Goal: Information Seeking & Learning: Learn about a topic

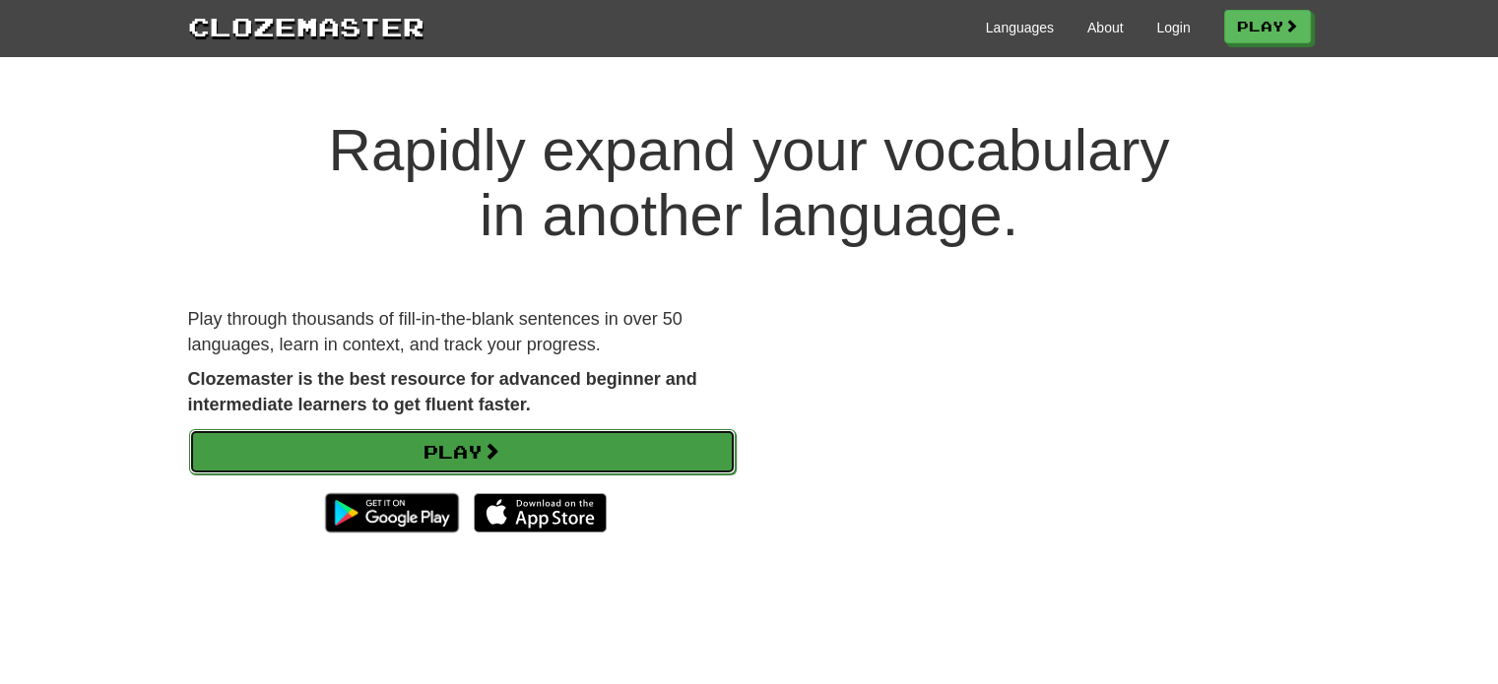
click at [441, 454] on link "Play" at bounding box center [462, 451] width 547 height 45
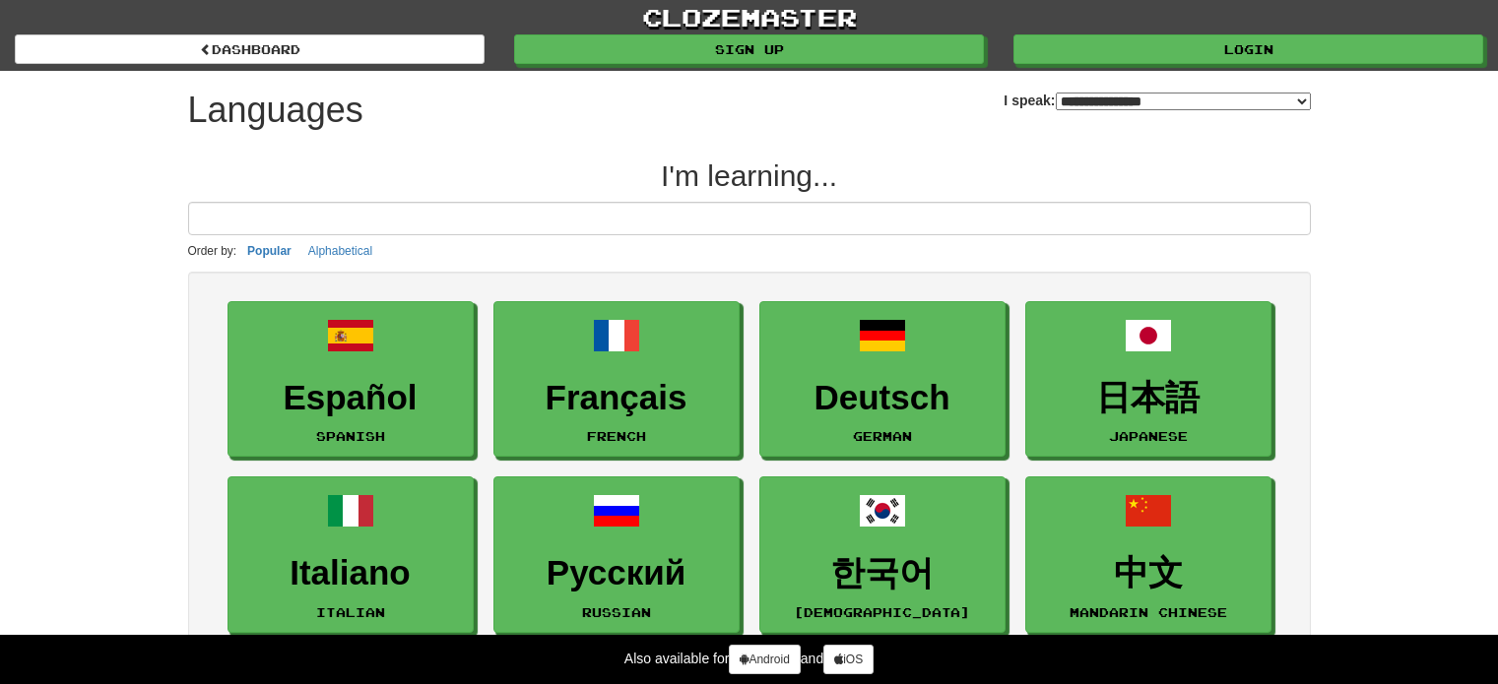
select select "*******"
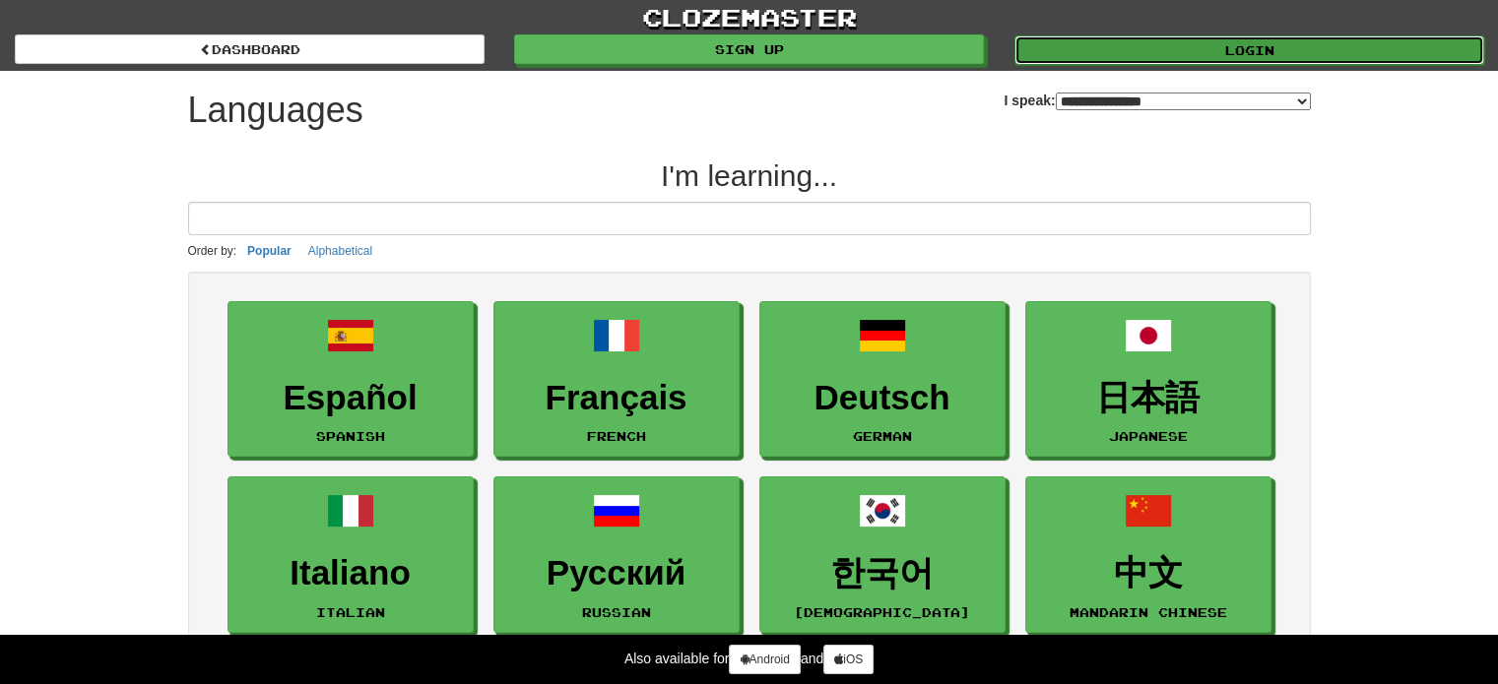
click at [1240, 50] on link "Login" at bounding box center [1249, 50] width 470 height 30
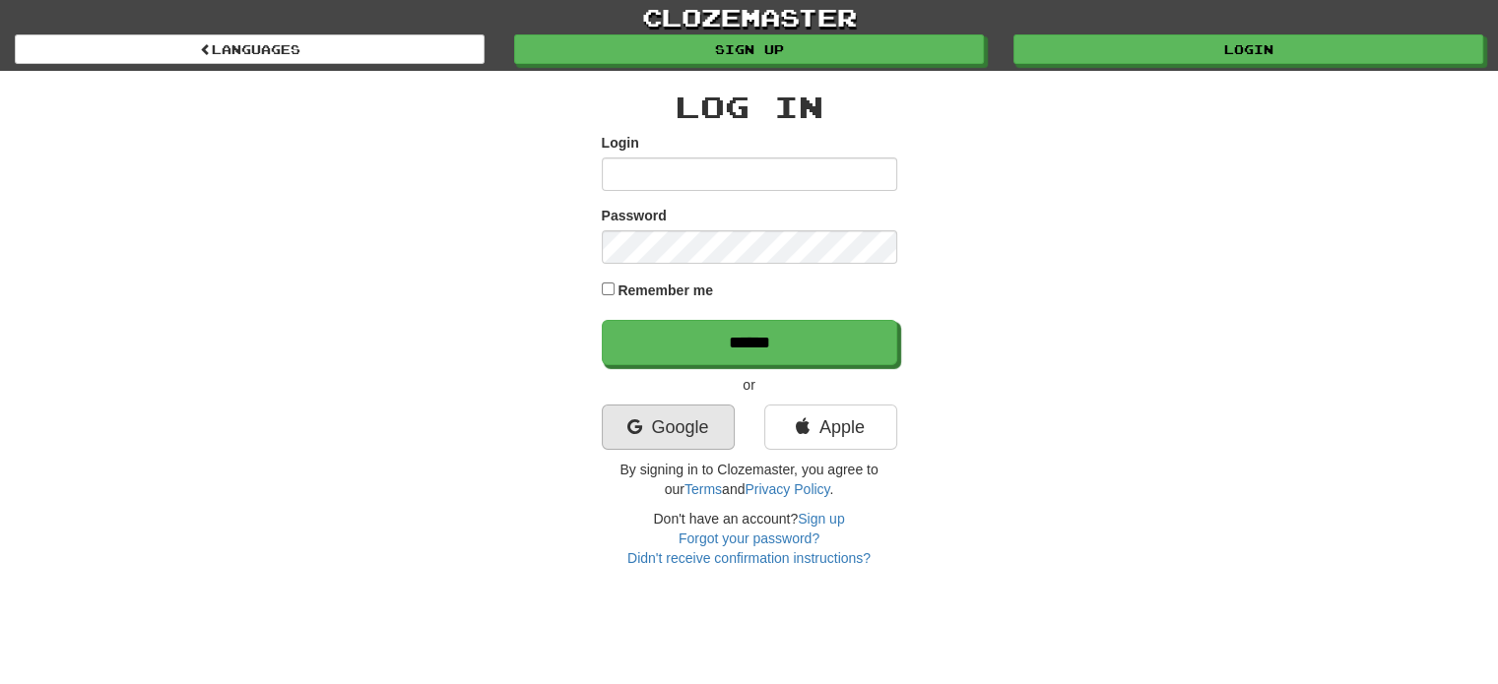
type input "**********"
click at [663, 432] on link "Google" at bounding box center [668, 427] width 133 height 45
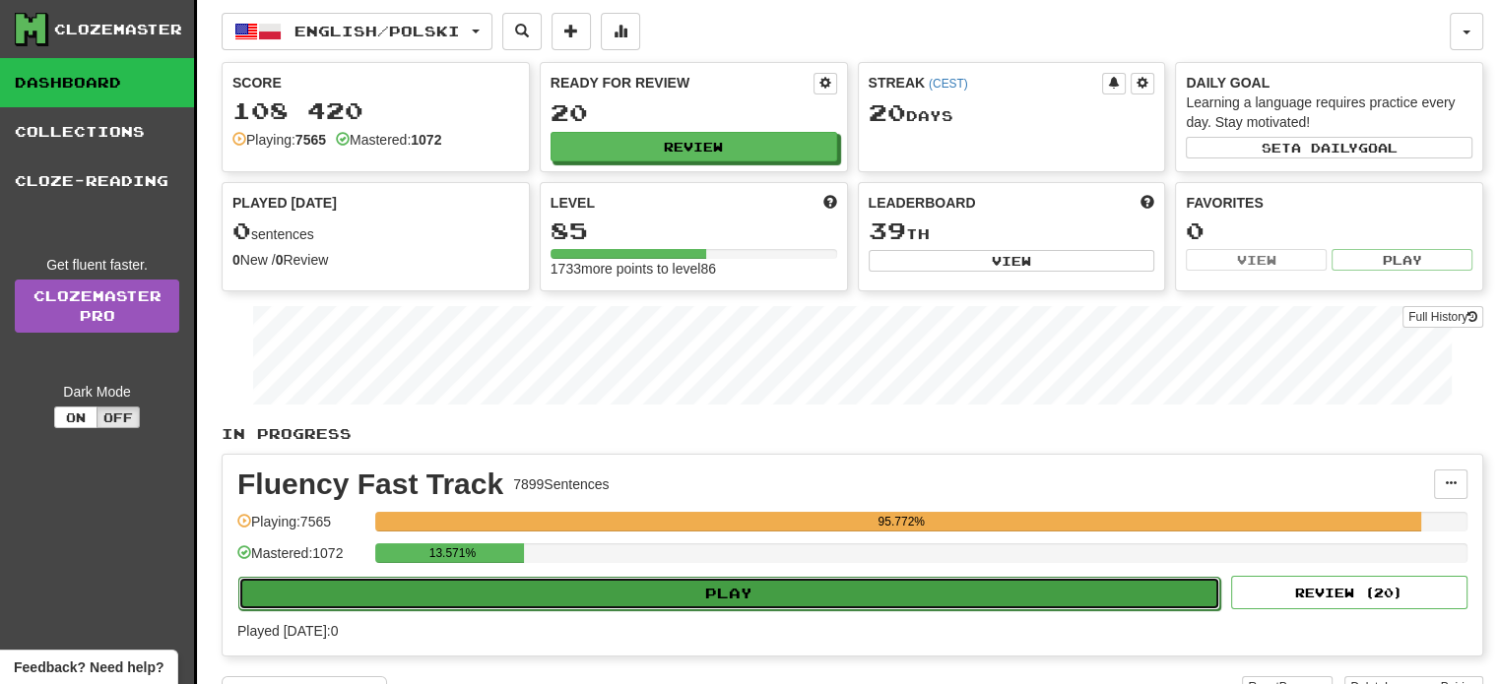
click at [727, 590] on button "Play" at bounding box center [729, 593] width 982 height 33
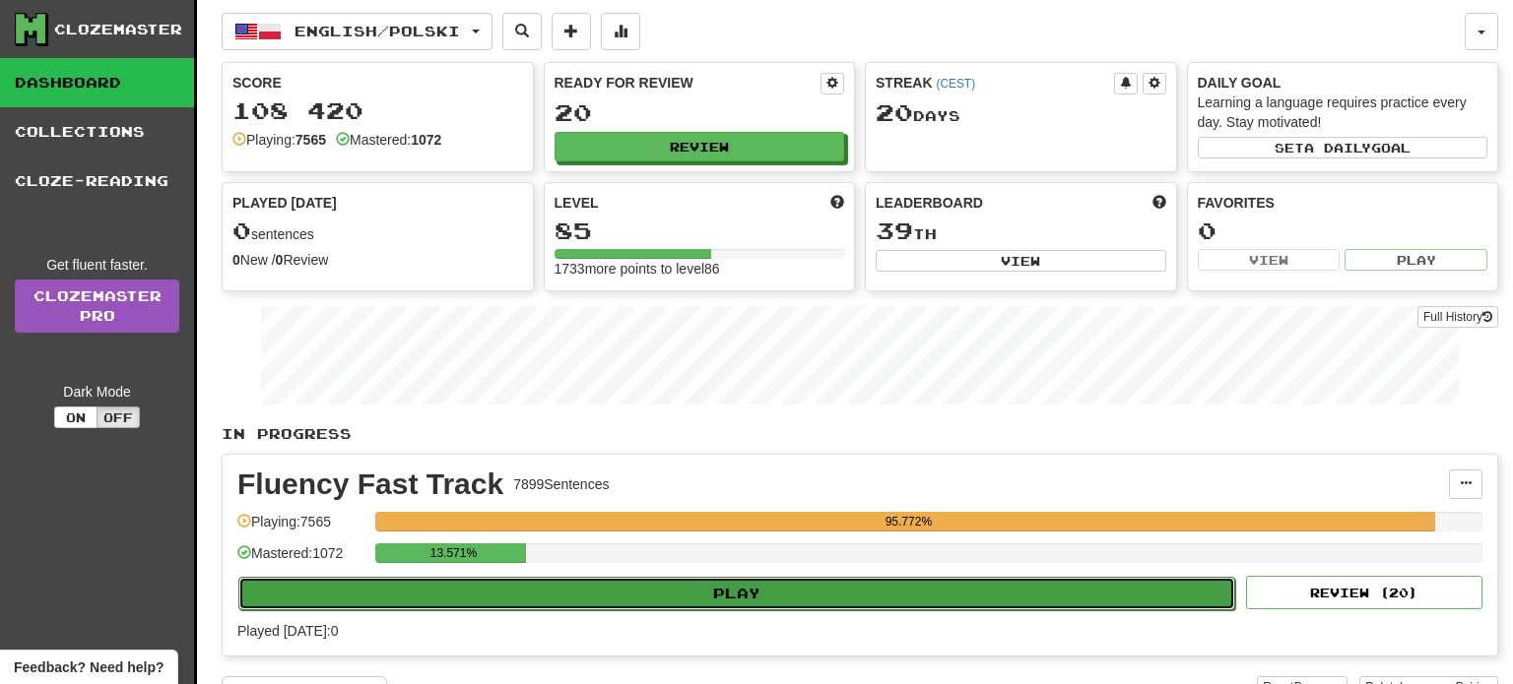
select select "**"
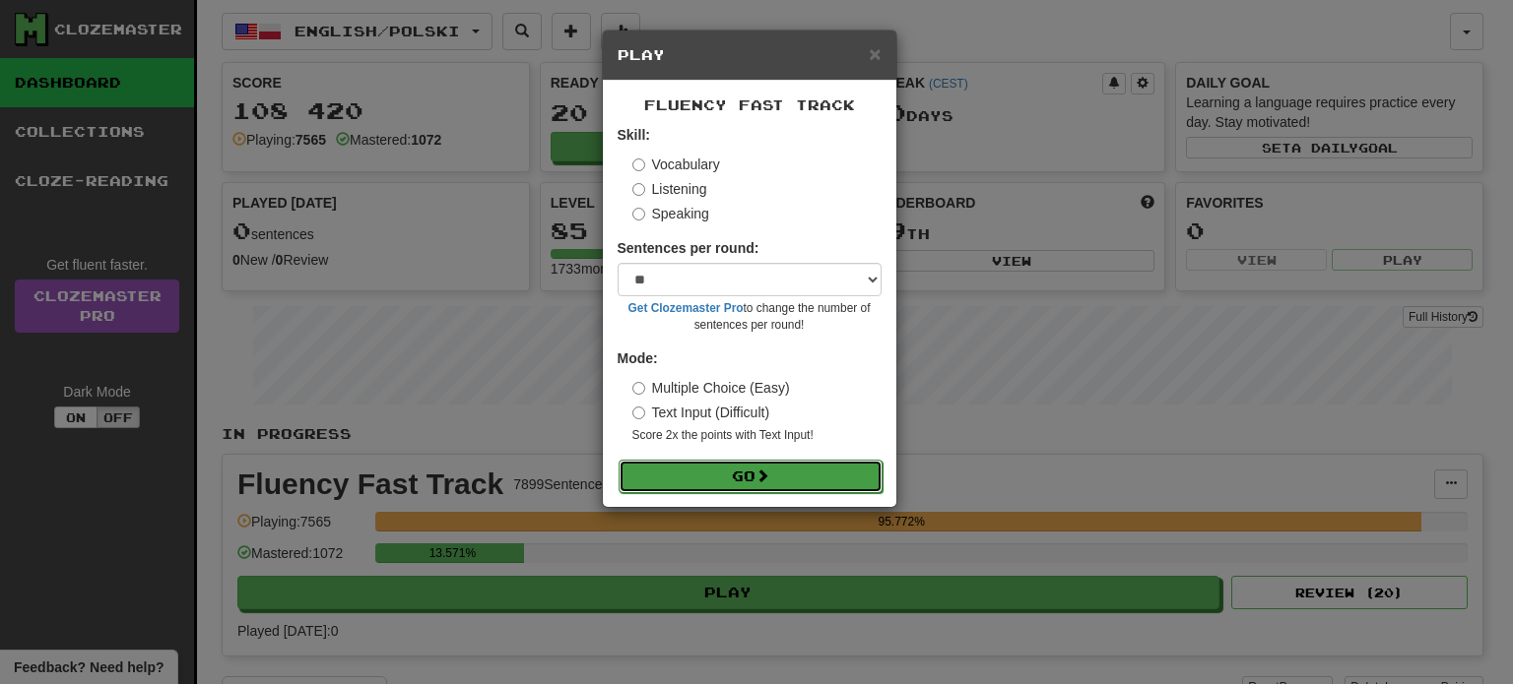
click at [759, 476] on span at bounding box center [762, 476] width 14 height 14
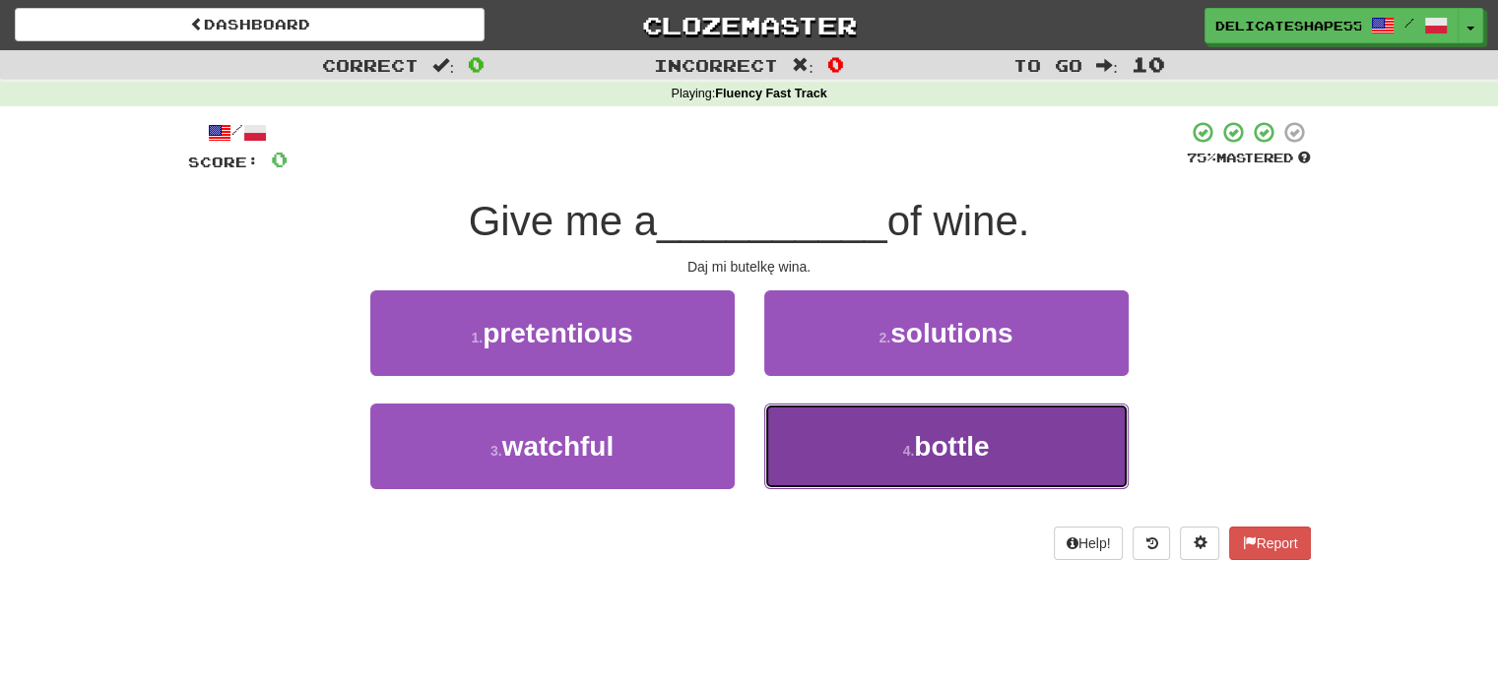
click at [821, 479] on button "4 . bottle" at bounding box center [946, 447] width 364 height 86
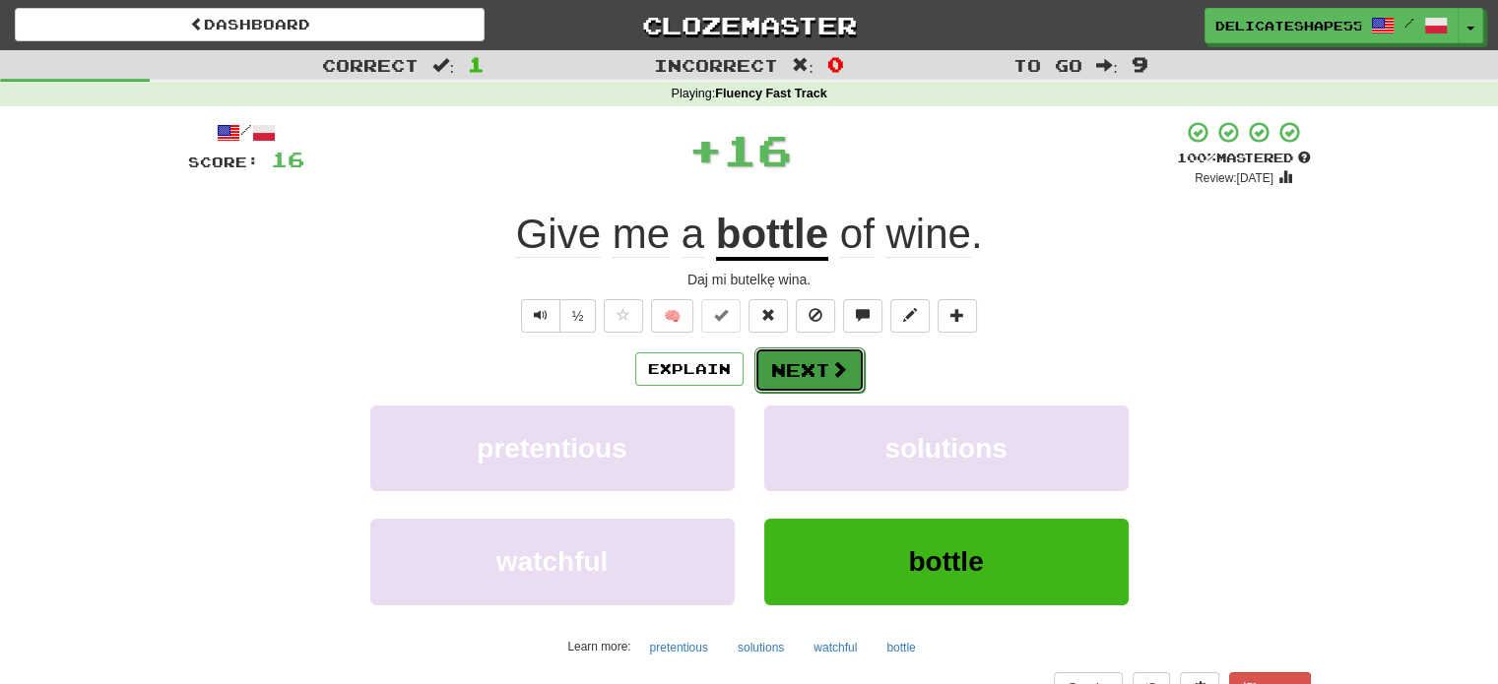
click at [805, 379] on button "Next" at bounding box center [809, 370] width 110 height 45
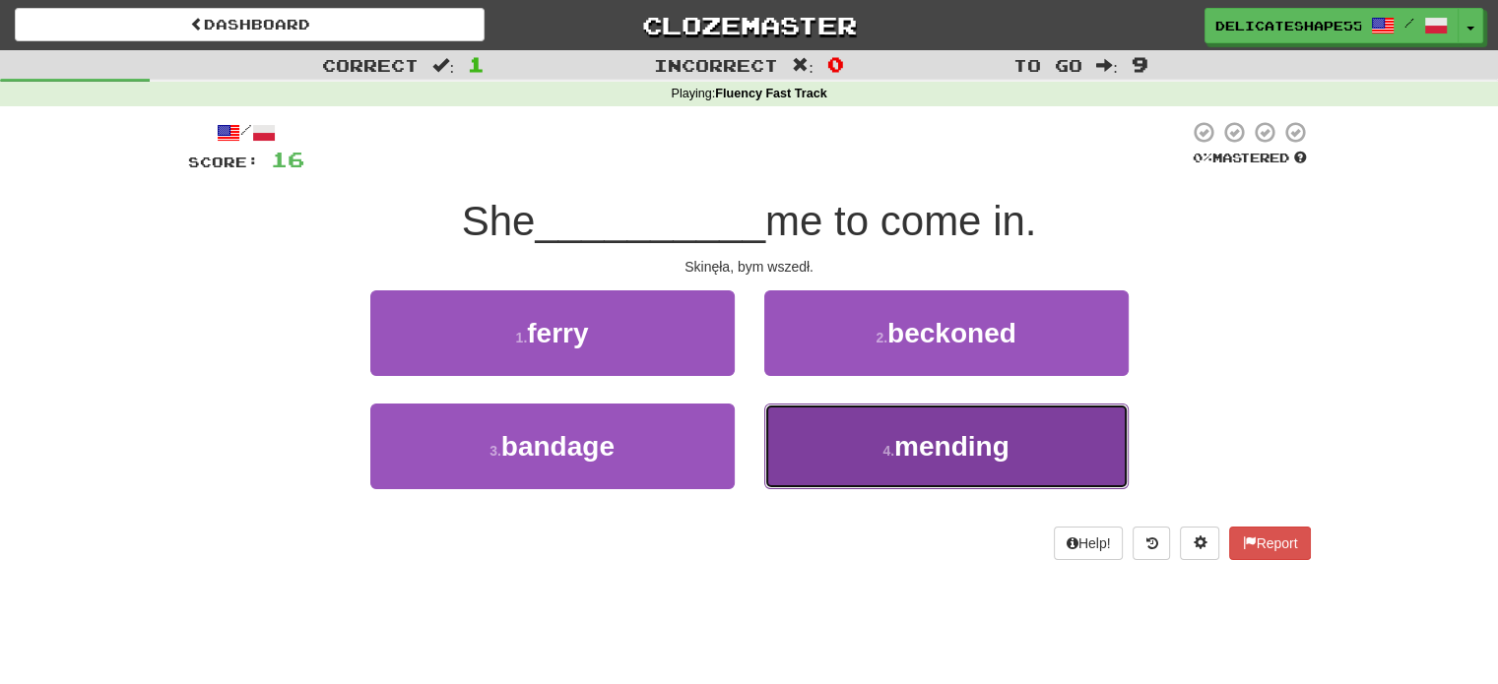
click at [813, 429] on button "4 . mending" at bounding box center [946, 447] width 364 height 86
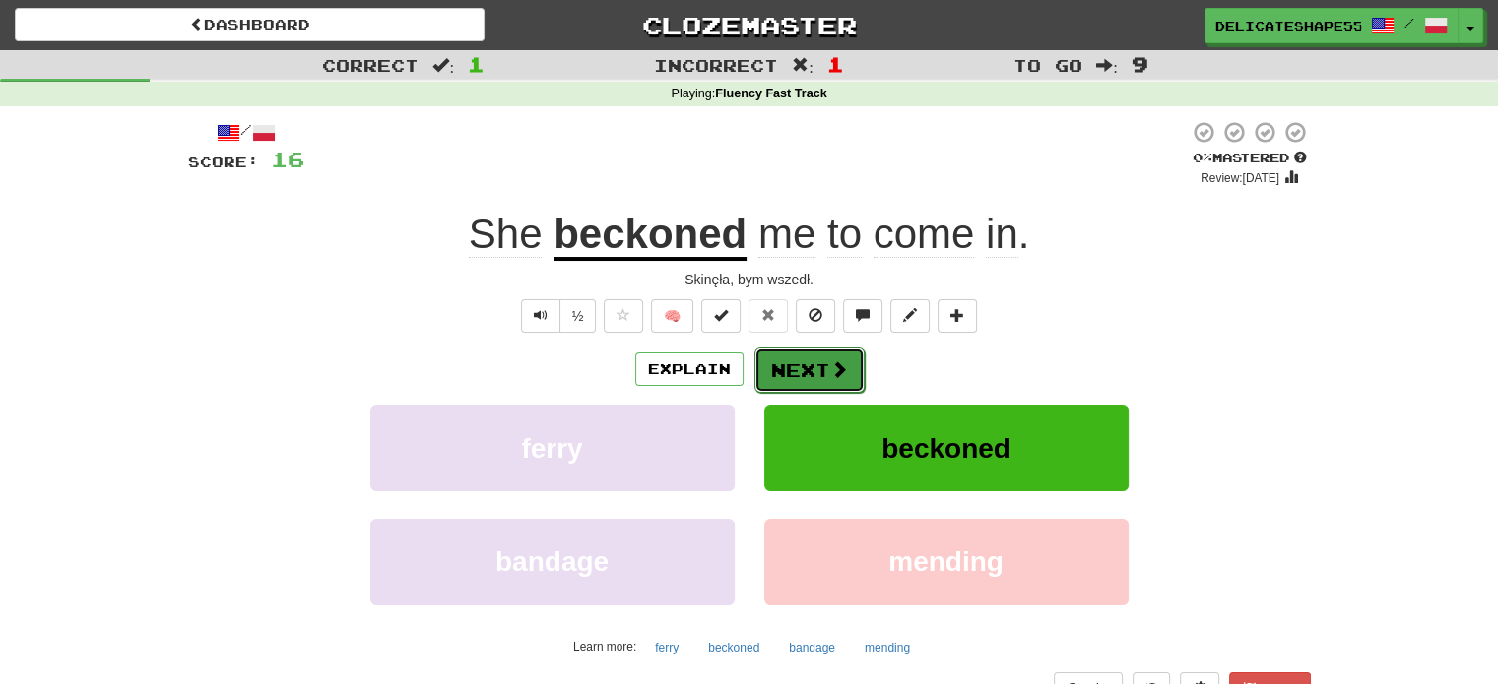
click at [806, 369] on button "Next" at bounding box center [809, 370] width 110 height 45
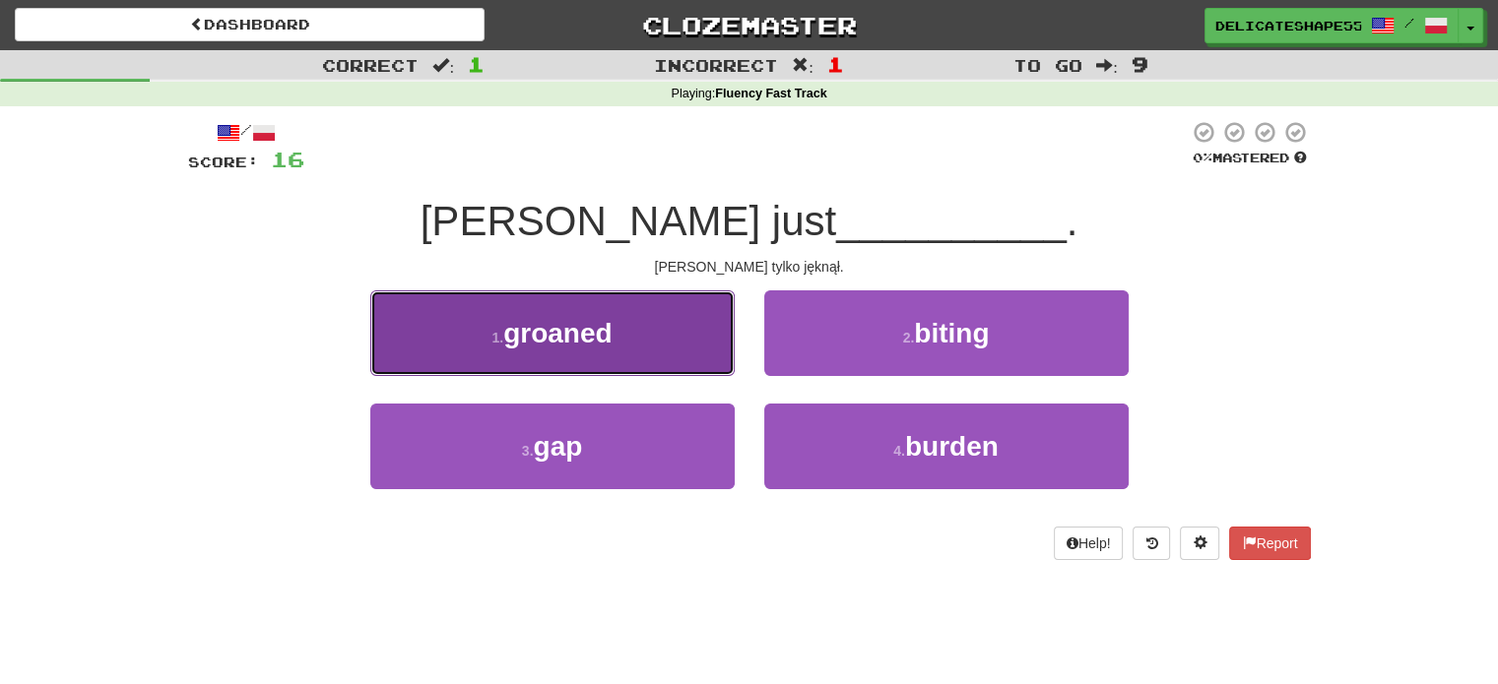
click at [704, 352] on button "1 . groaned" at bounding box center [552, 333] width 364 height 86
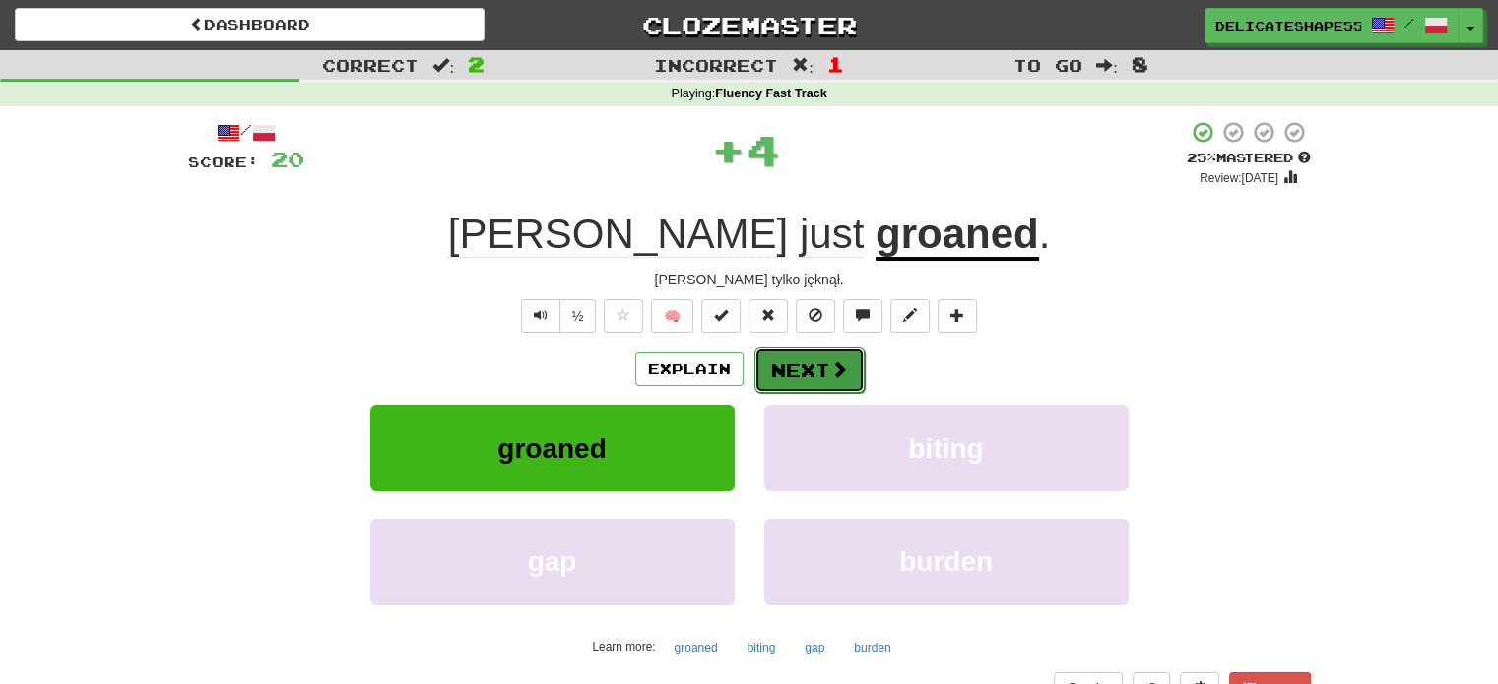
click at [789, 381] on button "Next" at bounding box center [809, 370] width 110 height 45
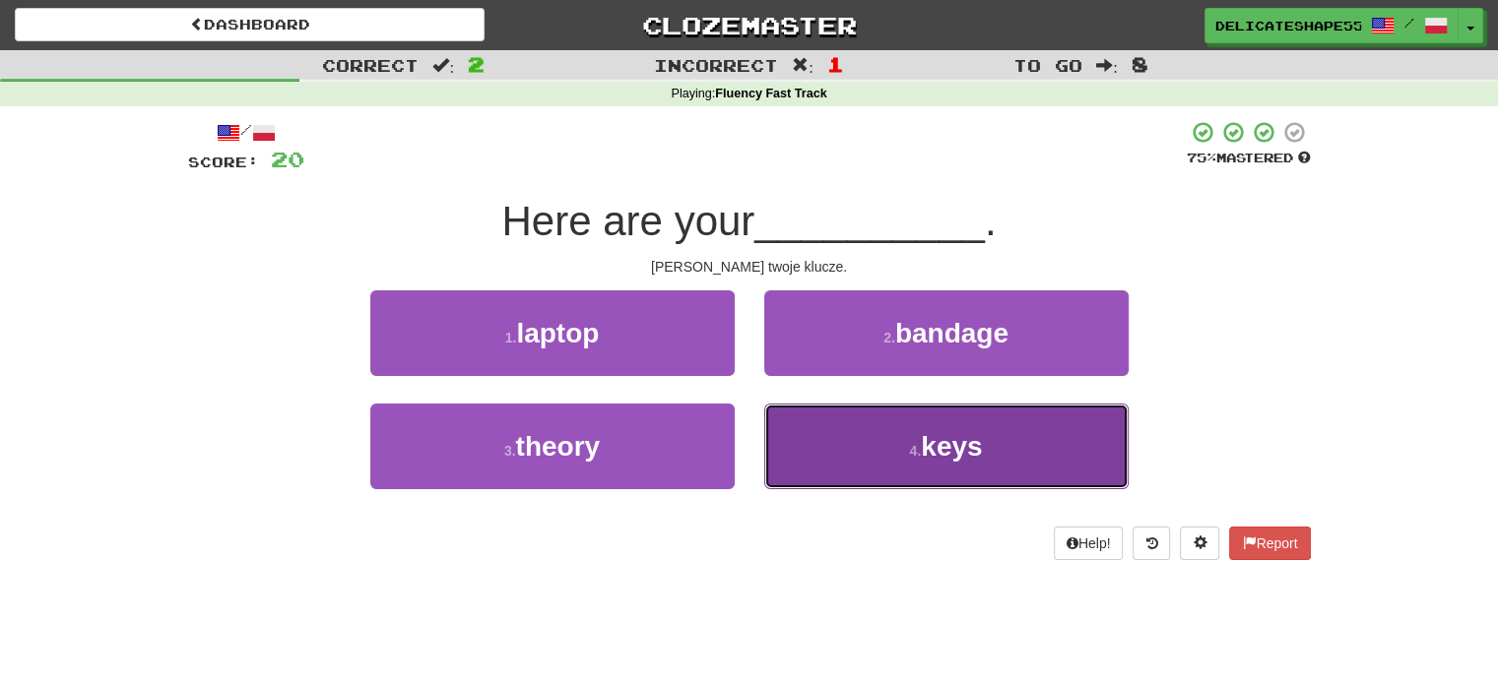
click at [811, 434] on button "4 . keys" at bounding box center [946, 447] width 364 height 86
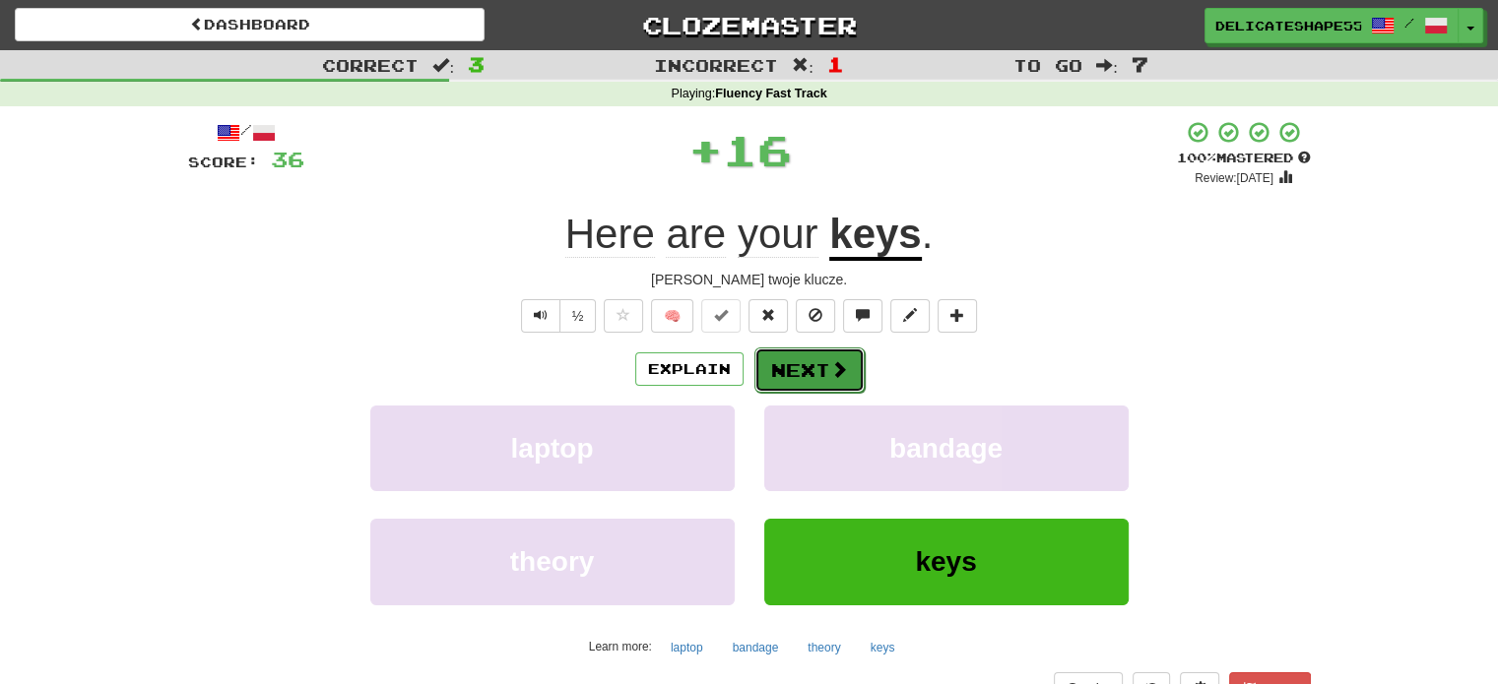
click at [810, 373] on button "Next" at bounding box center [809, 370] width 110 height 45
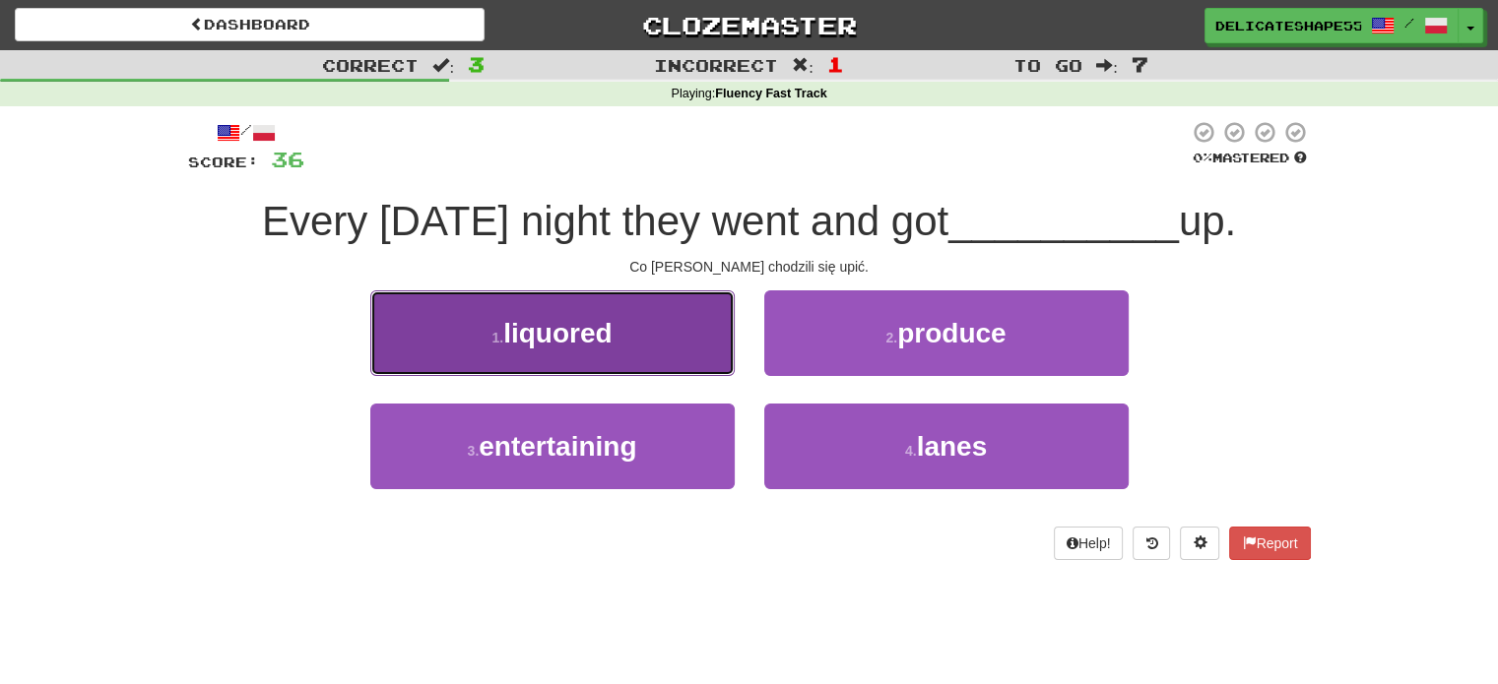
click at [651, 341] on button "1 . liquored" at bounding box center [552, 333] width 364 height 86
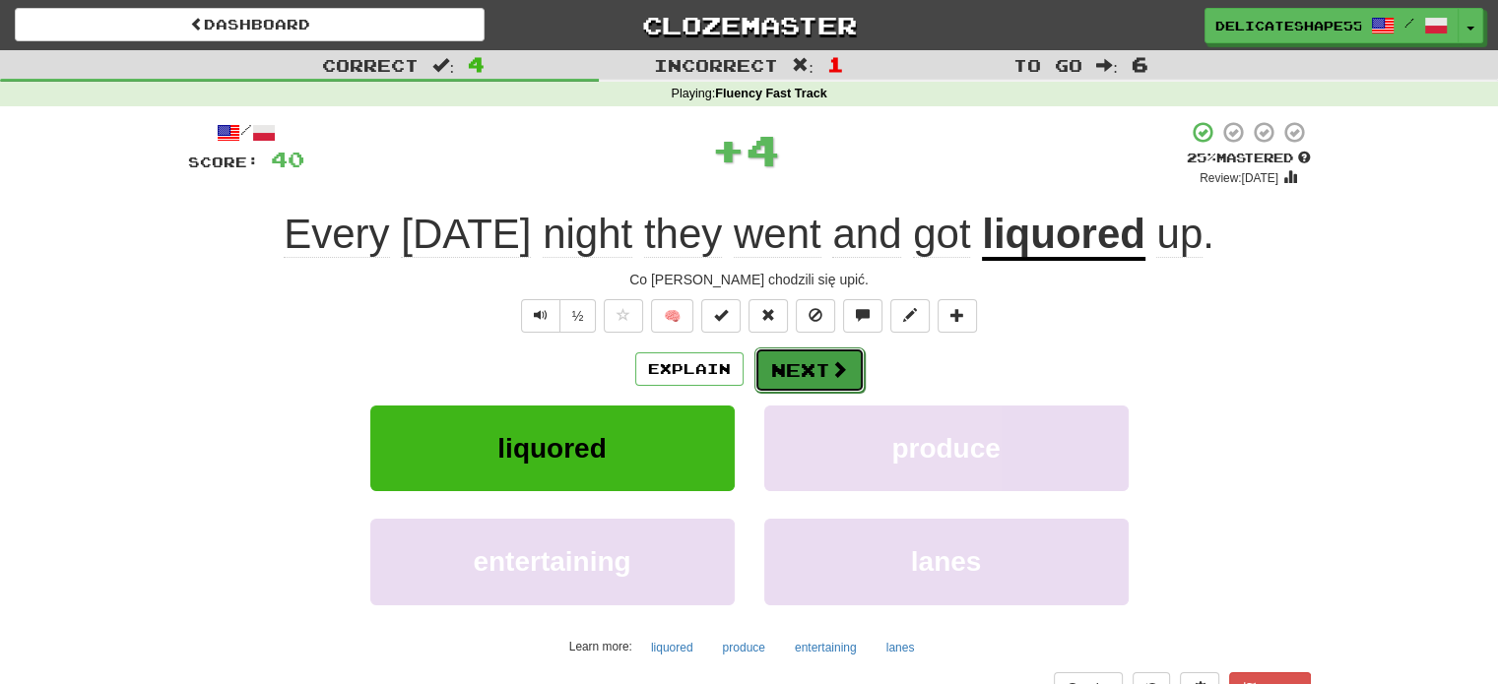
click at [784, 372] on button "Next" at bounding box center [809, 370] width 110 height 45
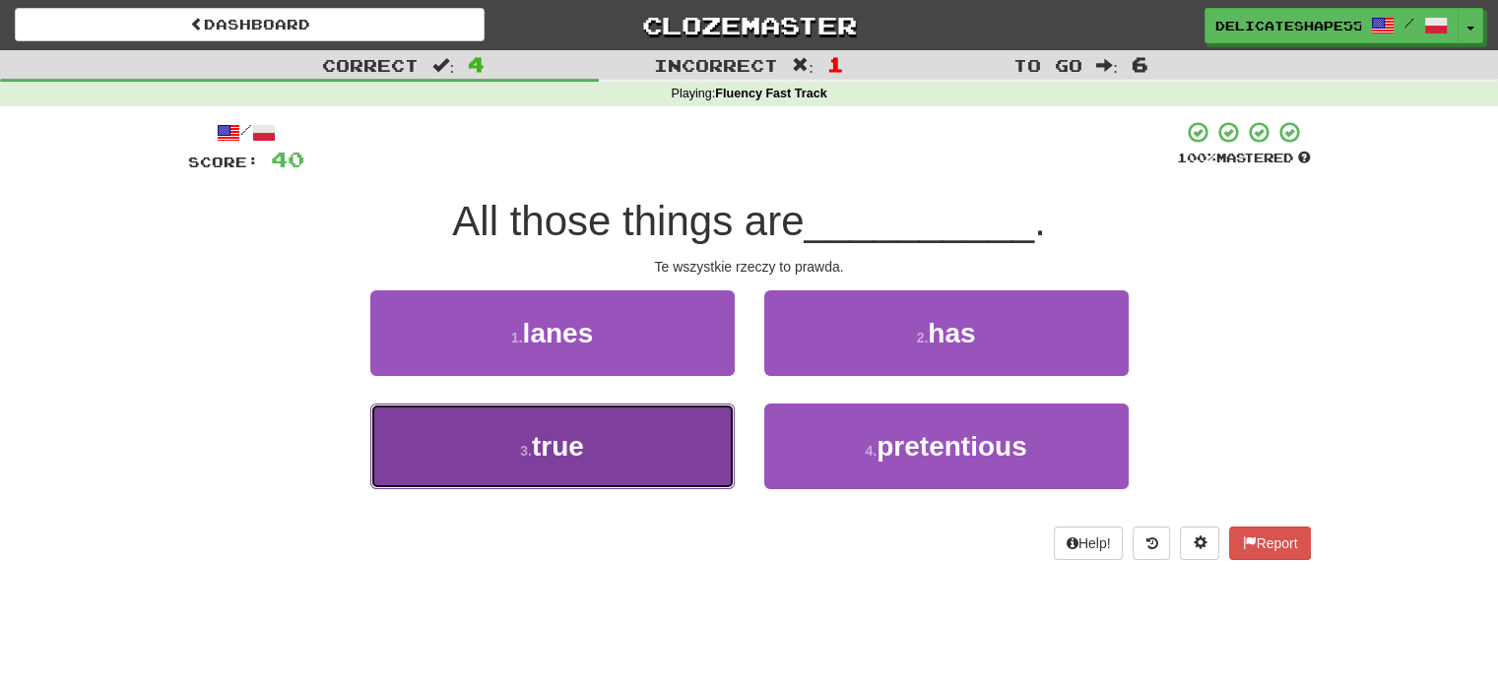
click at [693, 417] on button "3 . true" at bounding box center [552, 447] width 364 height 86
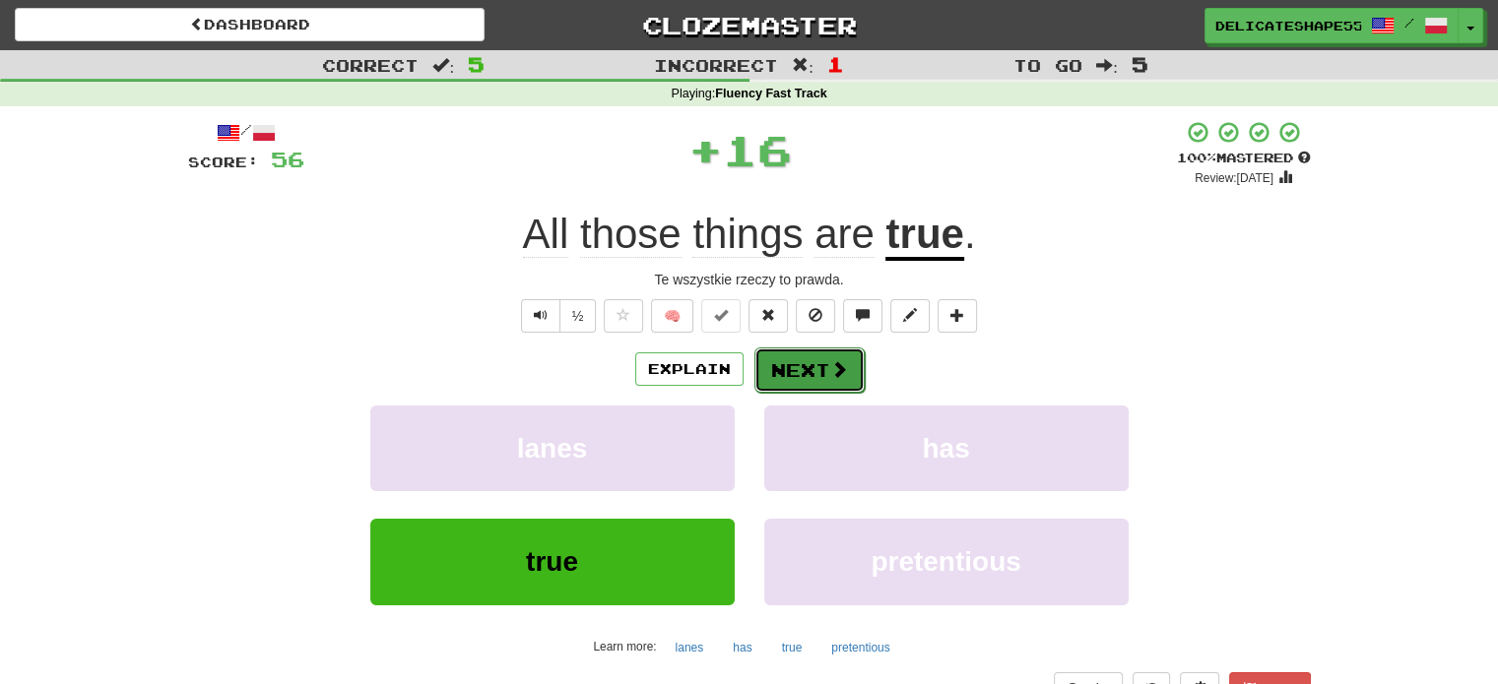
click at [787, 384] on button "Next" at bounding box center [809, 370] width 110 height 45
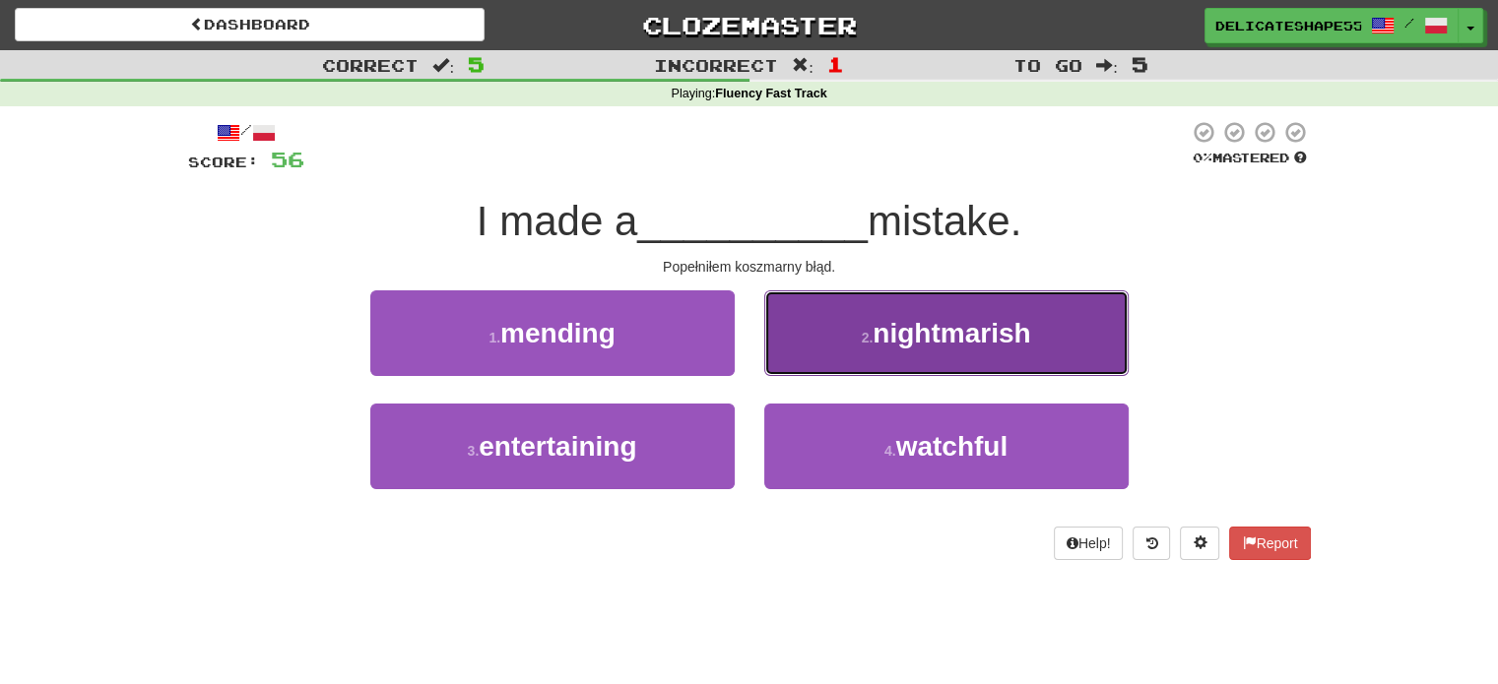
click at [819, 356] on button "2 . nightmarish" at bounding box center [946, 333] width 364 height 86
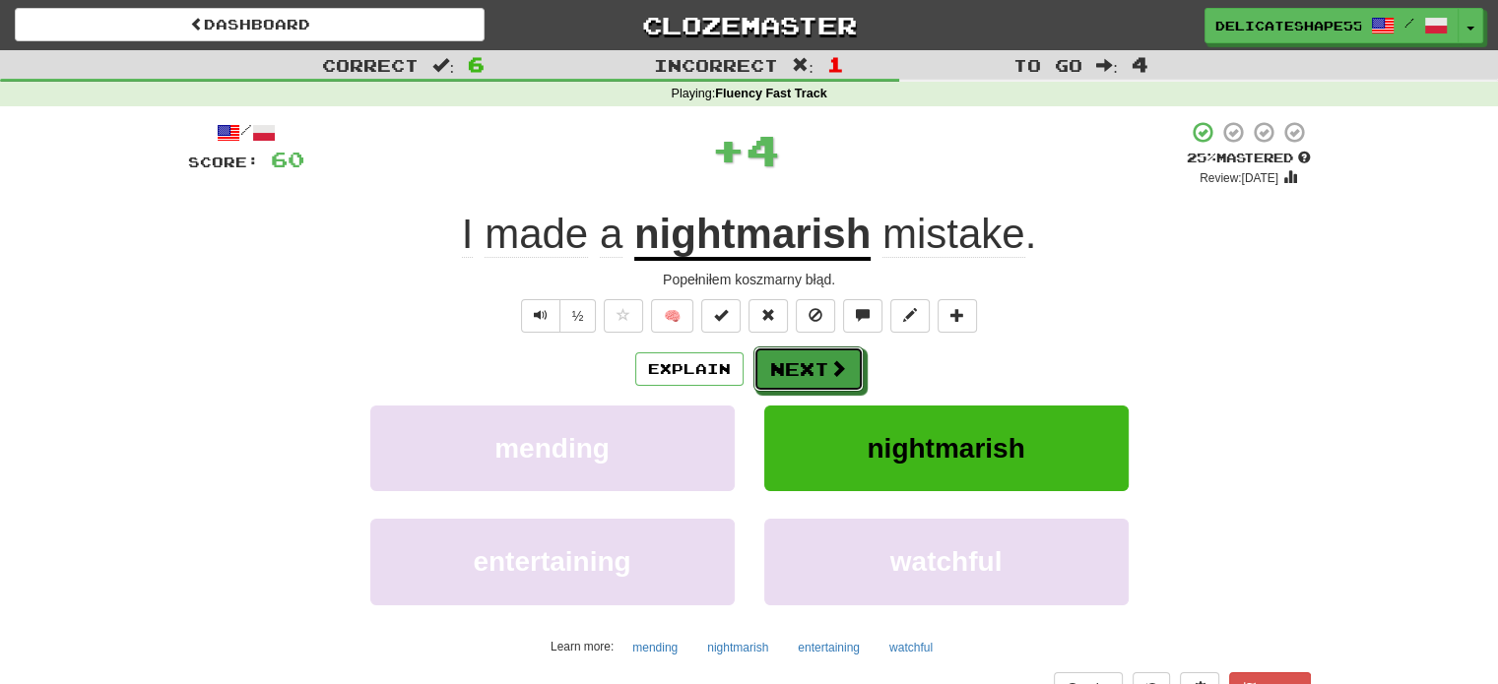
click at [819, 356] on button "Next" at bounding box center [808, 369] width 110 height 45
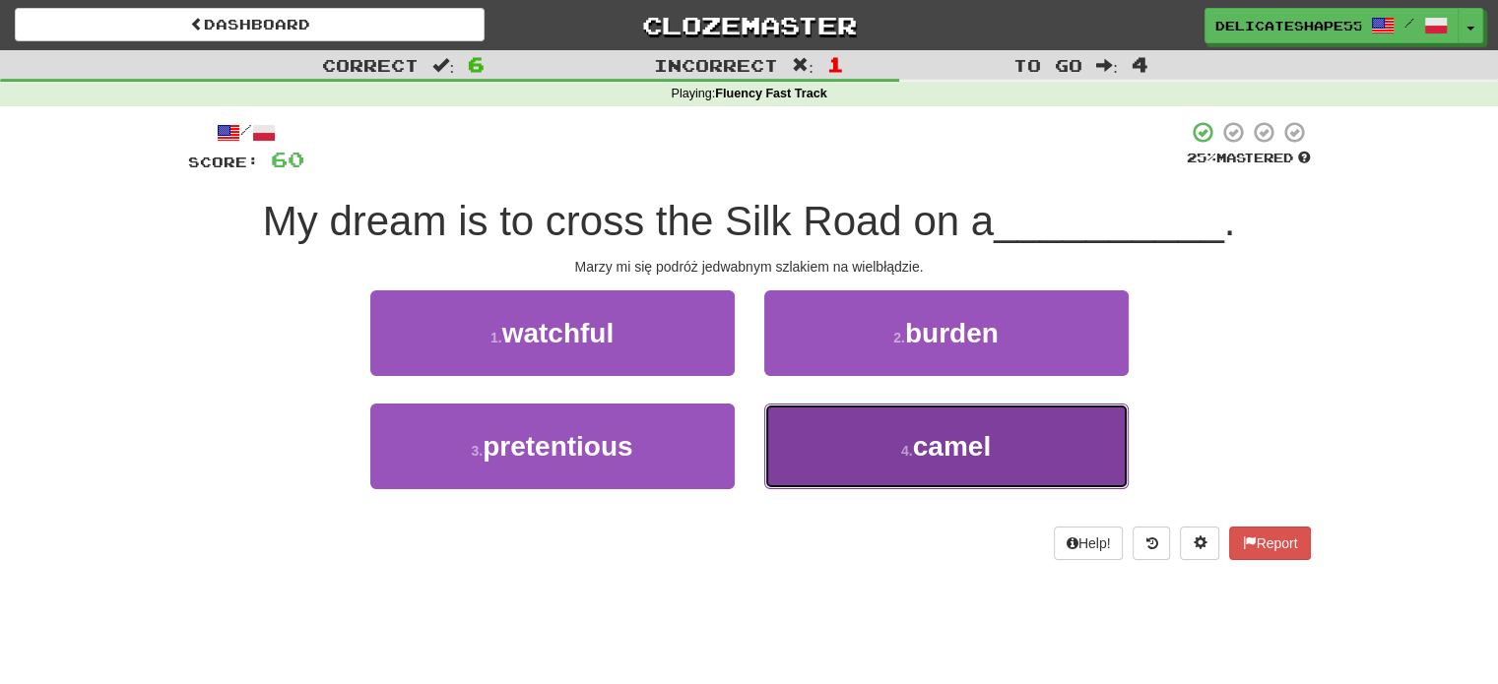
click at [832, 435] on button "4 . camel" at bounding box center [946, 447] width 364 height 86
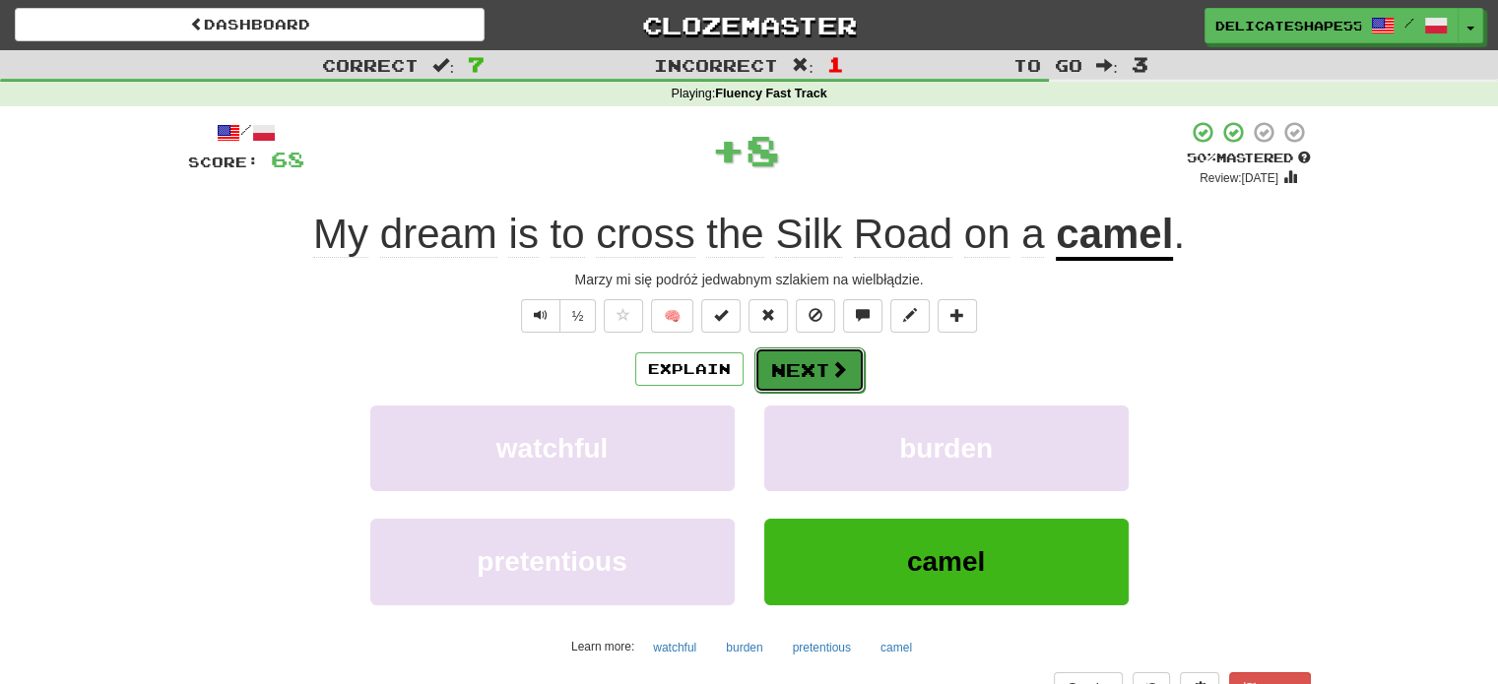
click at [814, 373] on button "Next" at bounding box center [809, 370] width 110 height 45
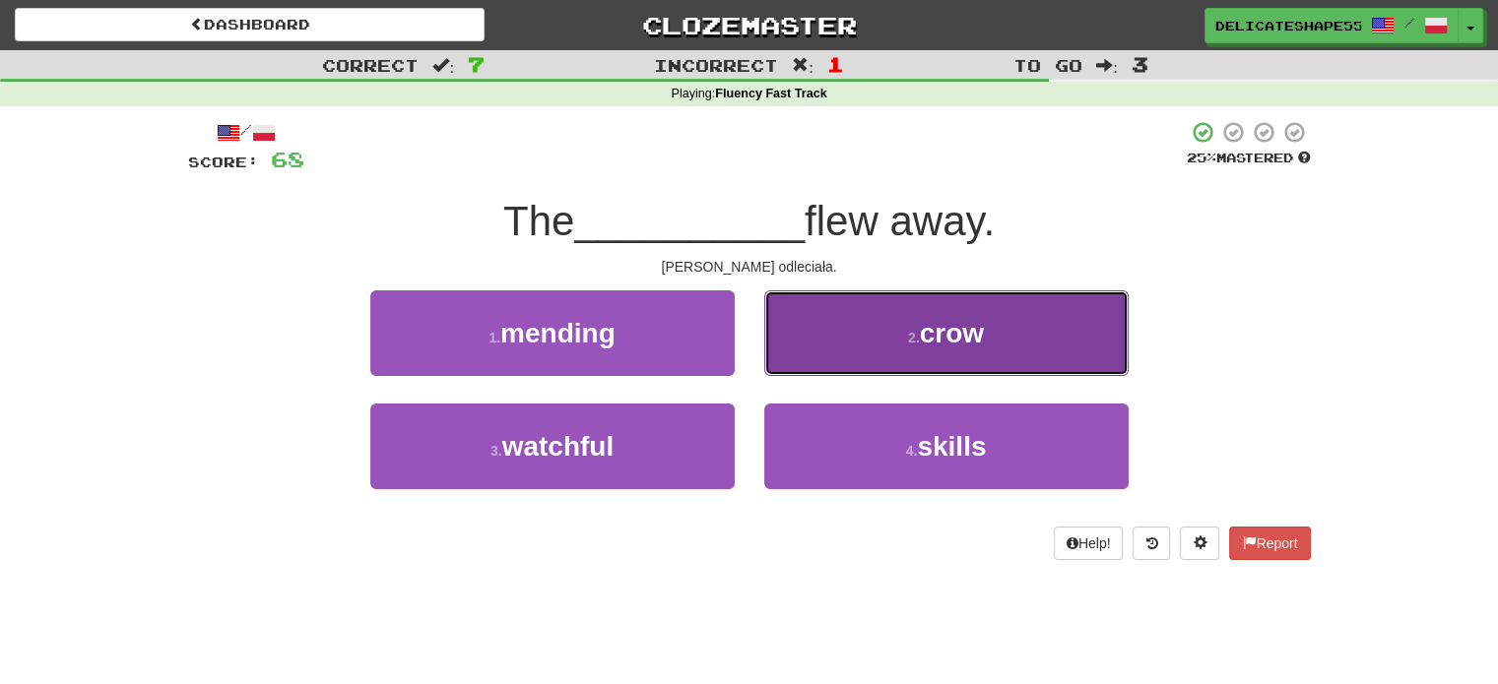
click at [827, 361] on button "2 . crow" at bounding box center [946, 333] width 364 height 86
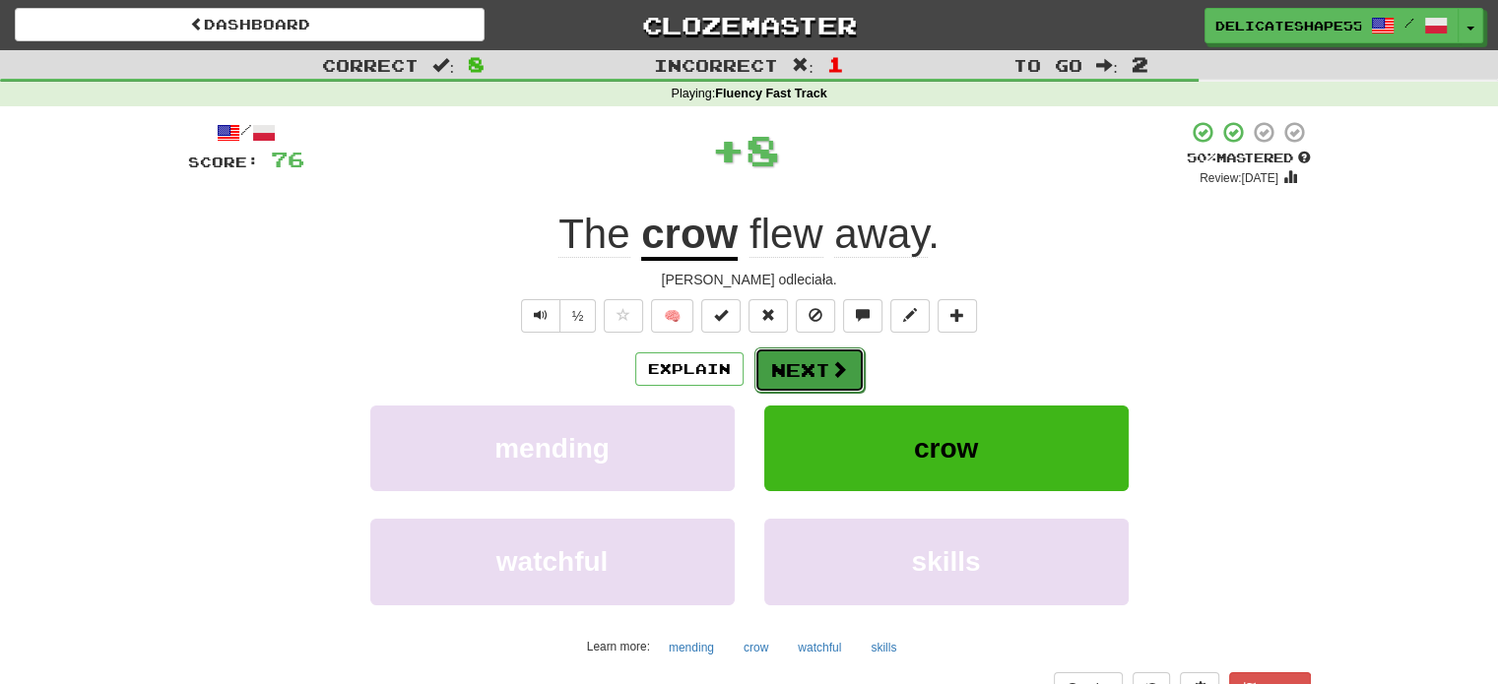
click at [818, 369] on button "Next" at bounding box center [809, 370] width 110 height 45
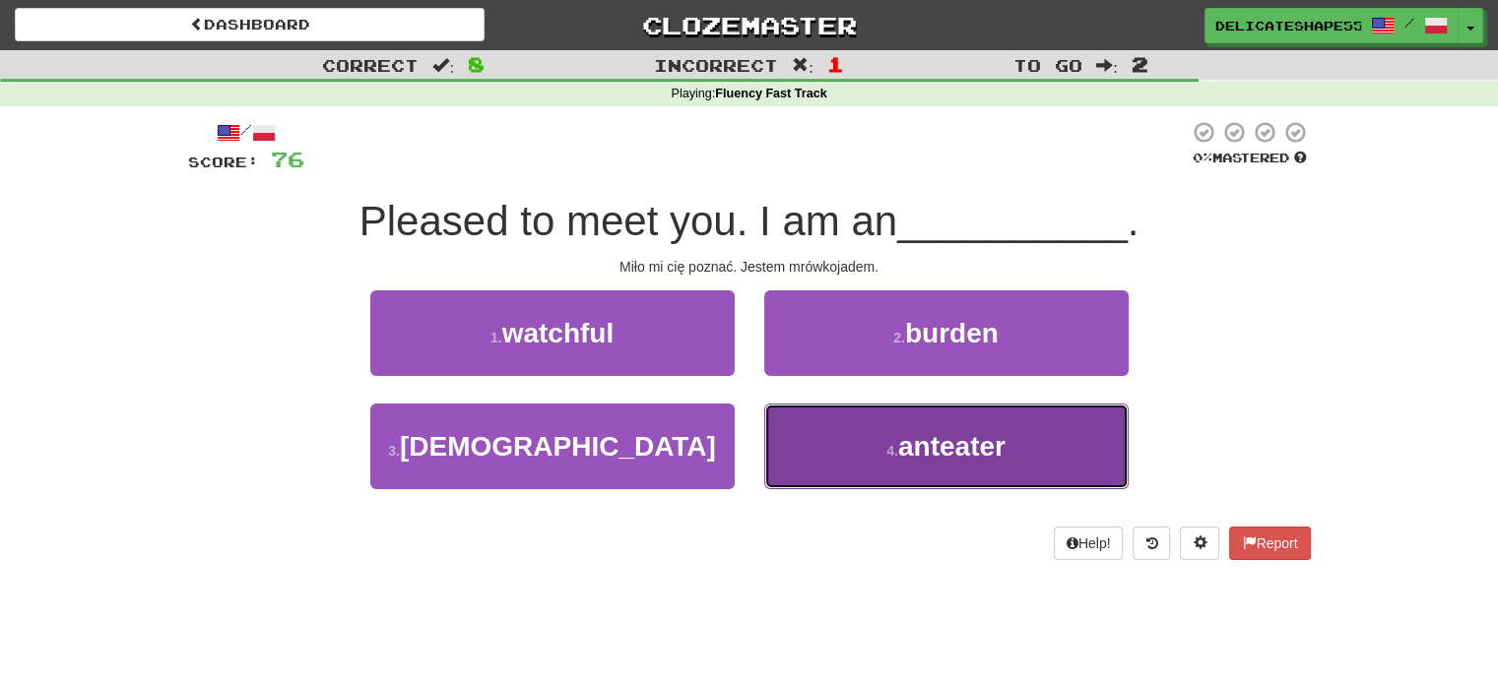
click at [832, 425] on button "4 . anteater" at bounding box center [946, 447] width 364 height 86
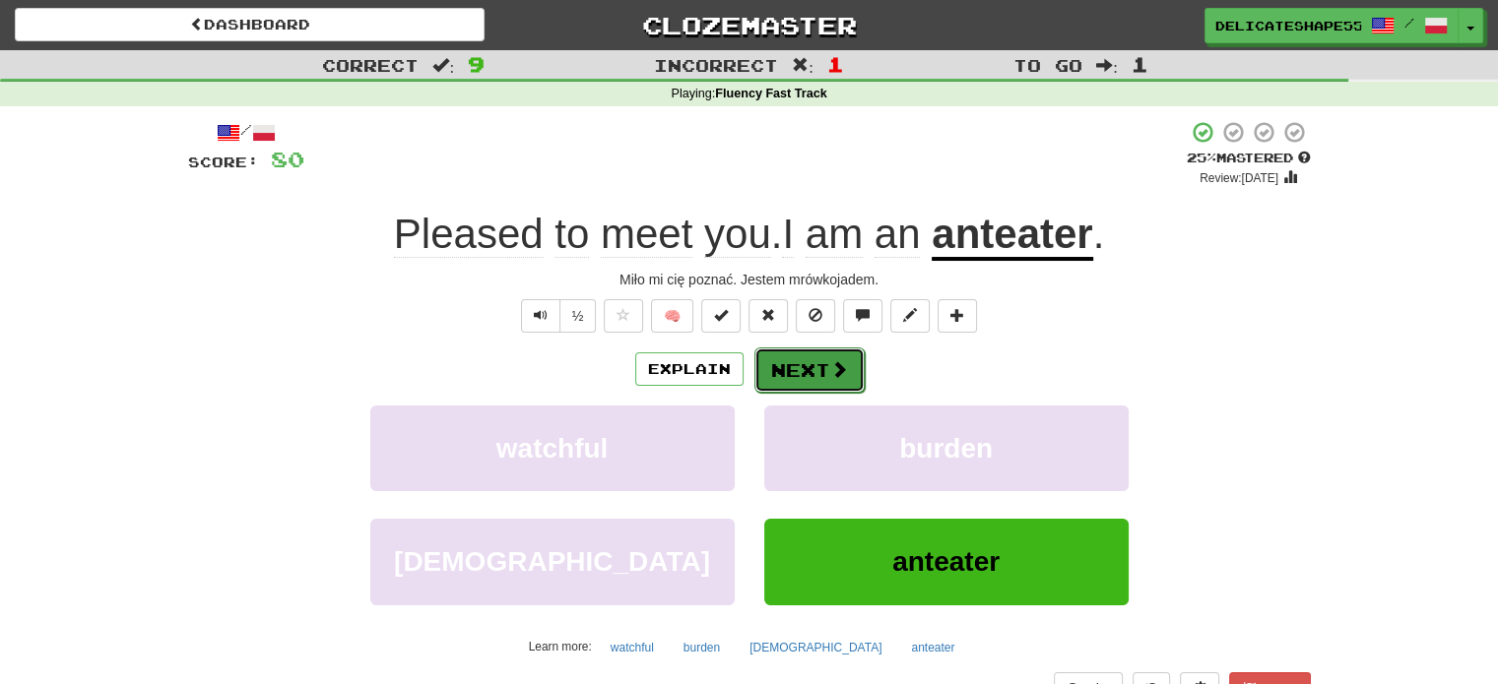
click at [820, 376] on button "Next" at bounding box center [809, 370] width 110 height 45
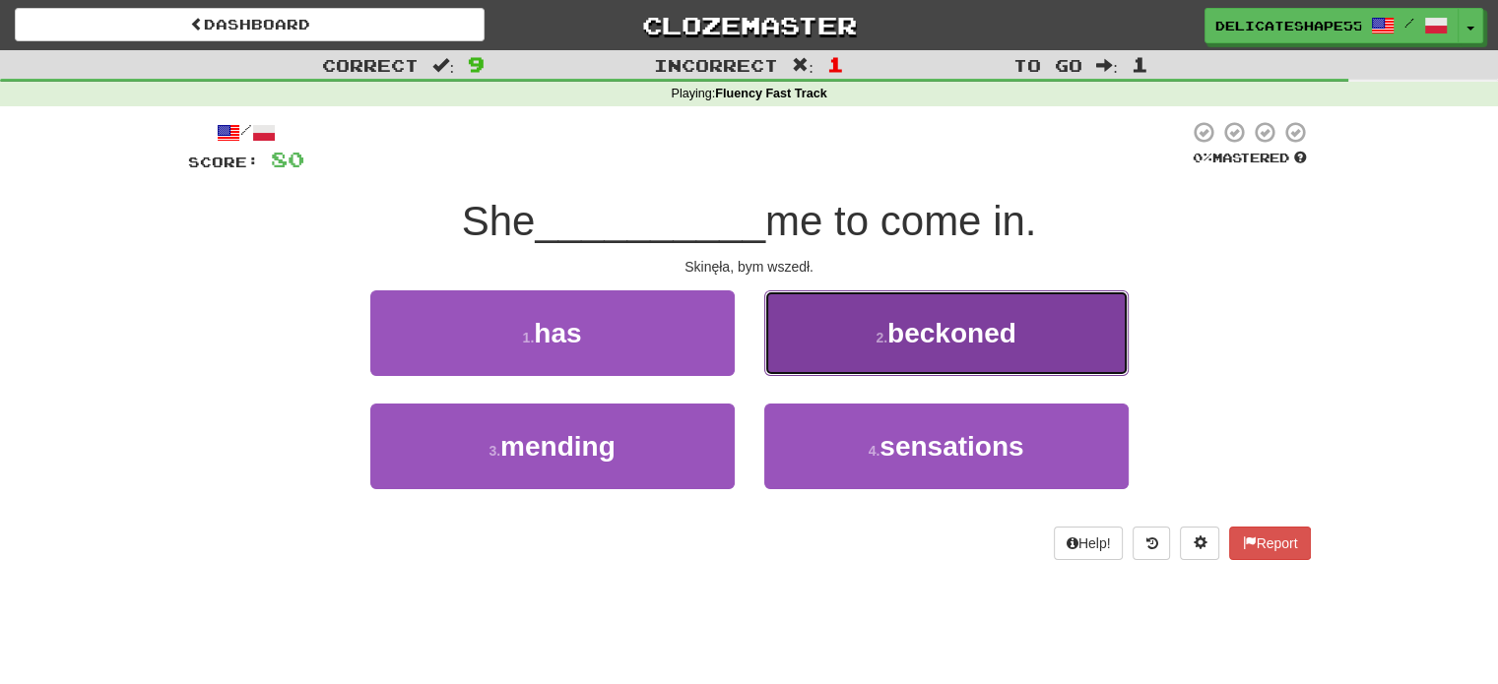
click at [819, 350] on button "2 . beckoned" at bounding box center [946, 333] width 364 height 86
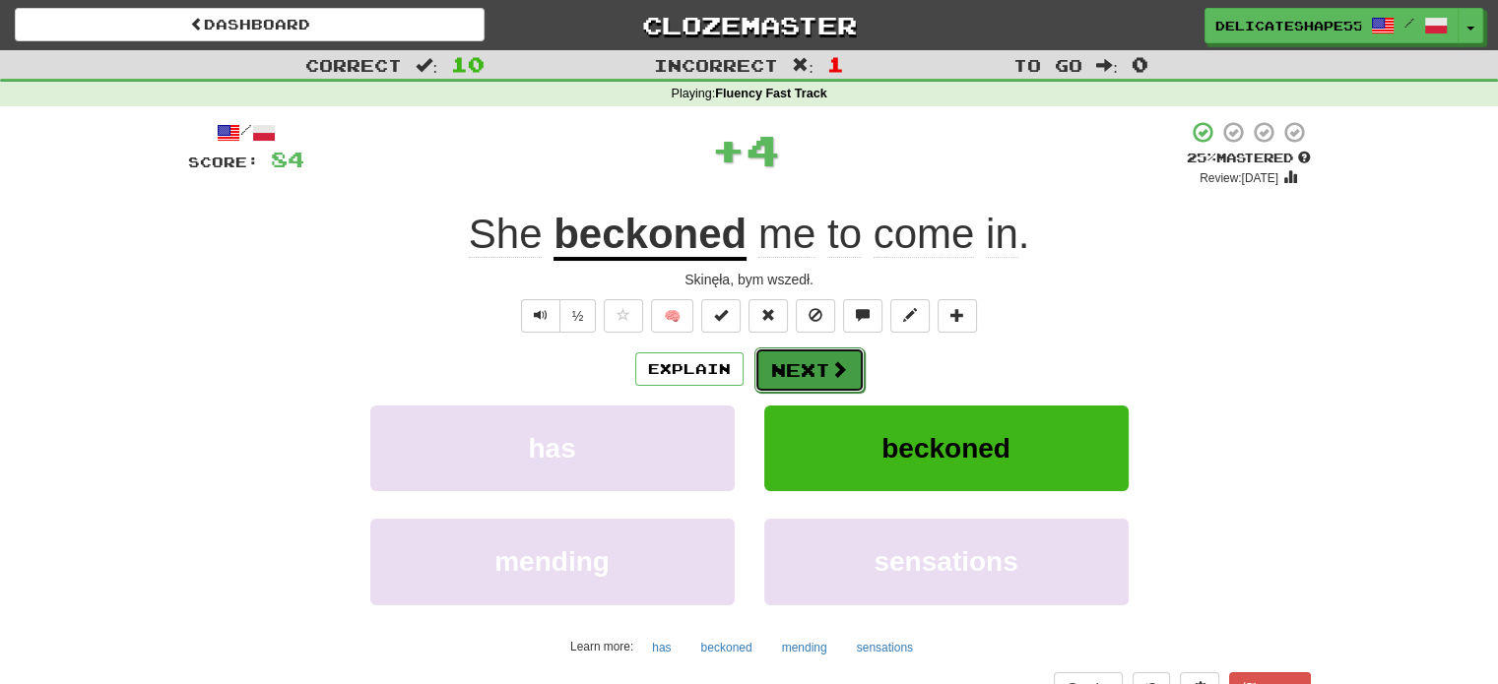
click at [812, 373] on button "Next" at bounding box center [809, 370] width 110 height 45
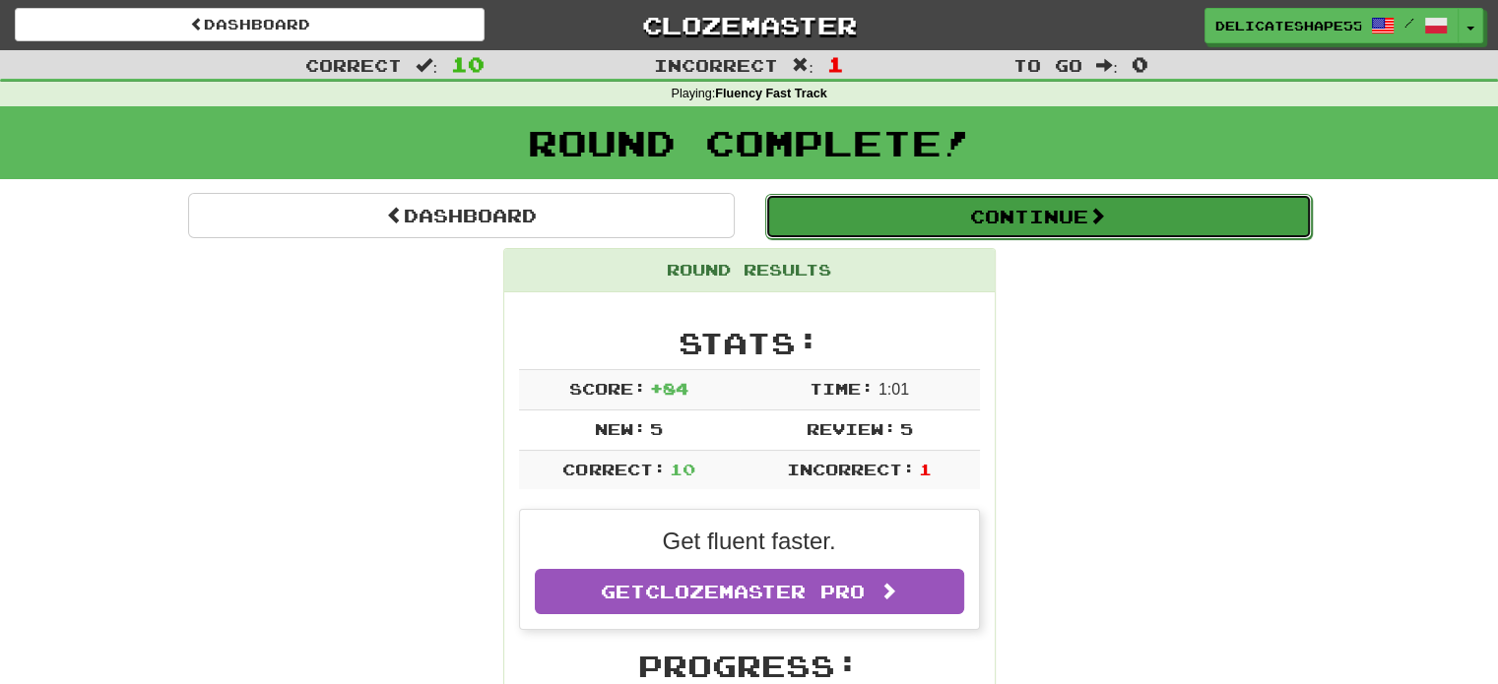
click at [1062, 218] on button "Continue" at bounding box center [1038, 216] width 547 height 45
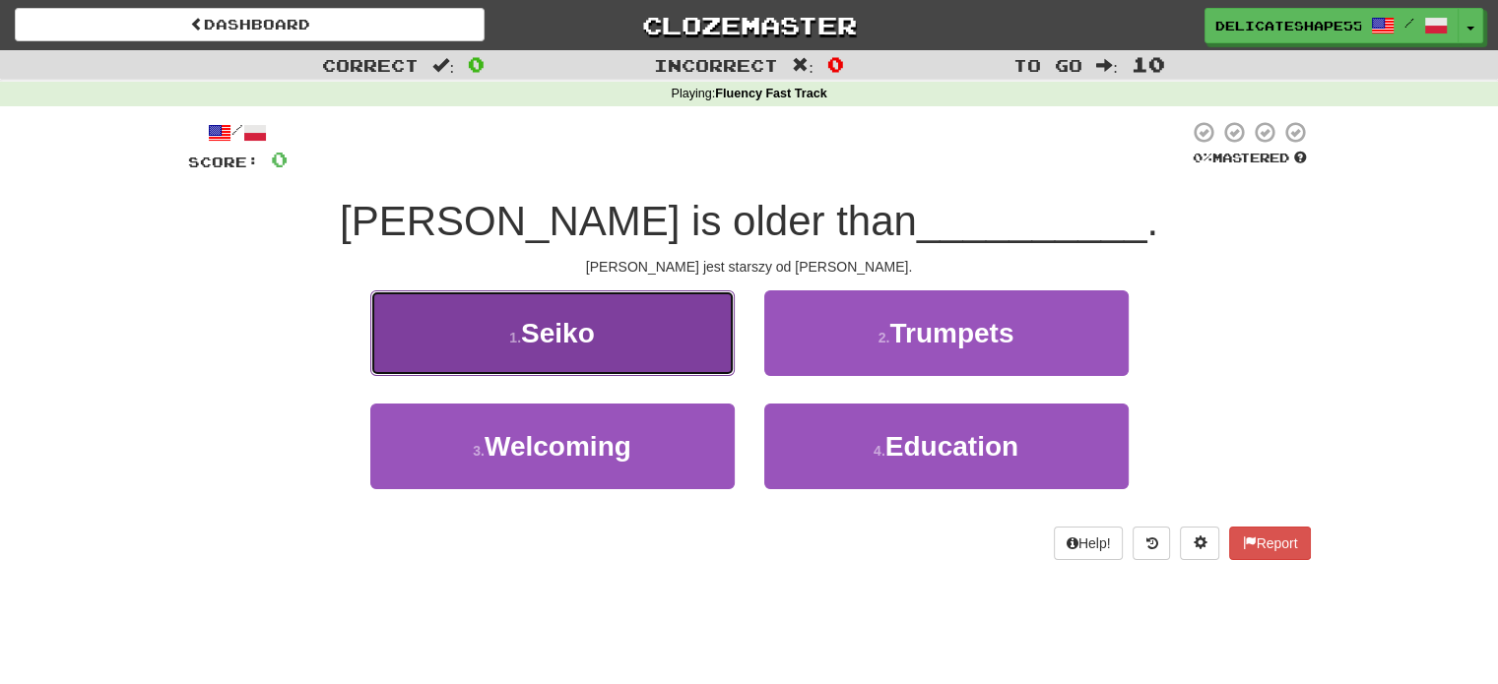
click at [701, 337] on button "1 . Seiko" at bounding box center [552, 333] width 364 height 86
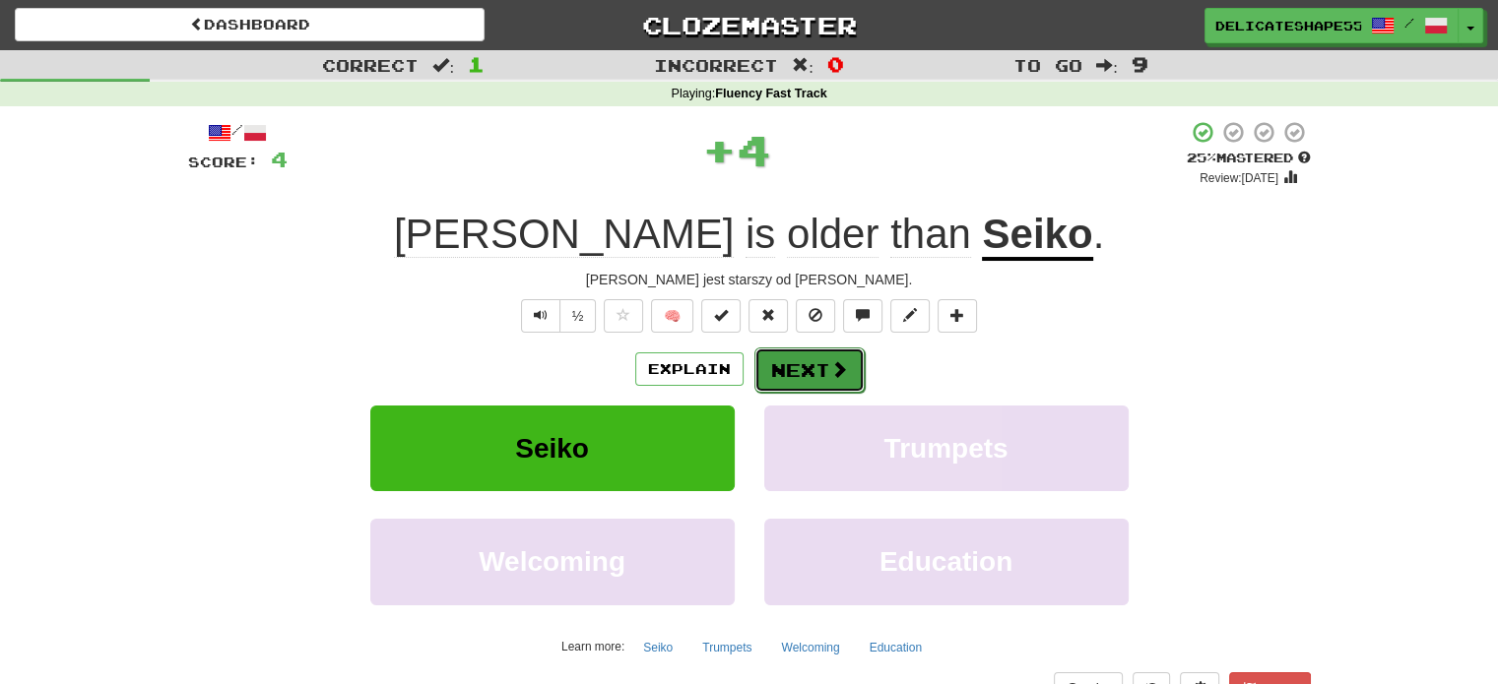
click at [831, 360] on span at bounding box center [839, 369] width 18 height 18
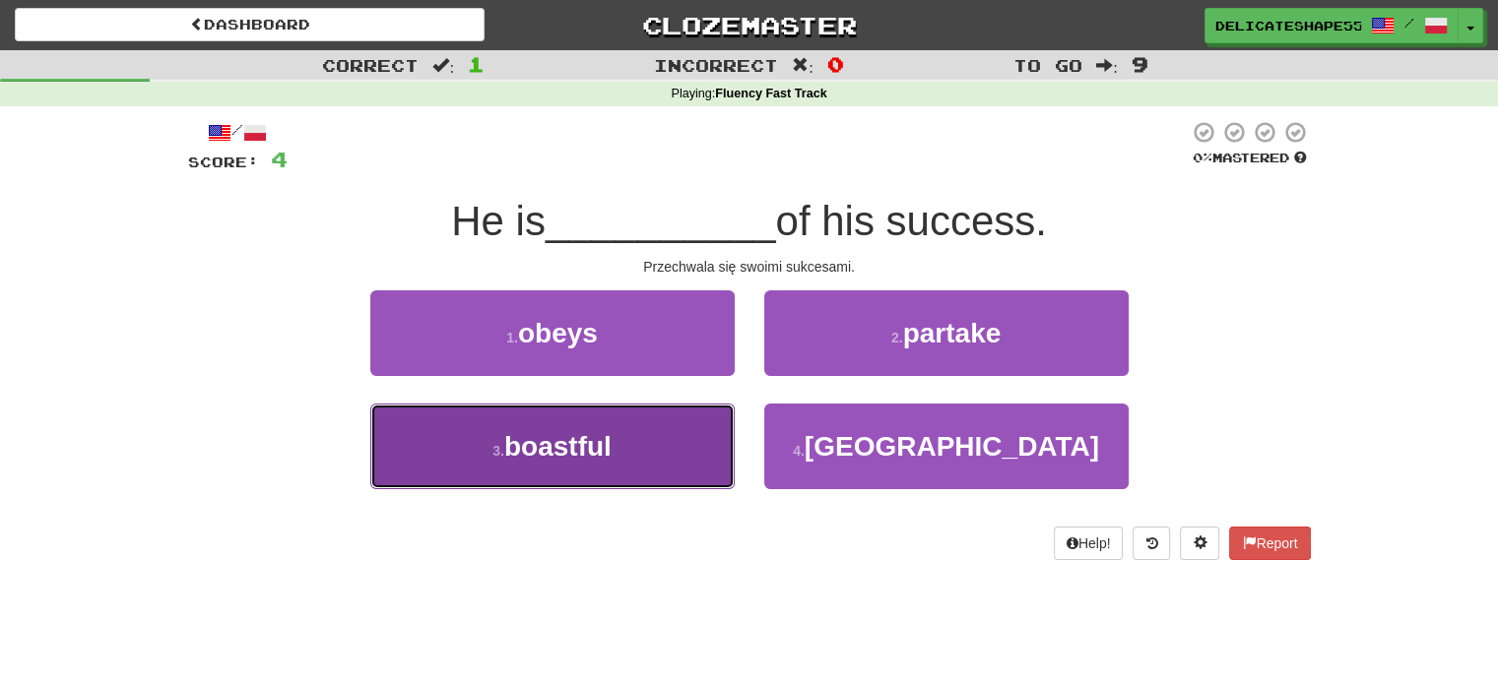
click at [705, 428] on button "3 . boastful" at bounding box center [552, 447] width 364 height 86
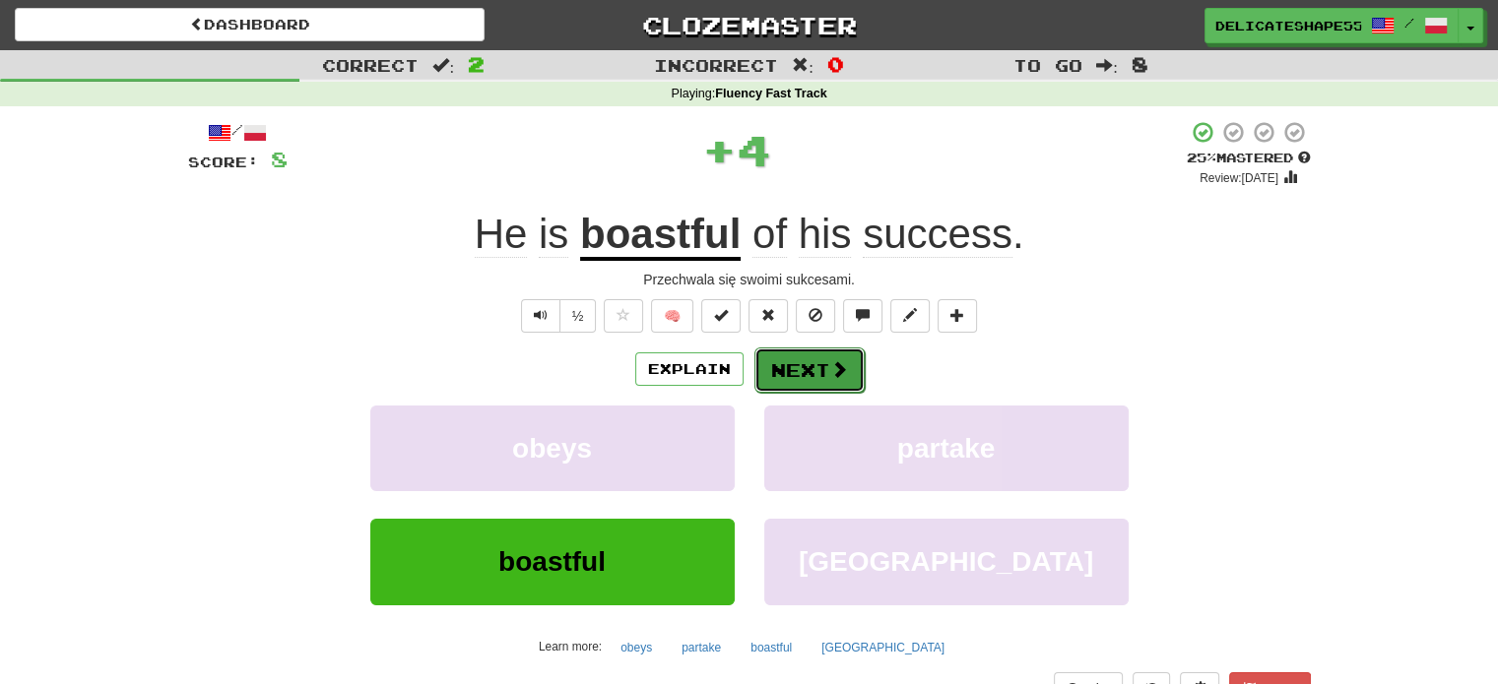
click at [808, 381] on button "Next" at bounding box center [809, 370] width 110 height 45
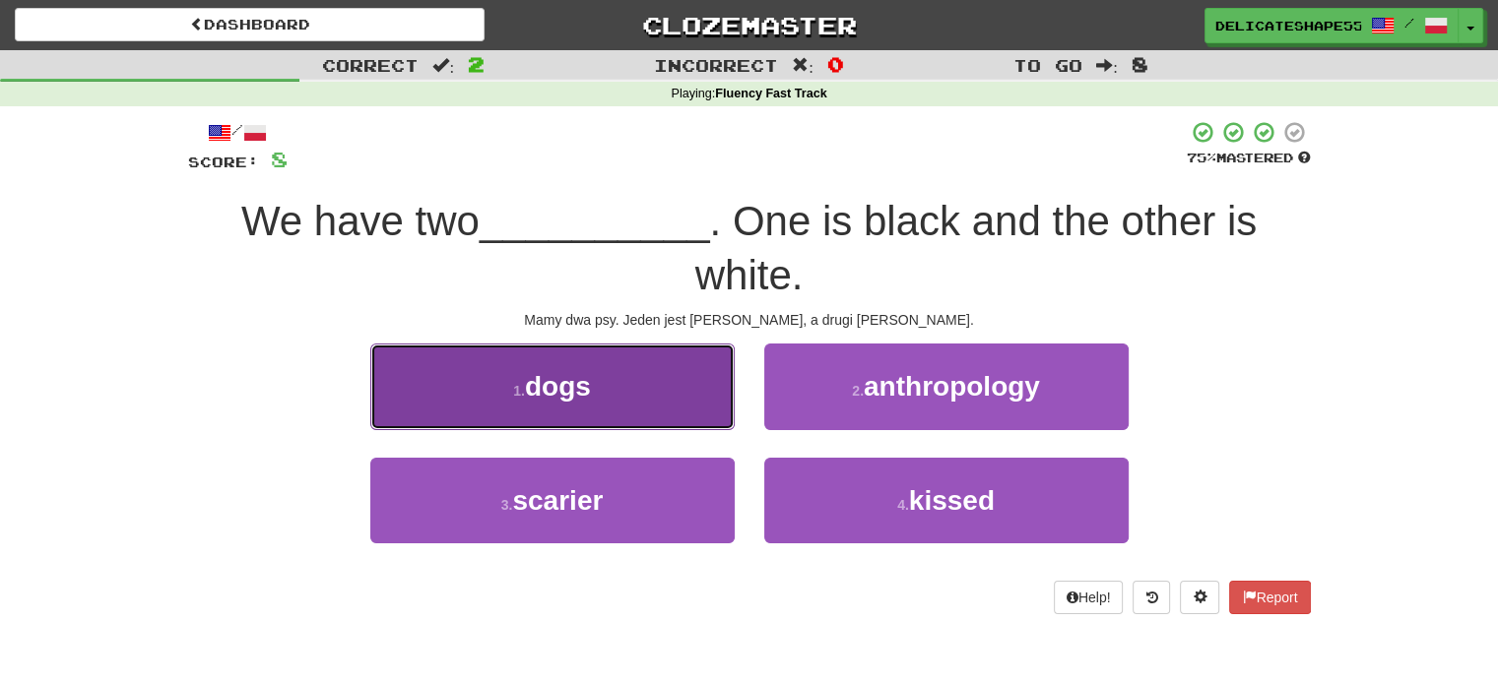
click at [702, 387] on button "1 . dogs" at bounding box center [552, 387] width 364 height 86
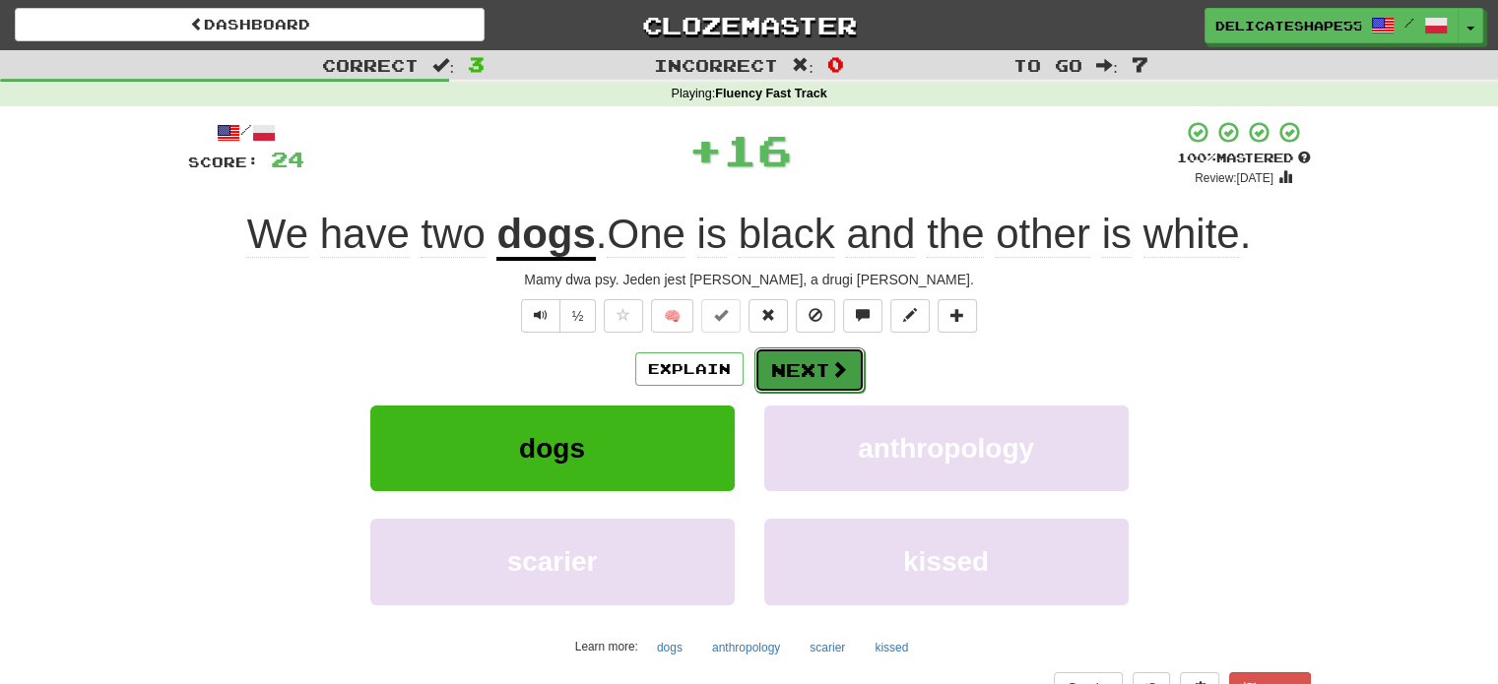
click at [794, 380] on button "Next" at bounding box center [809, 370] width 110 height 45
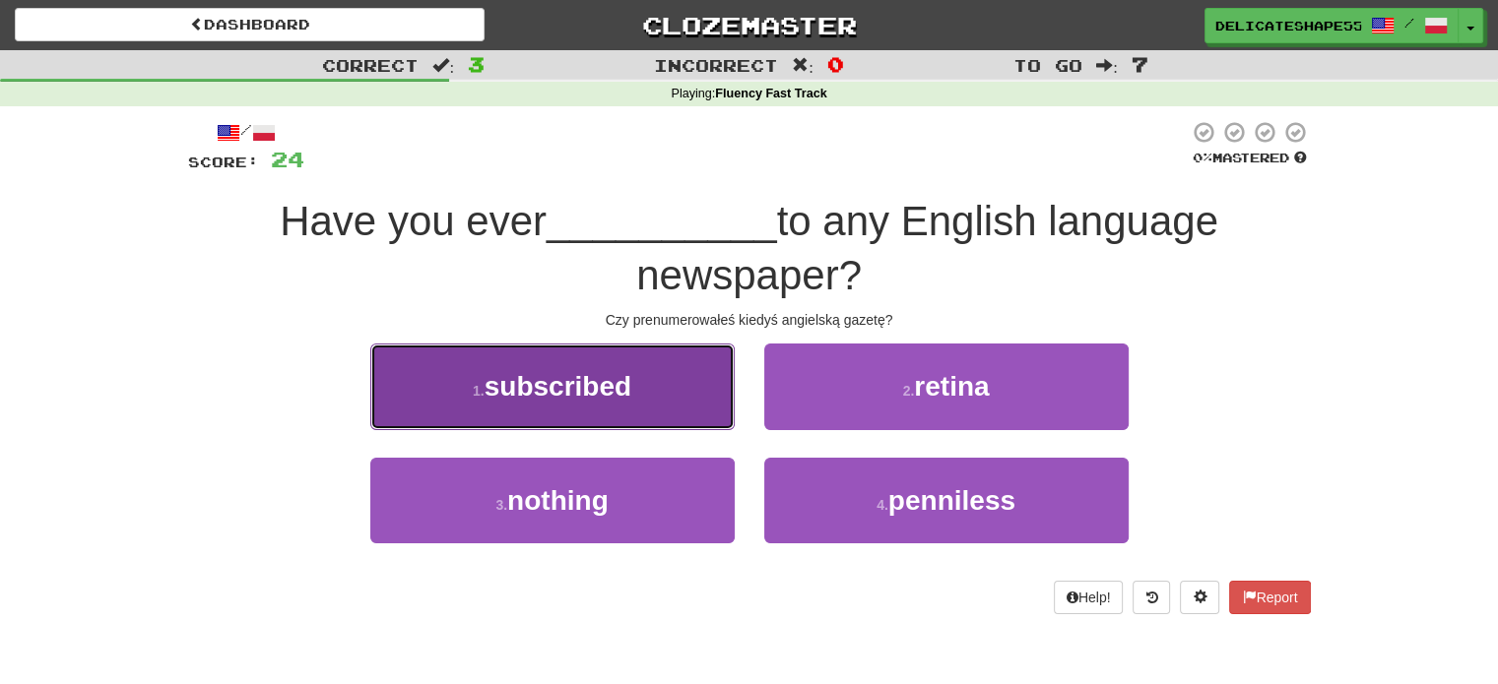
click at [705, 380] on button "1 . subscribed" at bounding box center [552, 387] width 364 height 86
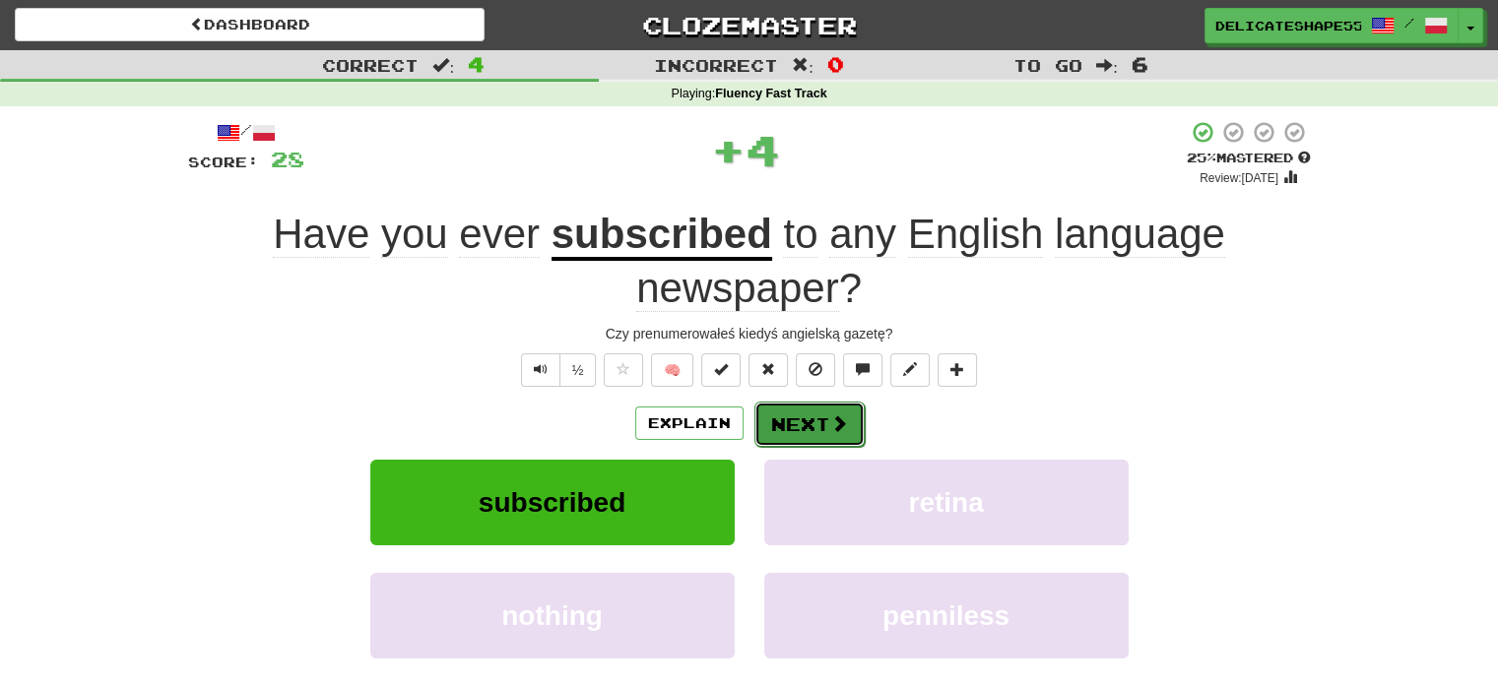
click at [788, 417] on button "Next" at bounding box center [809, 424] width 110 height 45
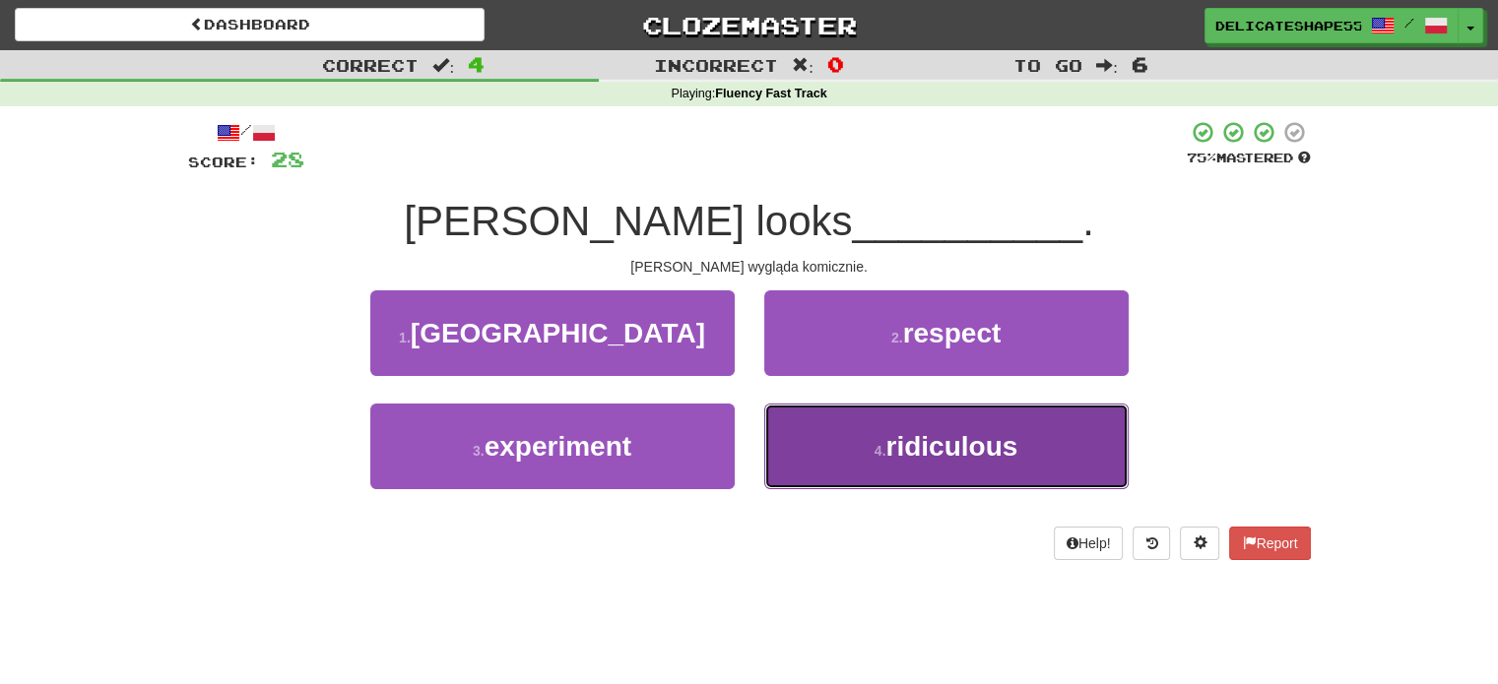
click at [815, 441] on button "4 . ridiculous" at bounding box center [946, 447] width 364 height 86
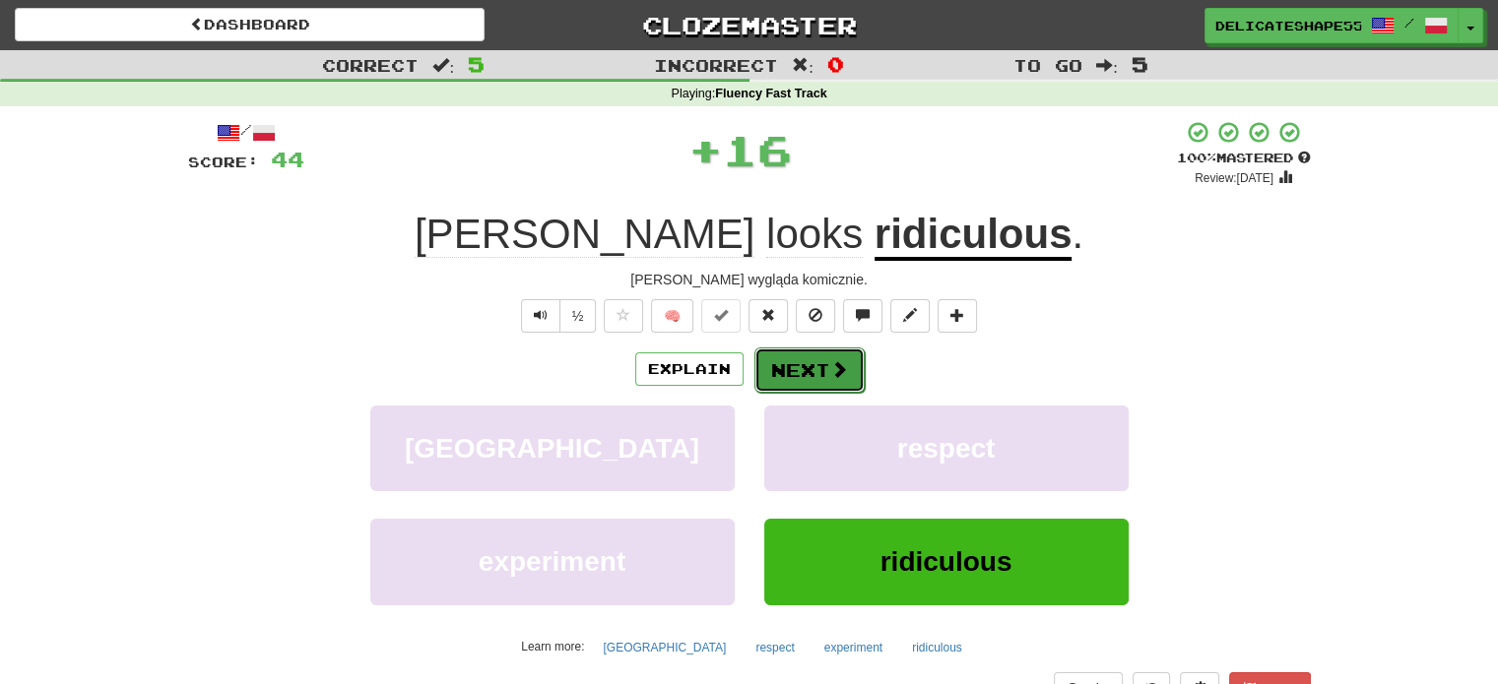
click at [808, 377] on button "Next" at bounding box center [809, 370] width 110 height 45
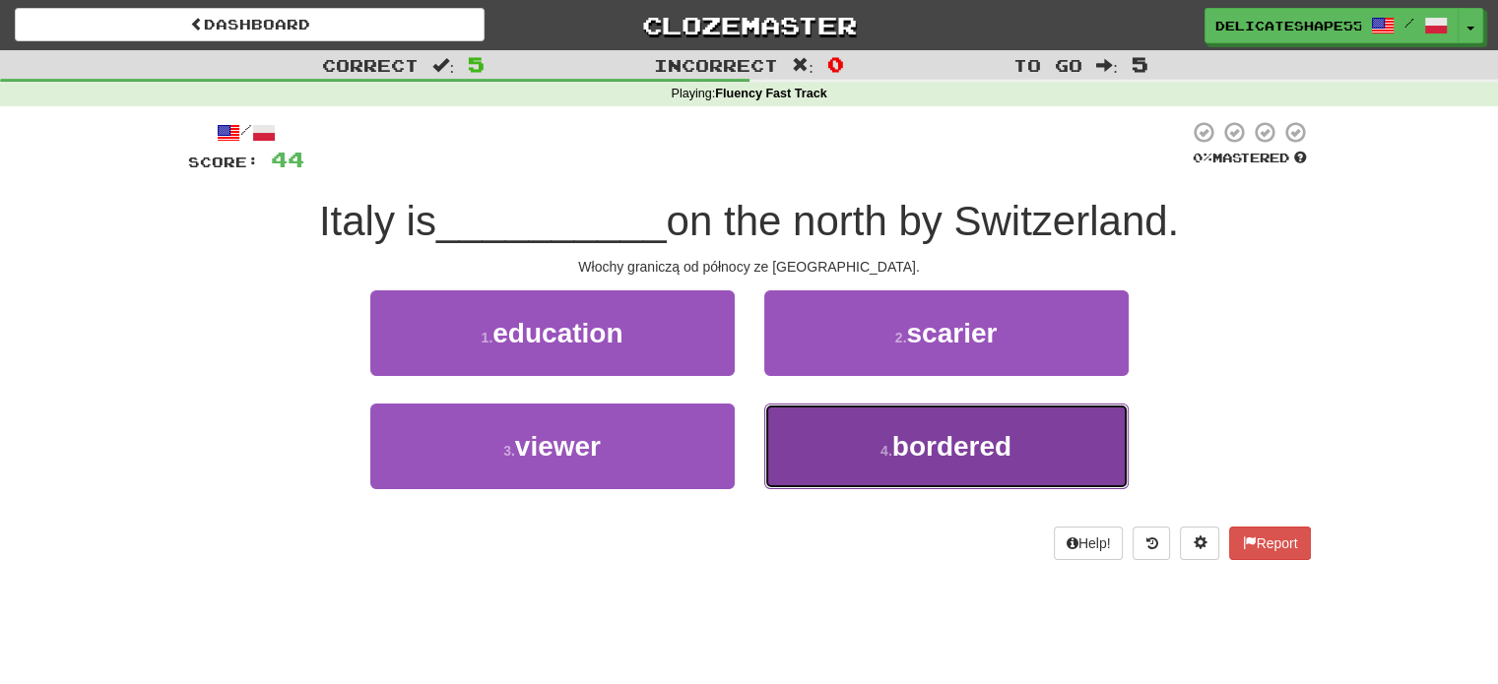
click at [830, 424] on button "4 . bordered" at bounding box center [946, 447] width 364 height 86
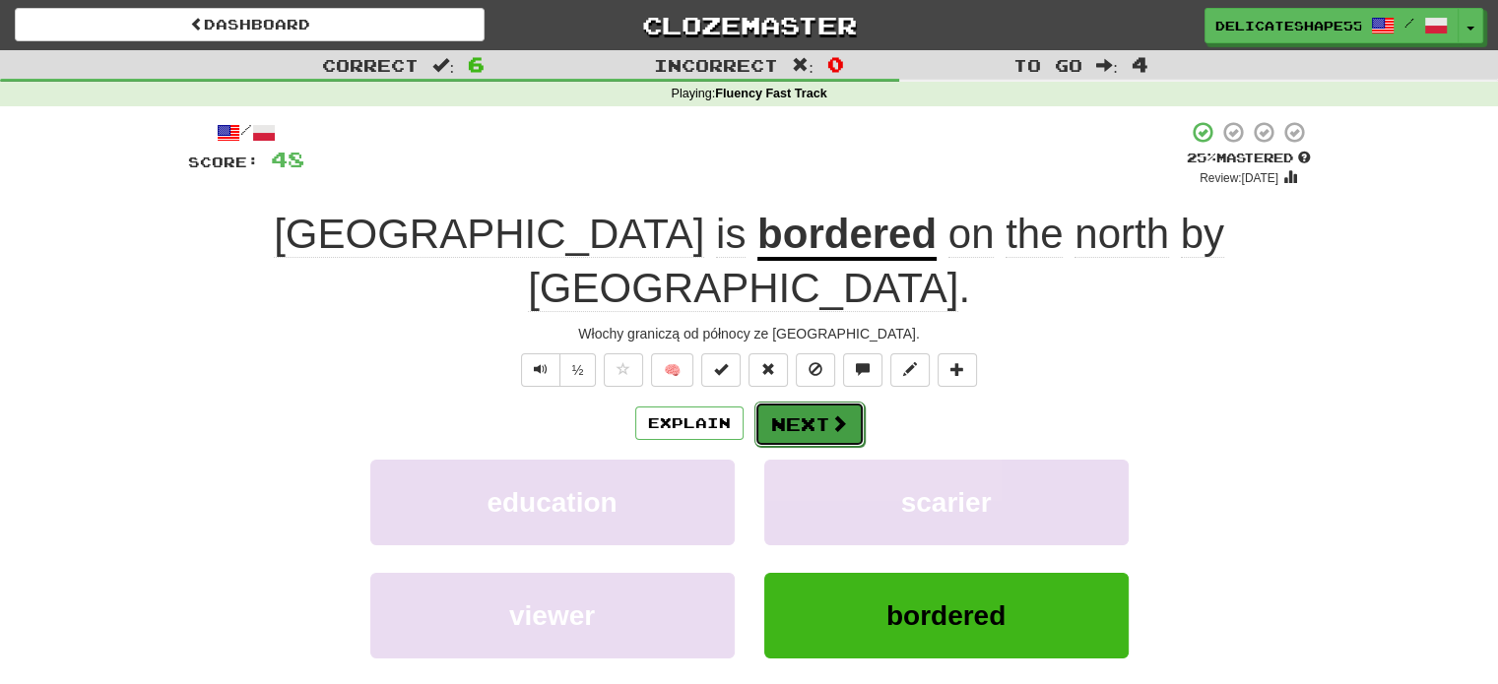
click at [818, 402] on button "Next" at bounding box center [809, 424] width 110 height 45
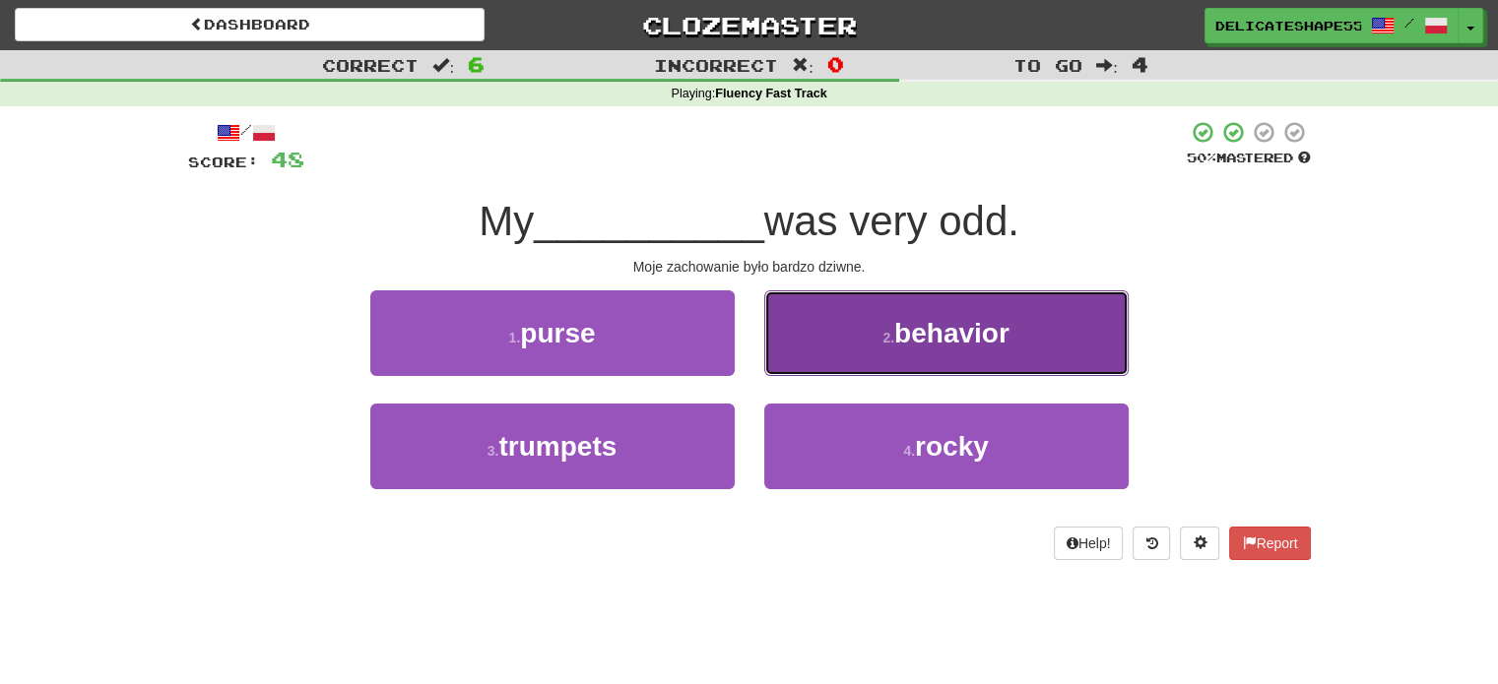
click at [855, 346] on button "2 . behavior" at bounding box center [946, 333] width 364 height 86
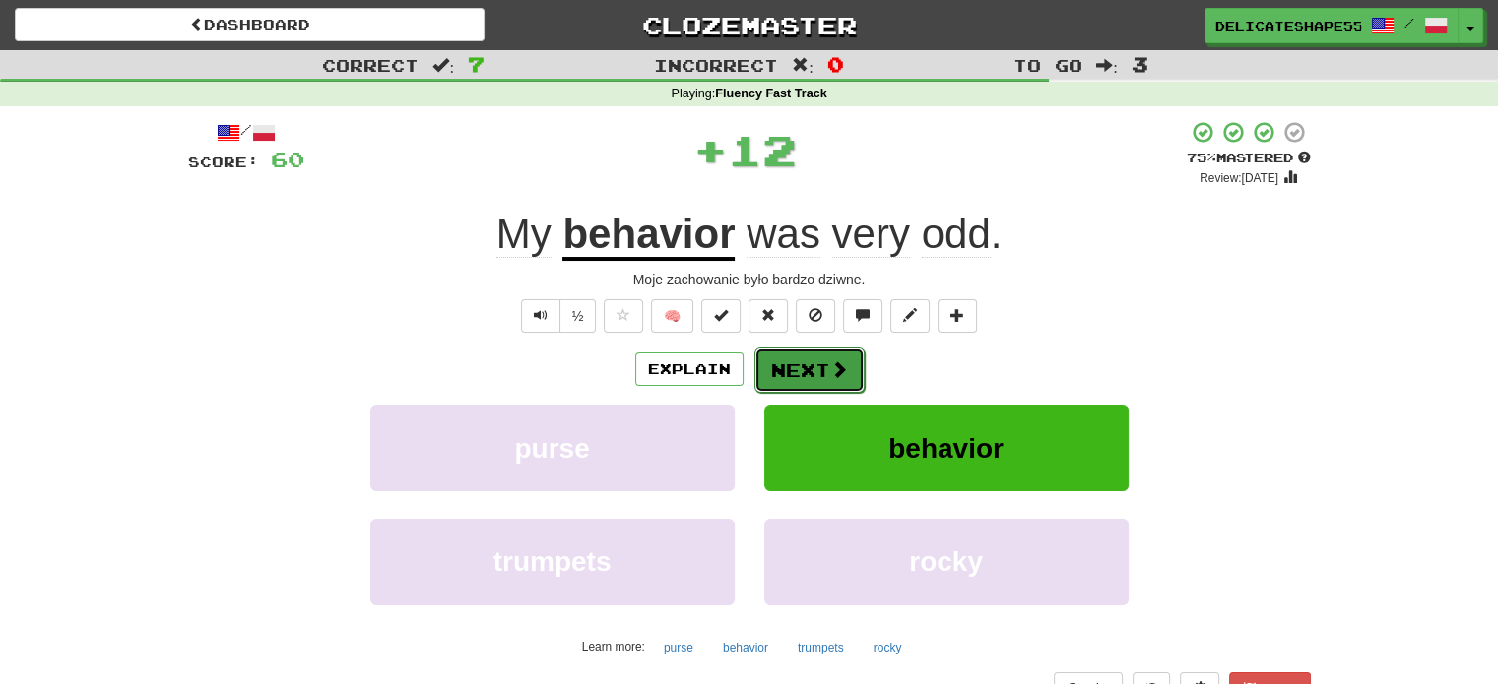
click at [809, 371] on button "Next" at bounding box center [809, 370] width 110 height 45
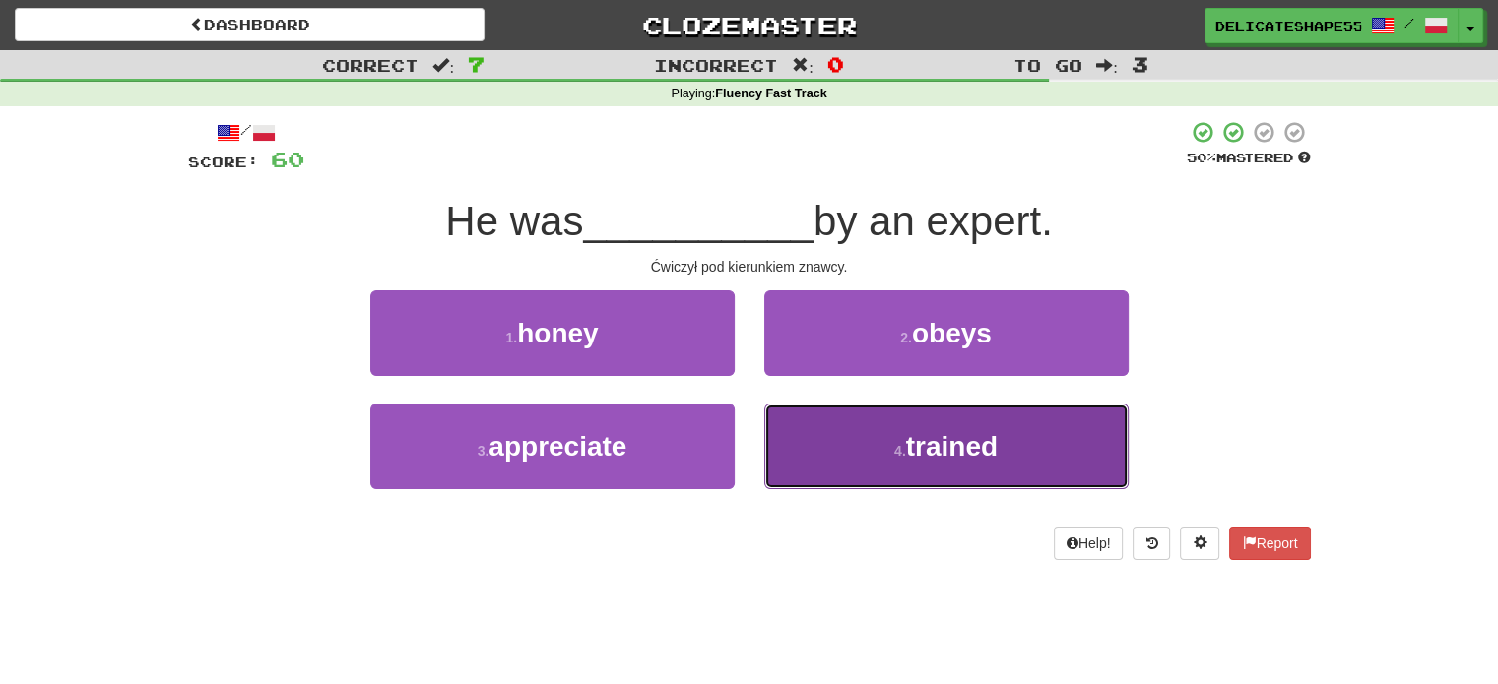
click at [825, 440] on button "4 . trained" at bounding box center [946, 447] width 364 height 86
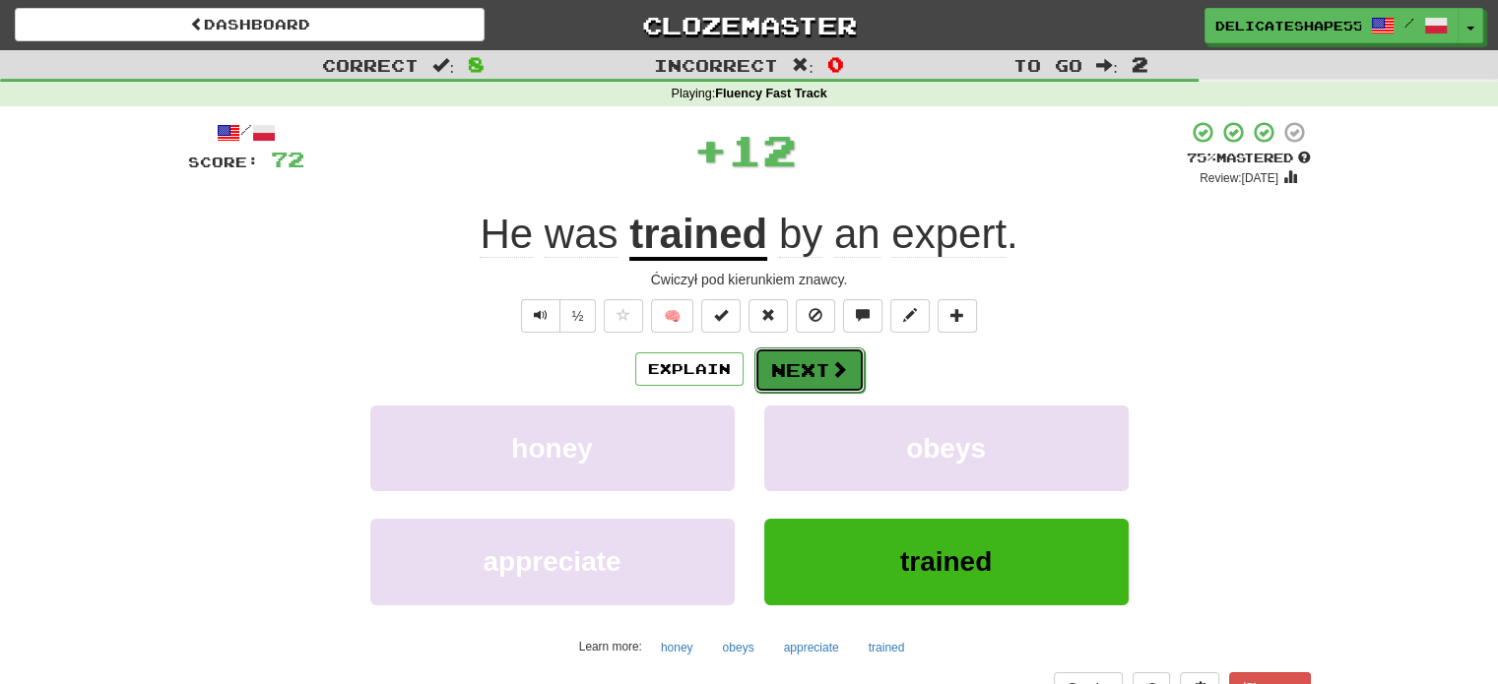
click at [811, 377] on button "Next" at bounding box center [809, 370] width 110 height 45
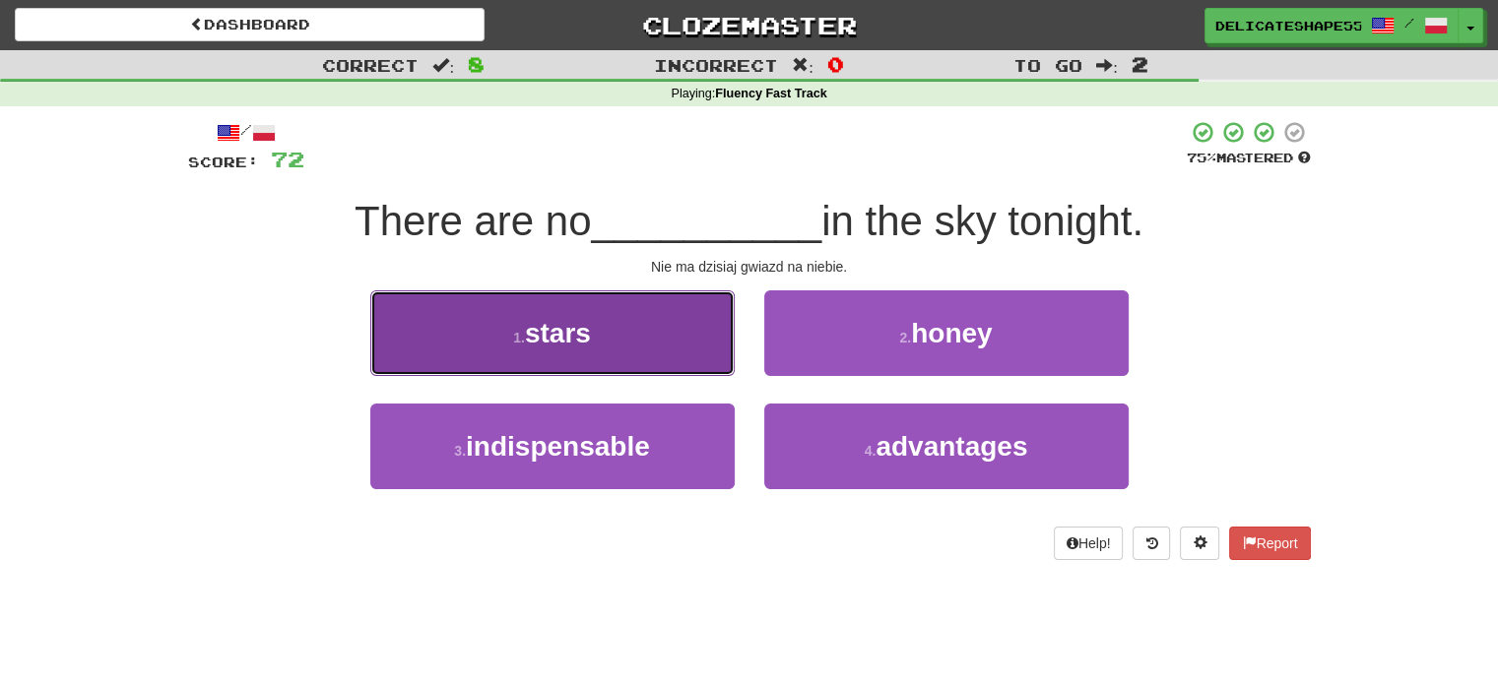
click at [706, 348] on button "1 . stars" at bounding box center [552, 333] width 364 height 86
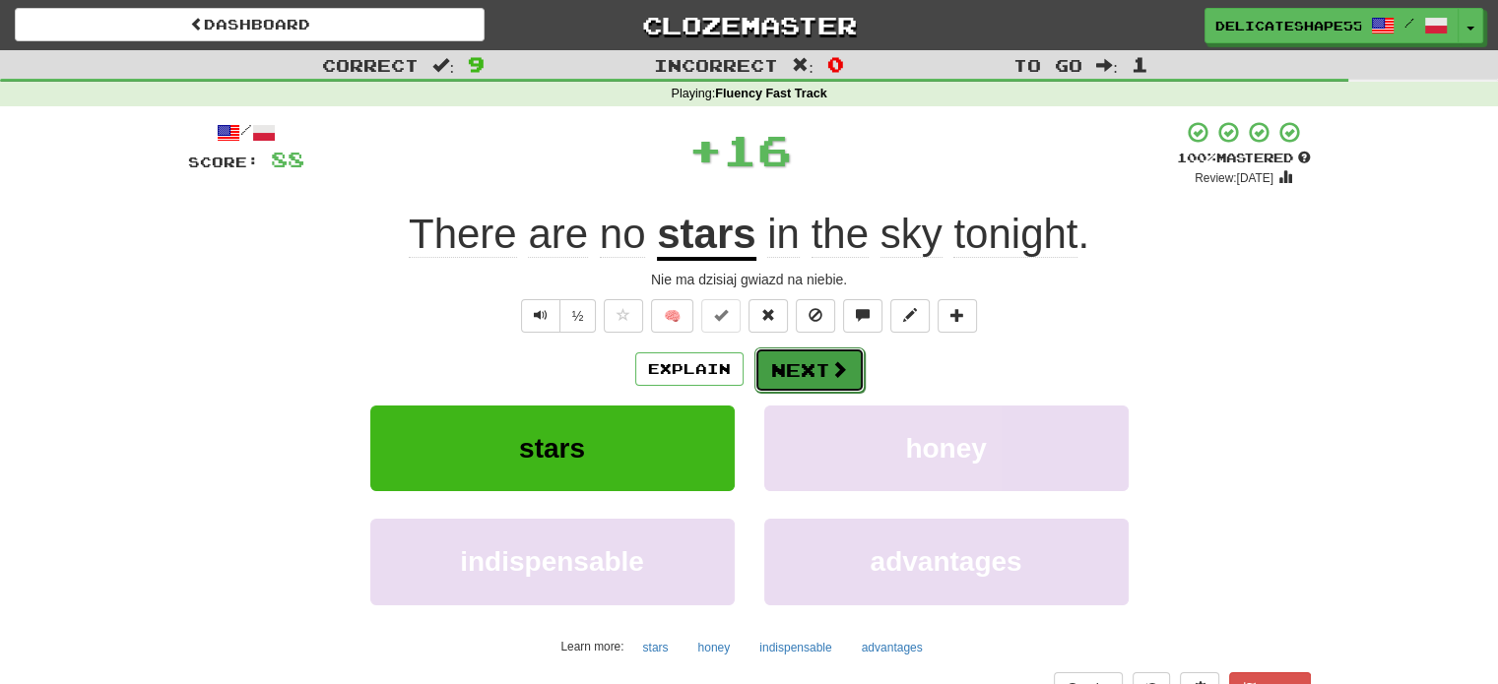
click at [798, 377] on button "Next" at bounding box center [809, 370] width 110 height 45
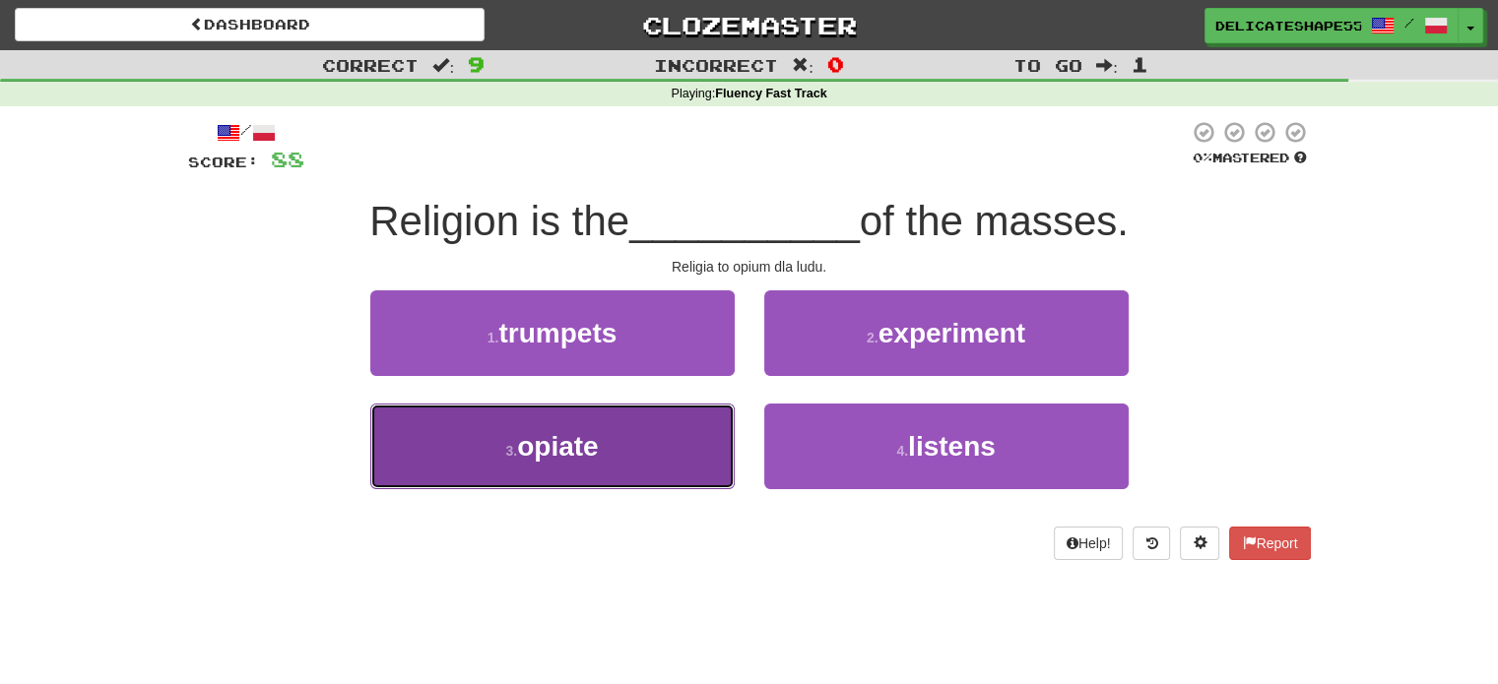
click at [693, 432] on button "3 . opiate" at bounding box center [552, 447] width 364 height 86
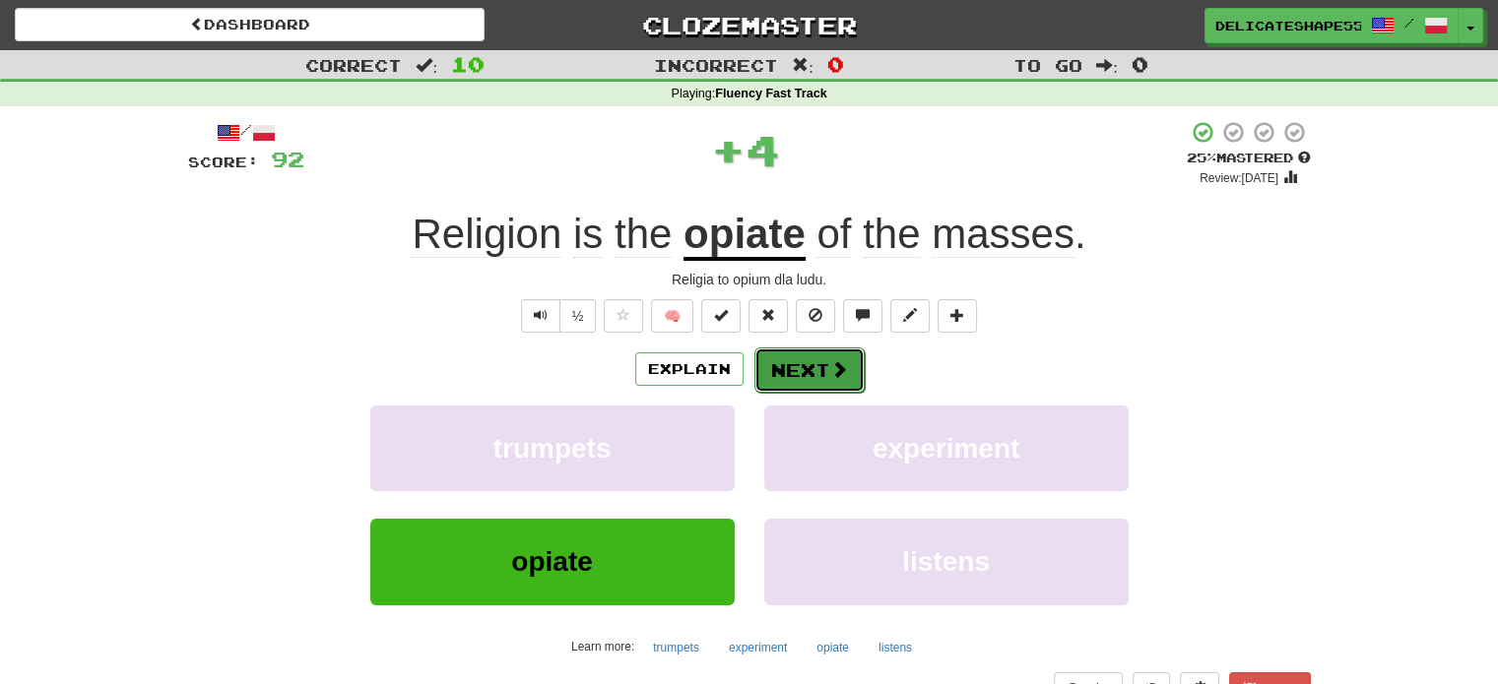
click at [777, 381] on button "Next" at bounding box center [809, 370] width 110 height 45
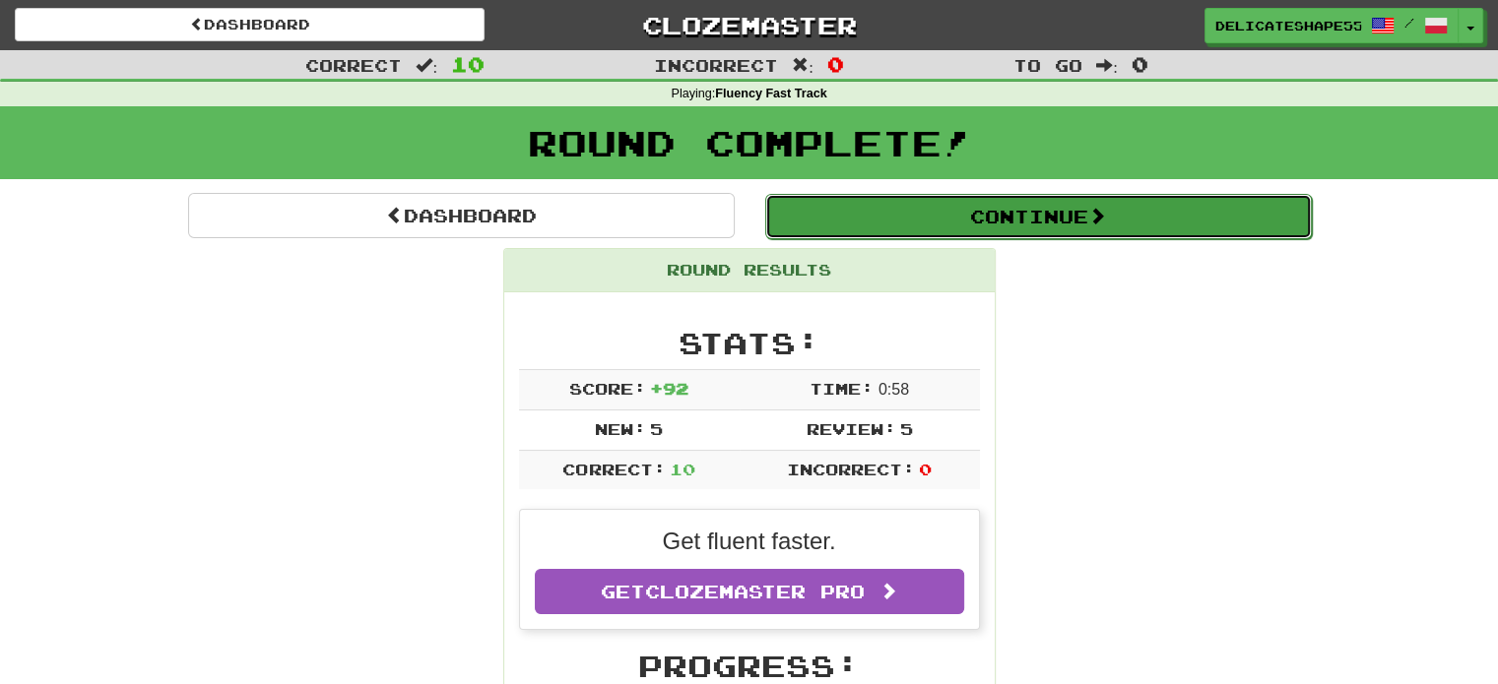
click at [1000, 225] on button "Continue" at bounding box center [1038, 216] width 547 height 45
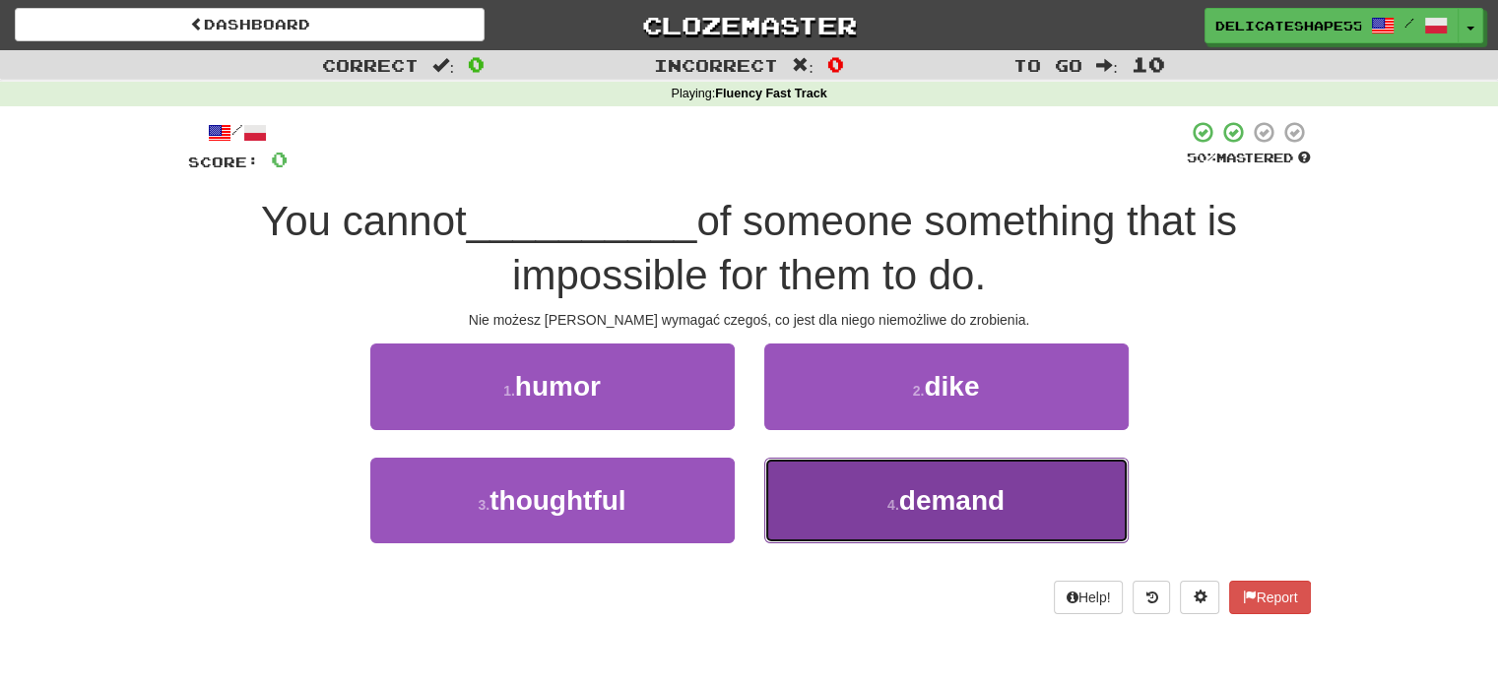
click at [955, 489] on span "demand" at bounding box center [951, 500] width 105 height 31
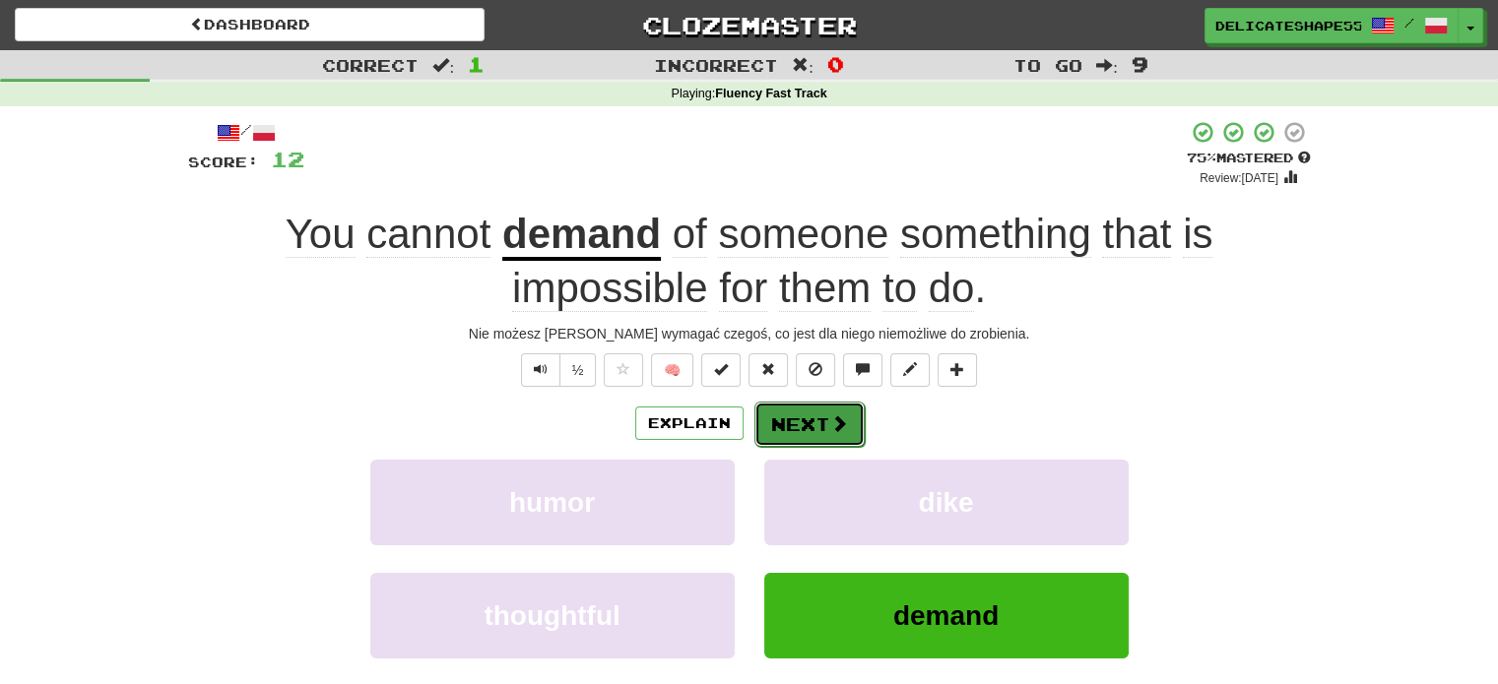
click at [830, 428] on span at bounding box center [839, 424] width 18 height 18
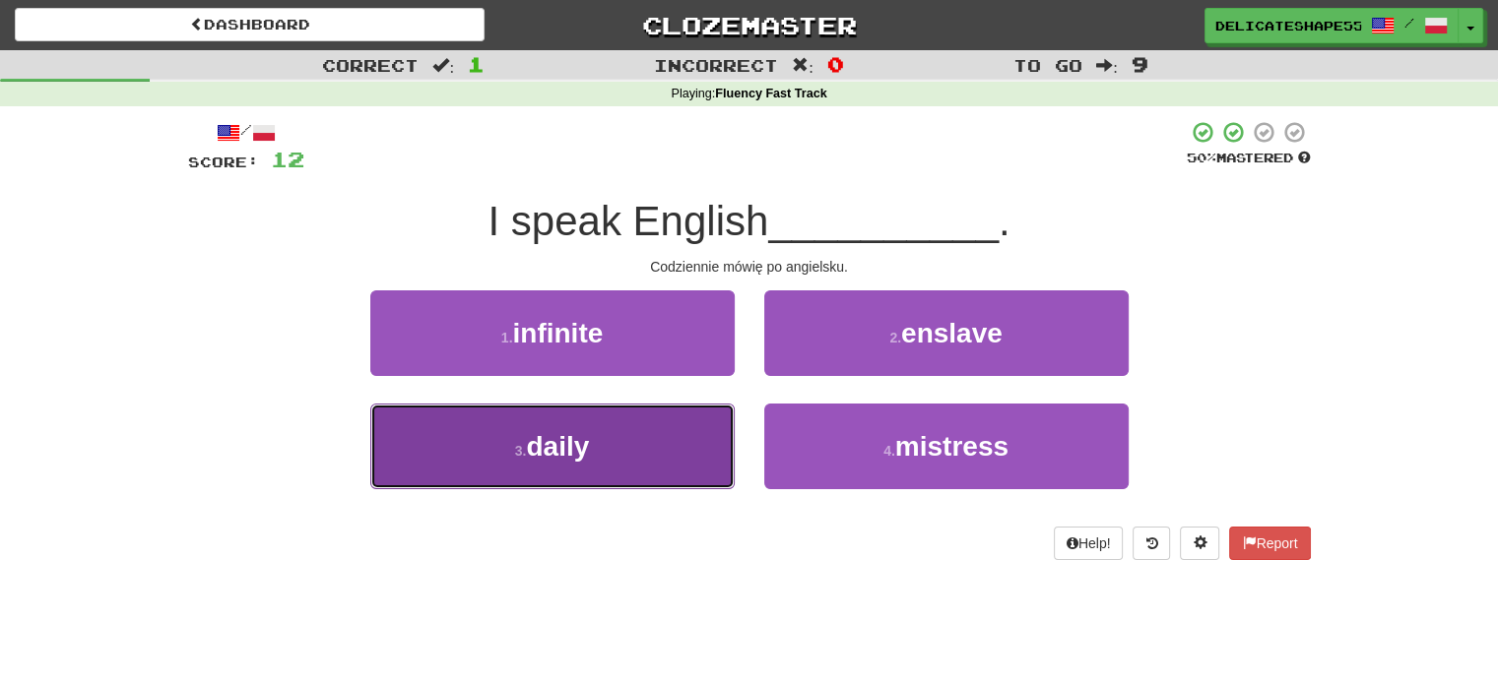
click at [717, 442] on button "3 . daily" at bounding box center [552, 447] width 364 height 86
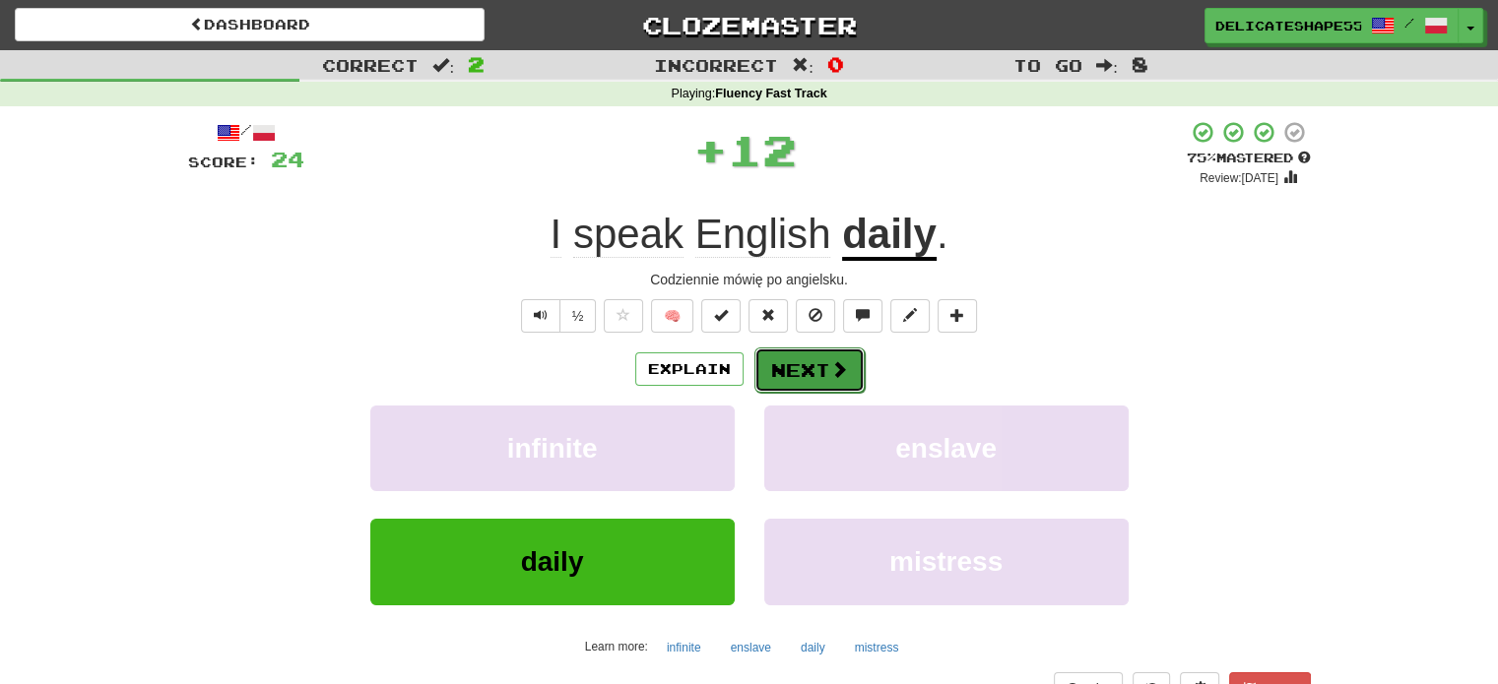
click at [806, 380] on button "Next" at bounding box center [809, 370] width 110 height 45
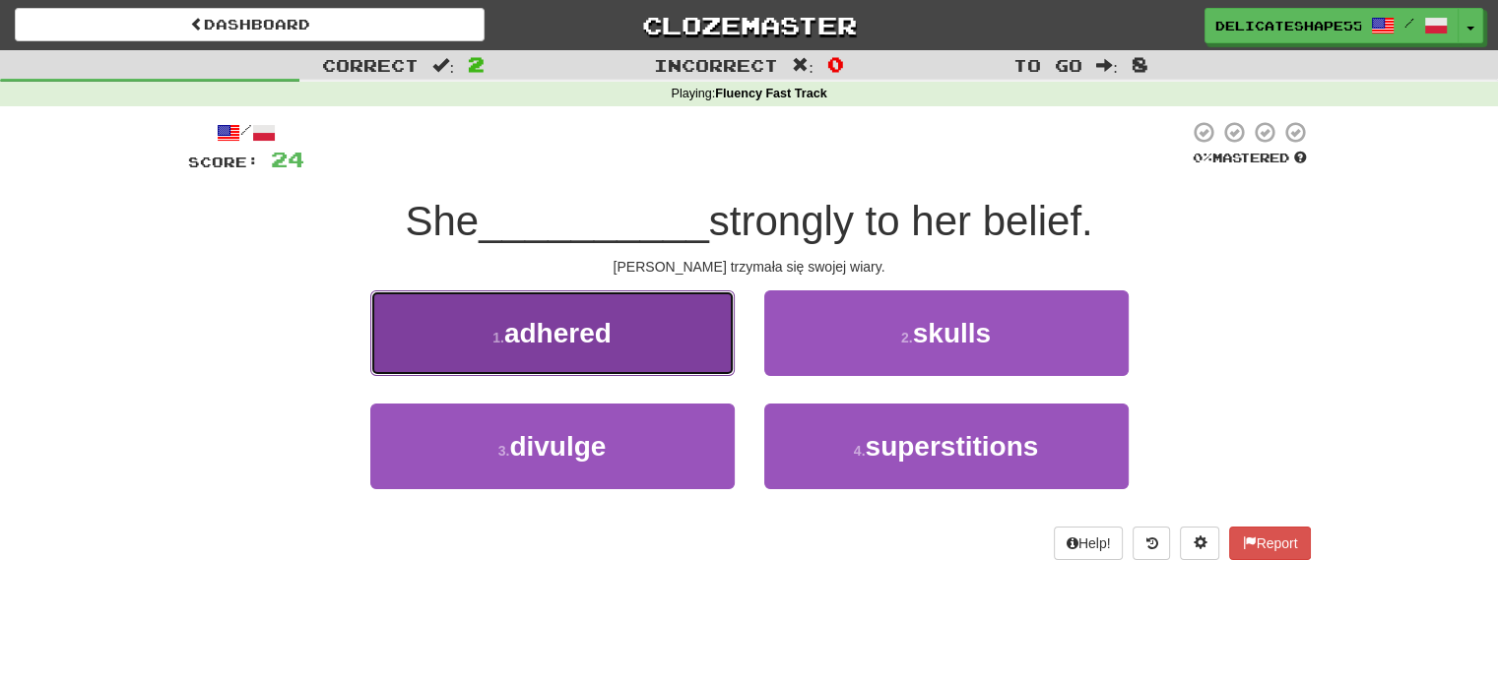
click at [719, 357] on button "1 . adhered" at bounding box center [552, 333] width 364 height 86
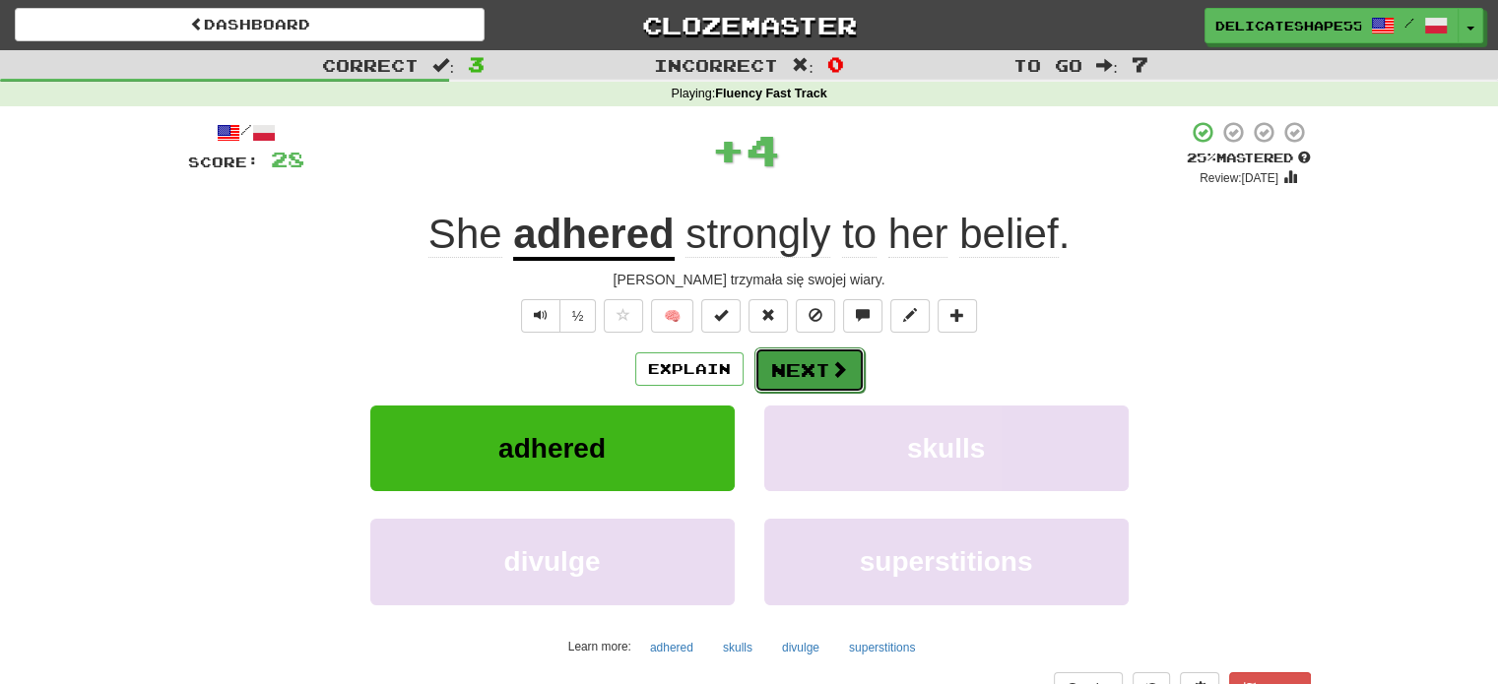
click at [802, 373] on button "Next" at bounding box center [809, 370] width 110 height 45
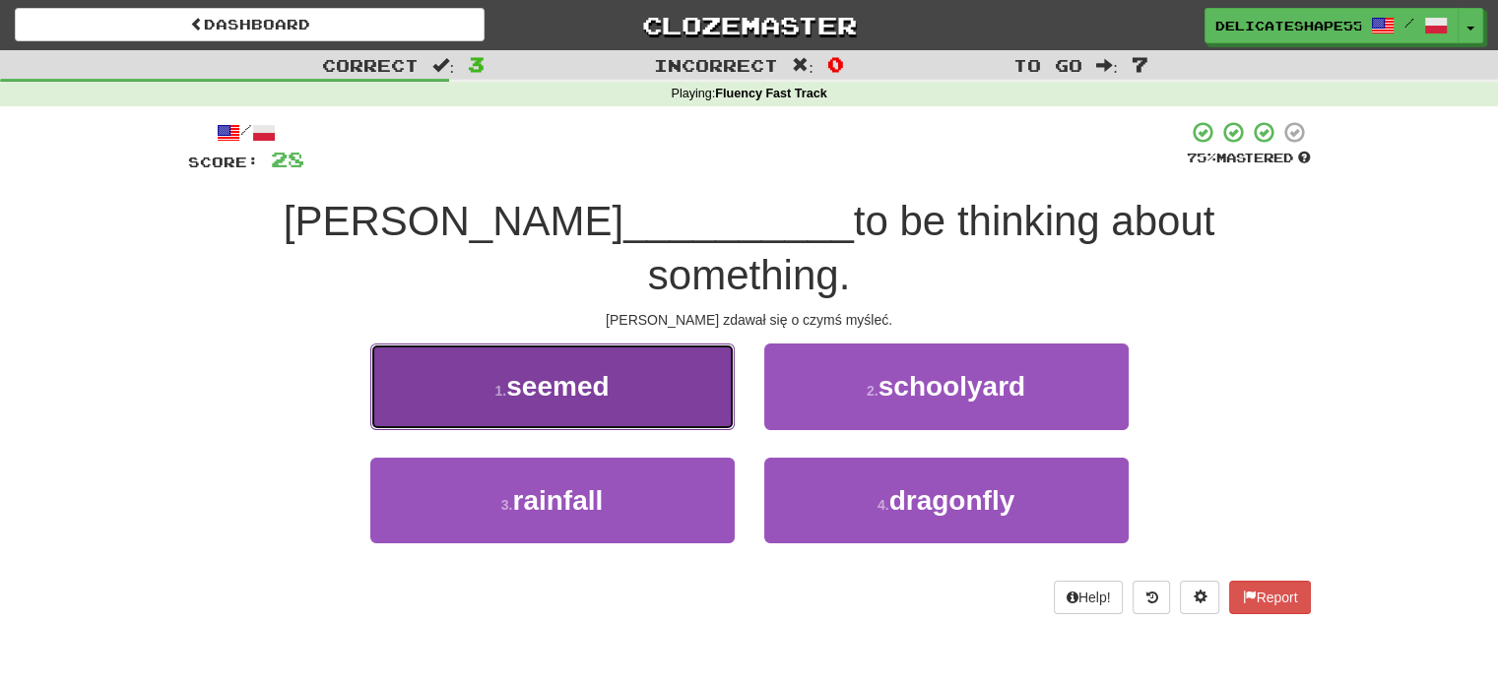
click at [709, 361] on button "1 . seemed" at bounding box center [552, 387] width 364 height 86
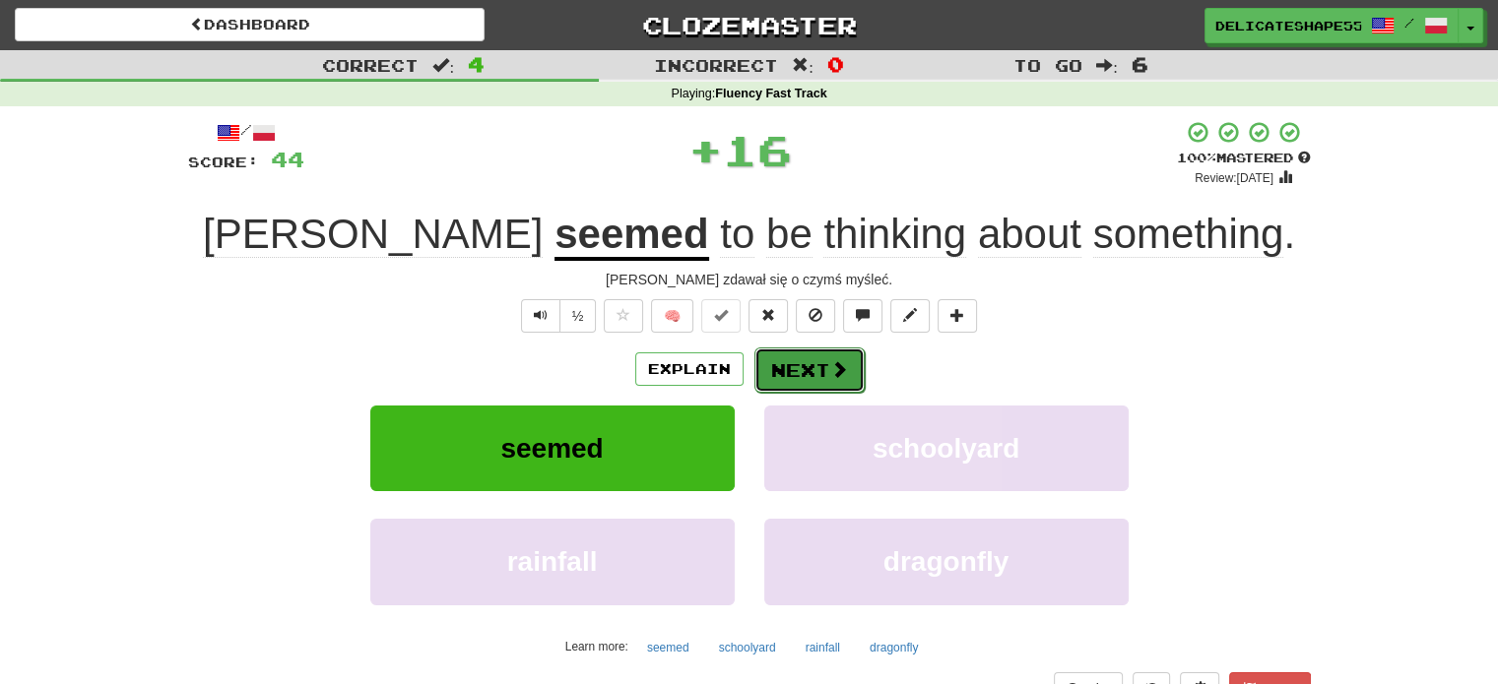
click at [794, 377] on button "Next" at bounding box center [809, 370] width 110 height 45
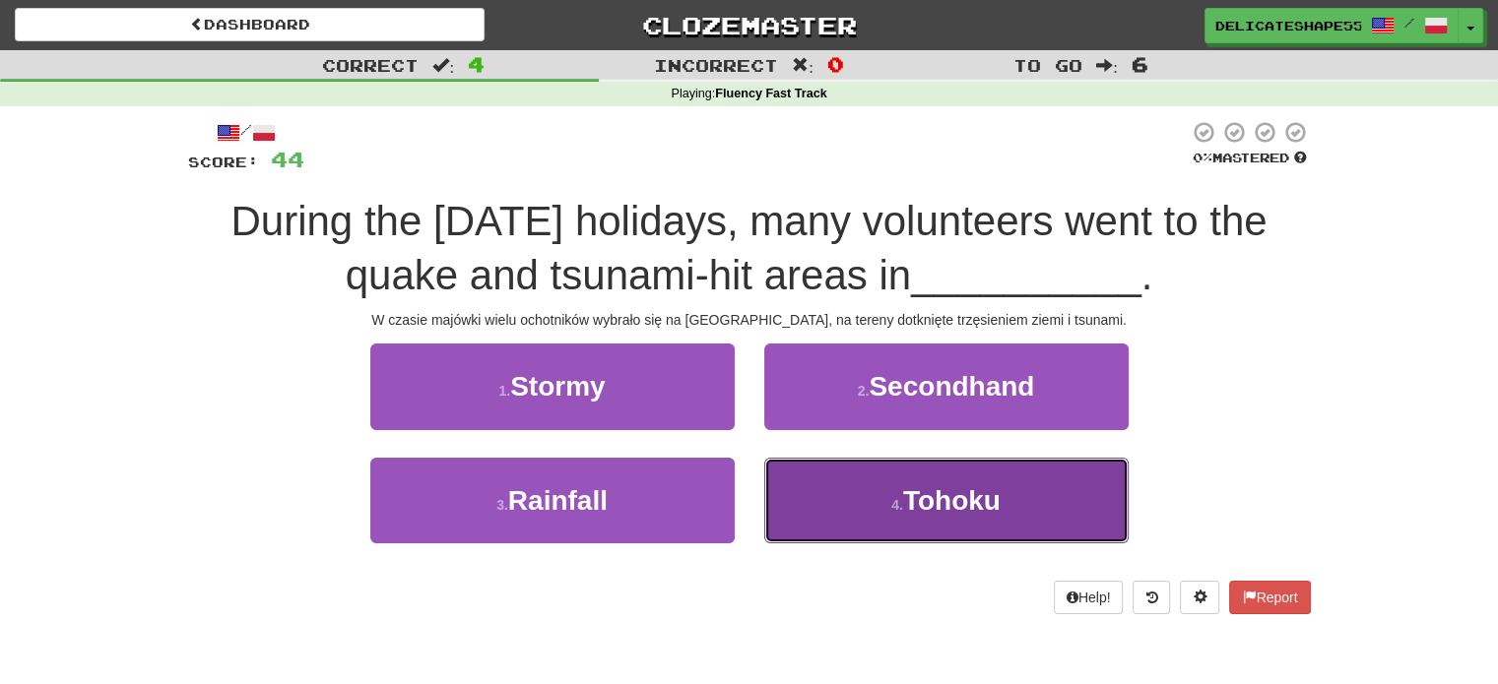
click at [849, 479] on button "4 . Tohoku" at bounding box center [946, 501] width 364 height 86
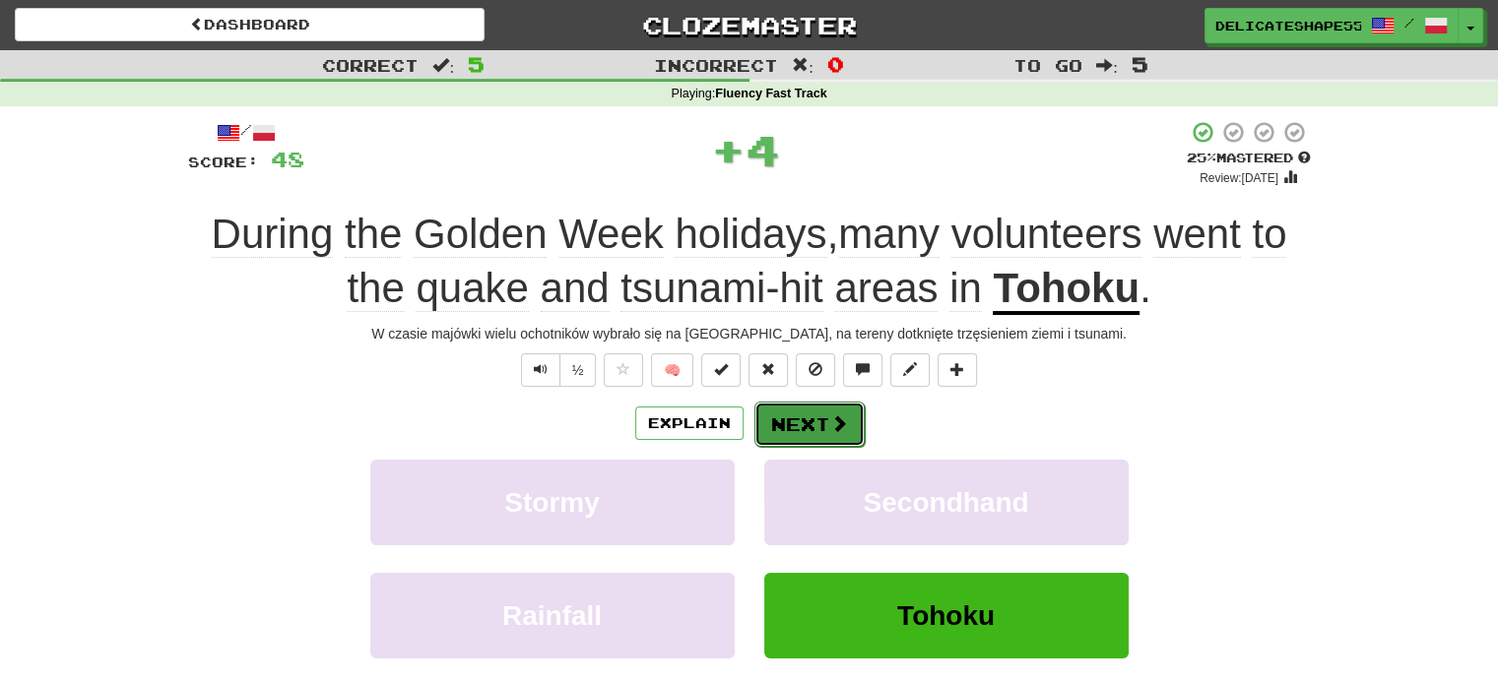
click at [819, 414] on button "Next" at bounding box center [809, 424] width 110 height 45
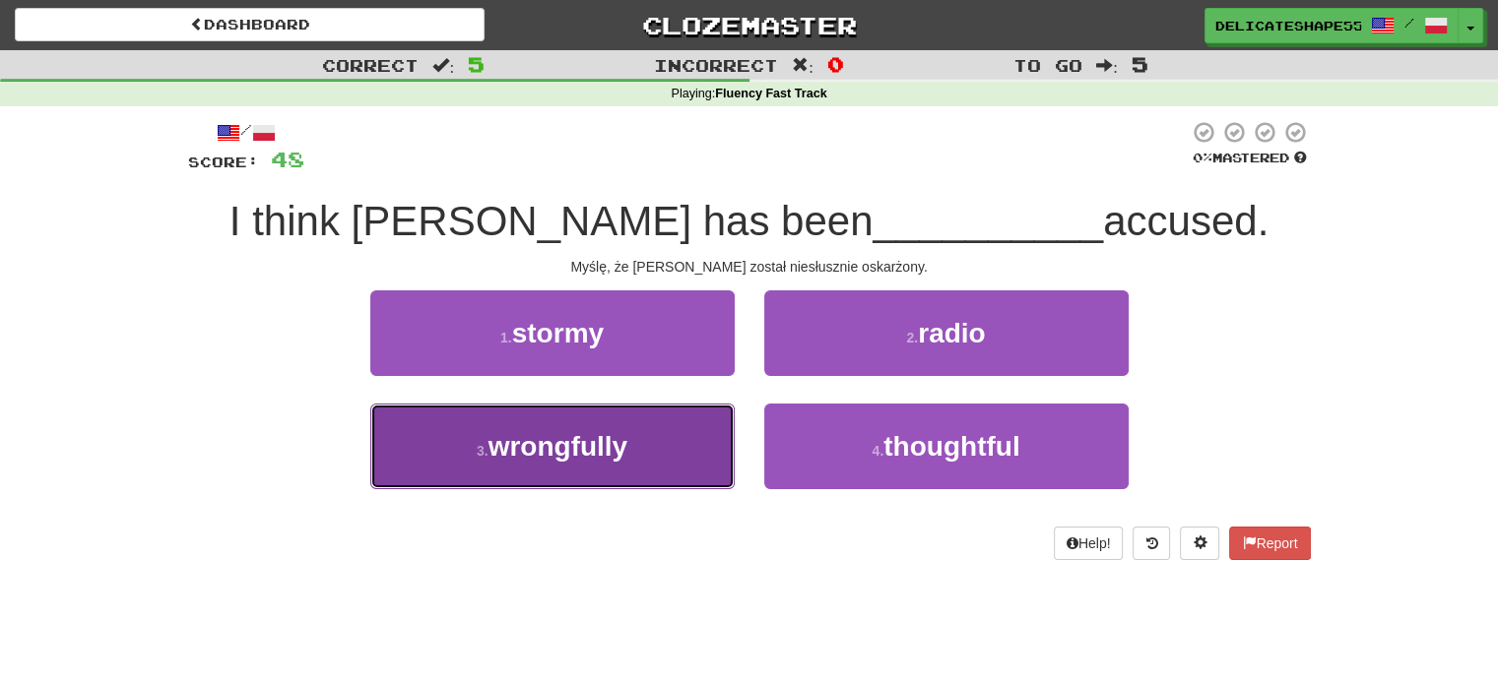
click at [718, 438] on button "3 . wrongfully" at bounding box center [552, 447] width 364 height 86
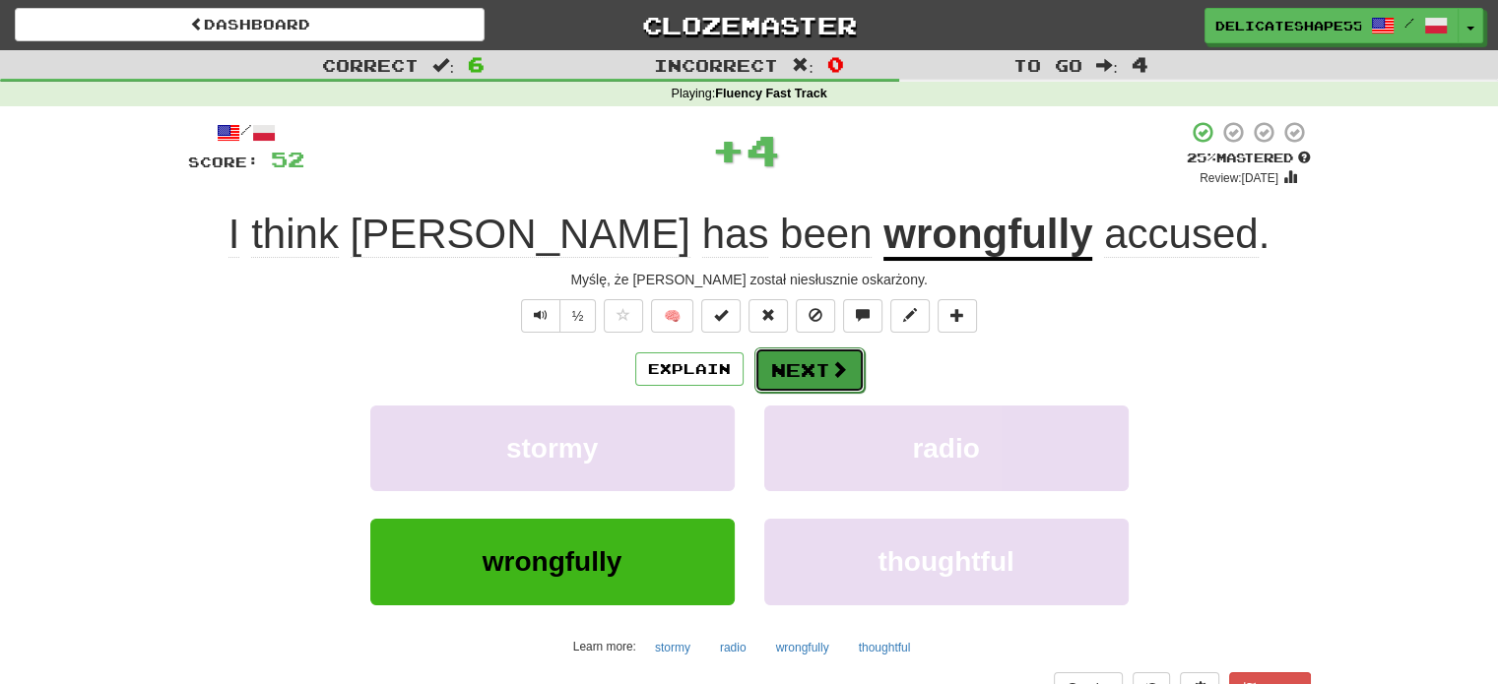
click at [793, 377] on button "Next" at bounding box center [809, 370] width 110 height 45
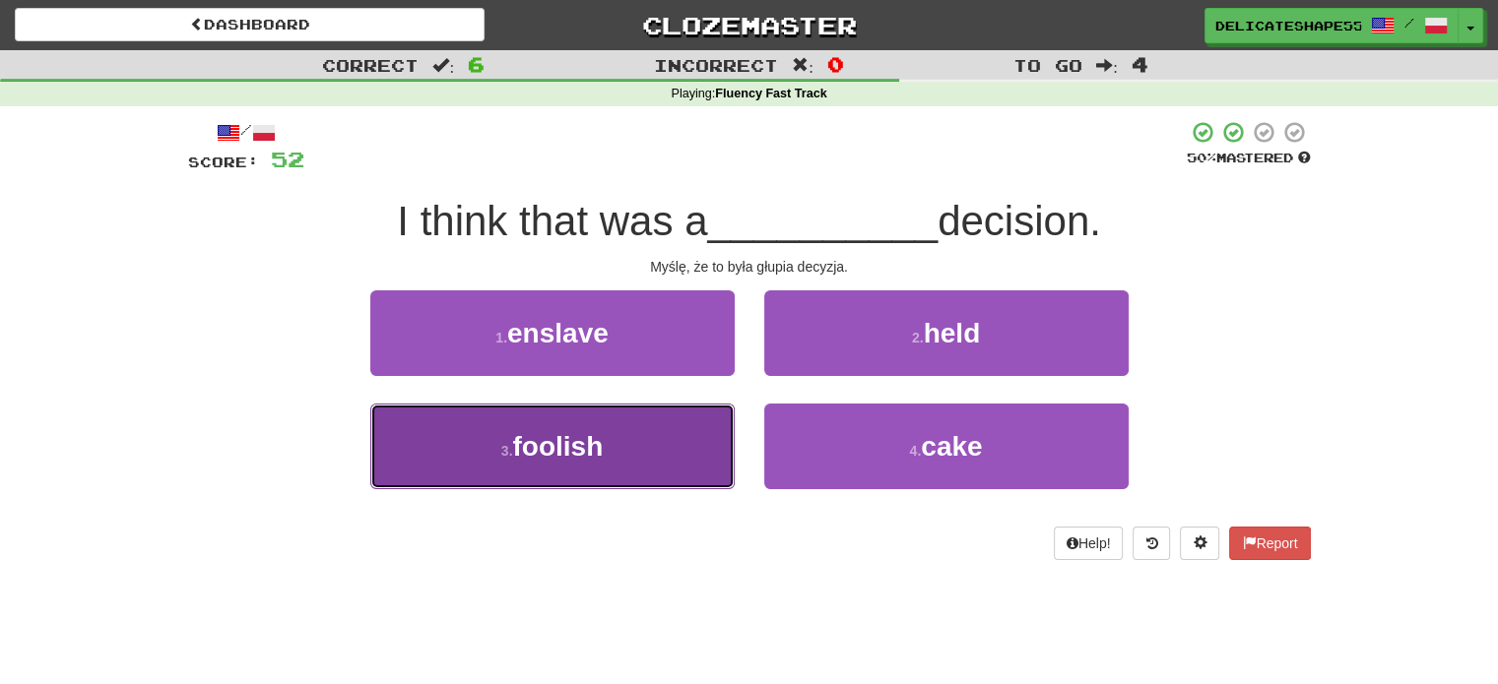
click at [703, 436] on button "3 . foolish" at bounding box center [552, 447] width 364 height 86
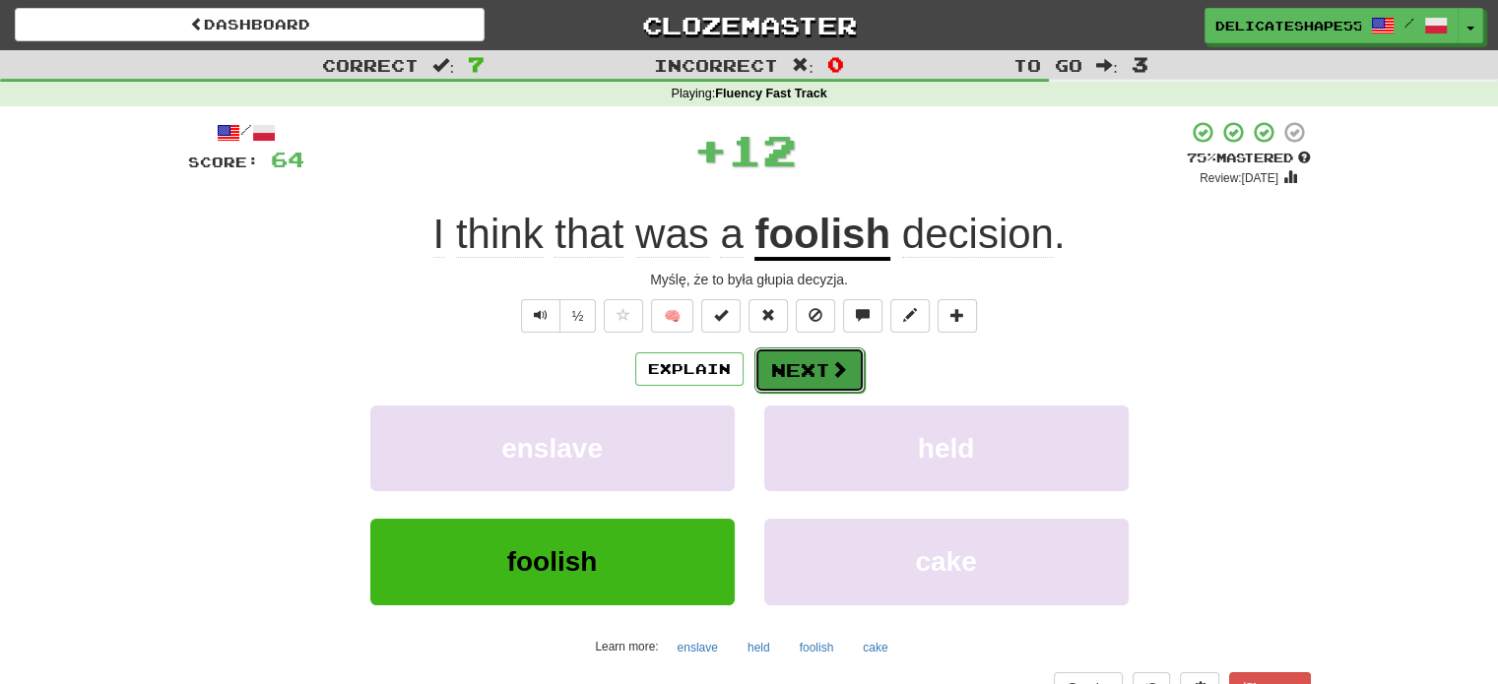
click at [798, 377] on button "Next" at bounding box center [809, 370] width 110 height 45
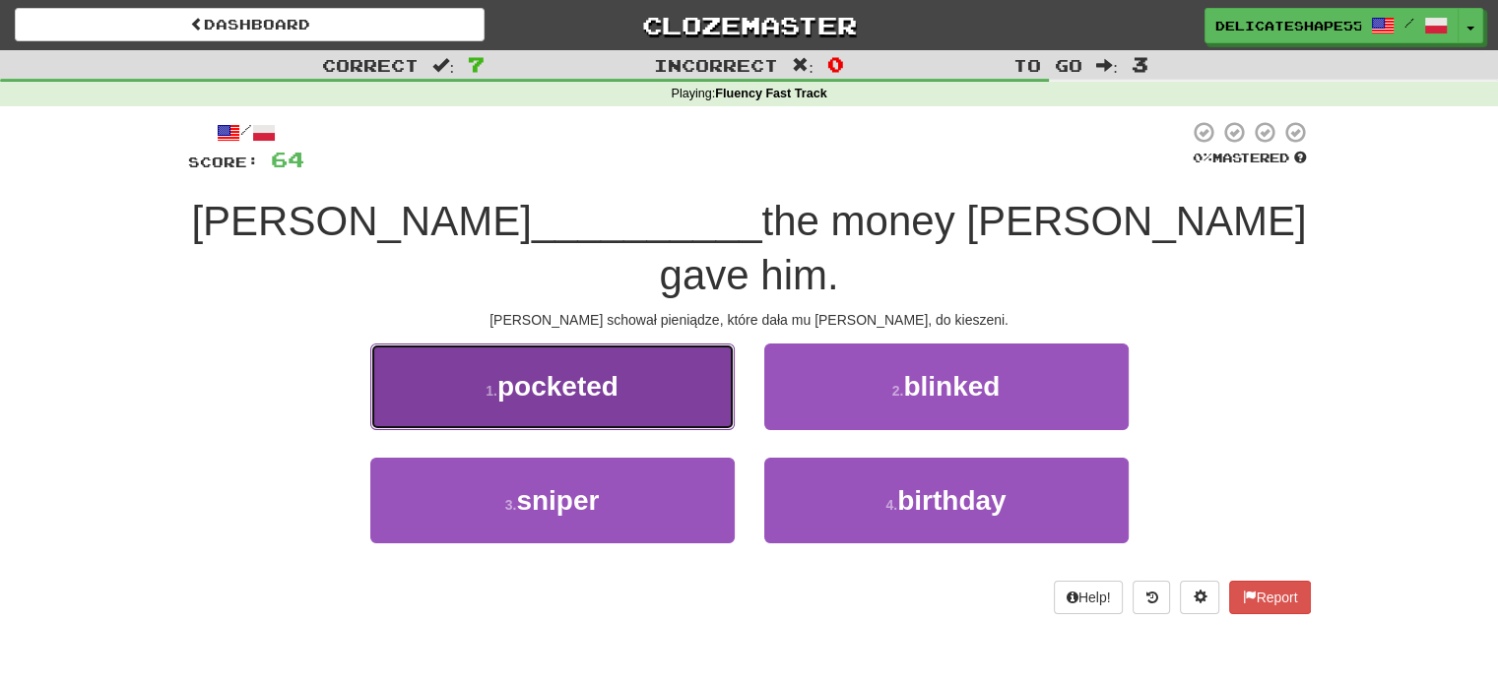
click at [718, 357] on button "1 . pocketed" at bounding box center [552, 387] width 364 height 86
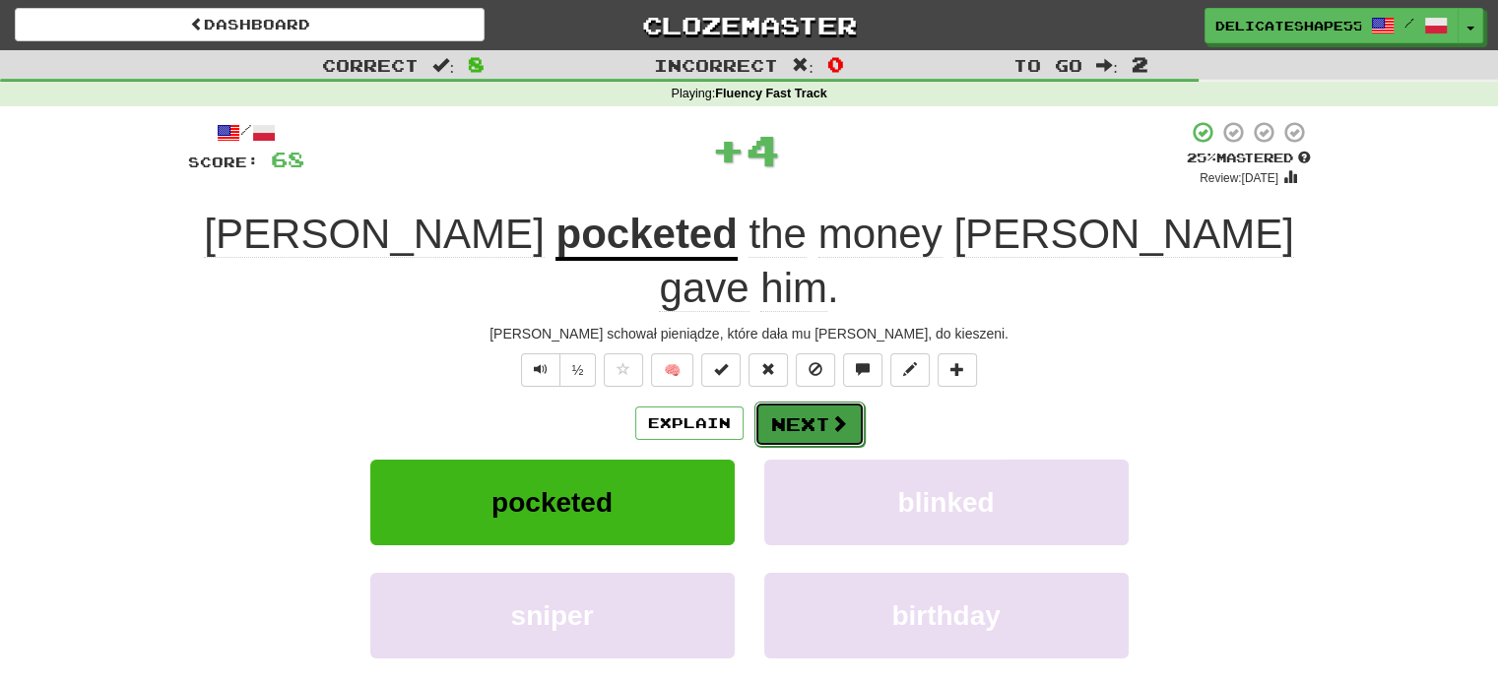
click at [786, 402] on button "Next" at bounding box center [809, 424] width 110 height 45
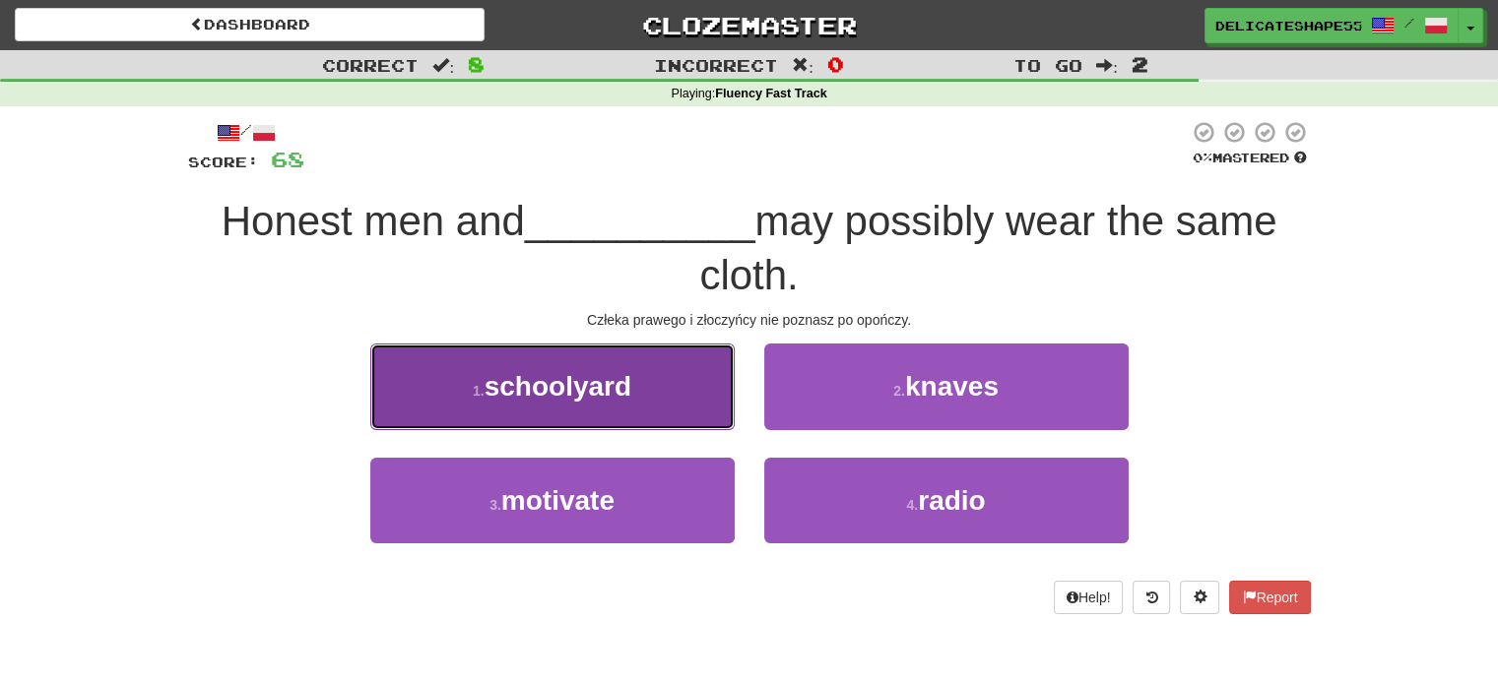
click at [726, 386] on button "1 . schoolyard" at bounding box center [552, 387] width 364 height 86
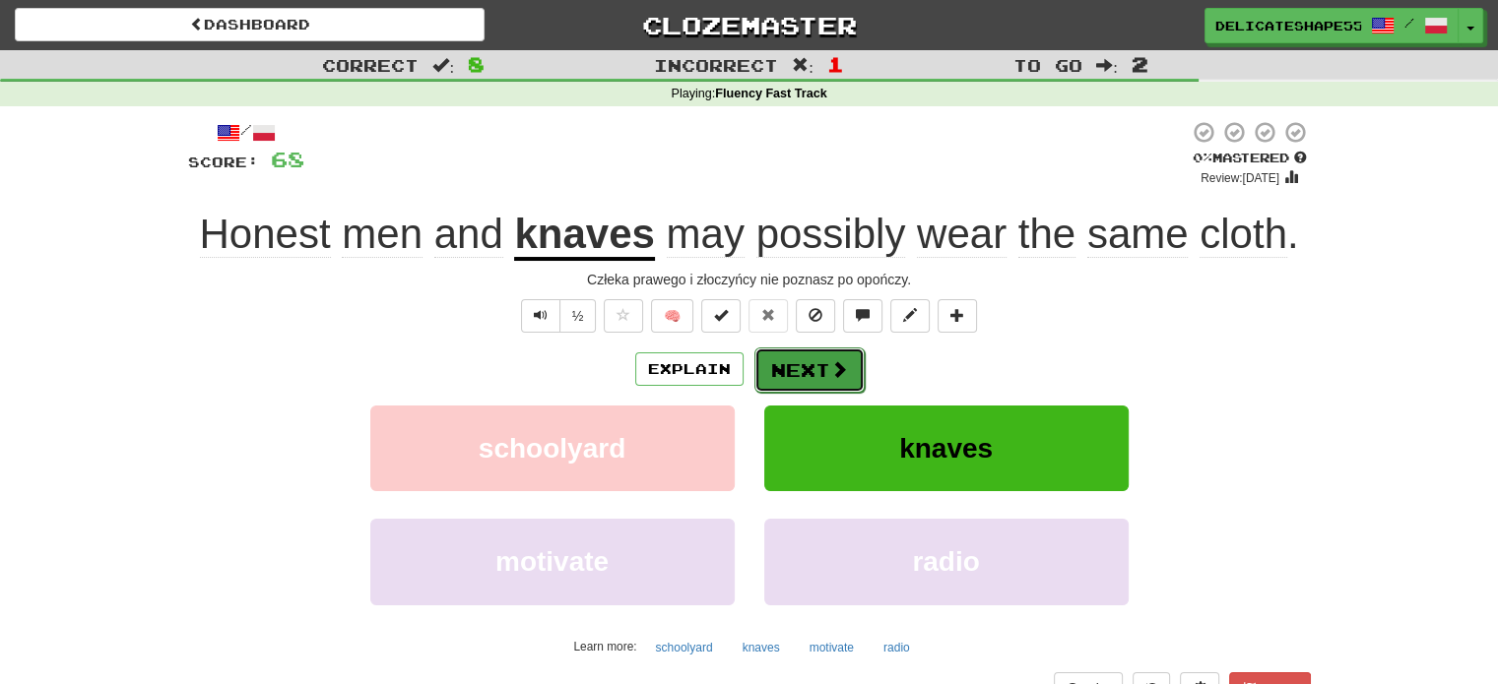
click at [802, 375] on button "Next" at bounding box center [809, 370] width 110 height 45
